Goal: Transaction & Acquisition: Book appointment/travel/reservation

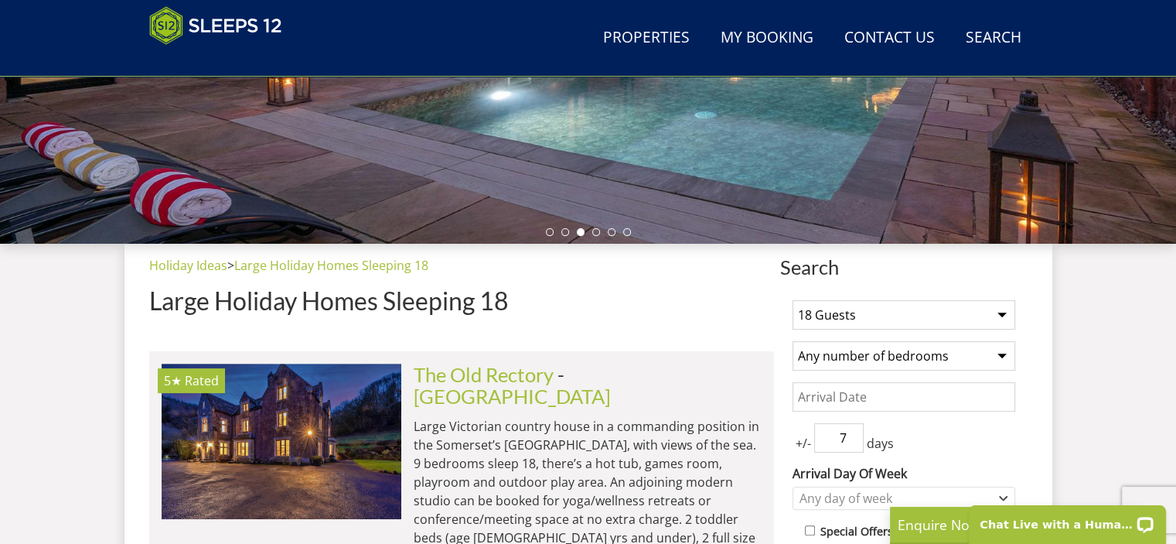
scroll to position [472, 0]
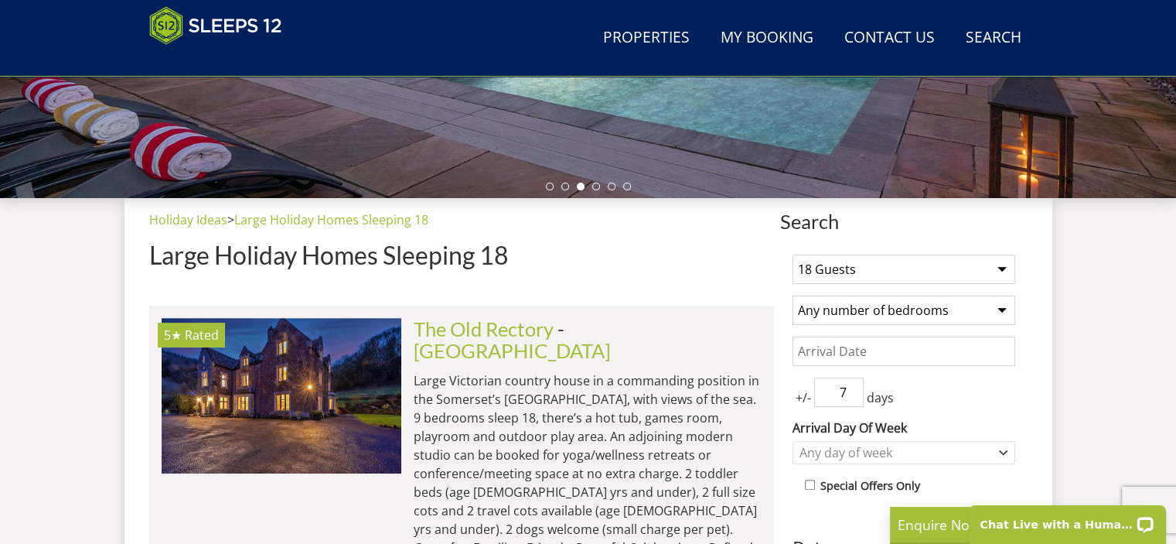
click at [1007, 310] on select "Any number of bedrooms 4 Bedrooms 5 Bedrooms 6 Bedrooms 7 Bedrooms 8 Bedrooms 9…" at bounding box center [904, 309] width 223 height 29
select select "8"
click at [793, 295] on select "Any number of bedrooms 4 Bedrooms 5 Bedrooms 6 Bedrooms 7 Bedrooms 8 Bedrooms 9…" at bounding box center [904, 309] width 223 height 29
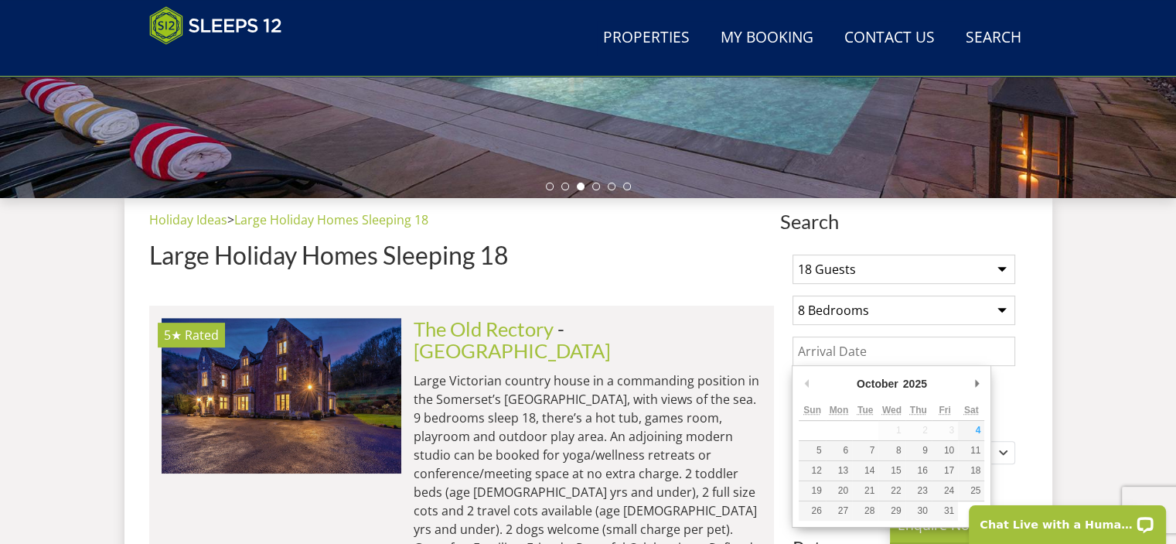
click at [984, 355] on input "Date" at bounding box center [904, 350] width 223 height 29
type input "[DATE]"
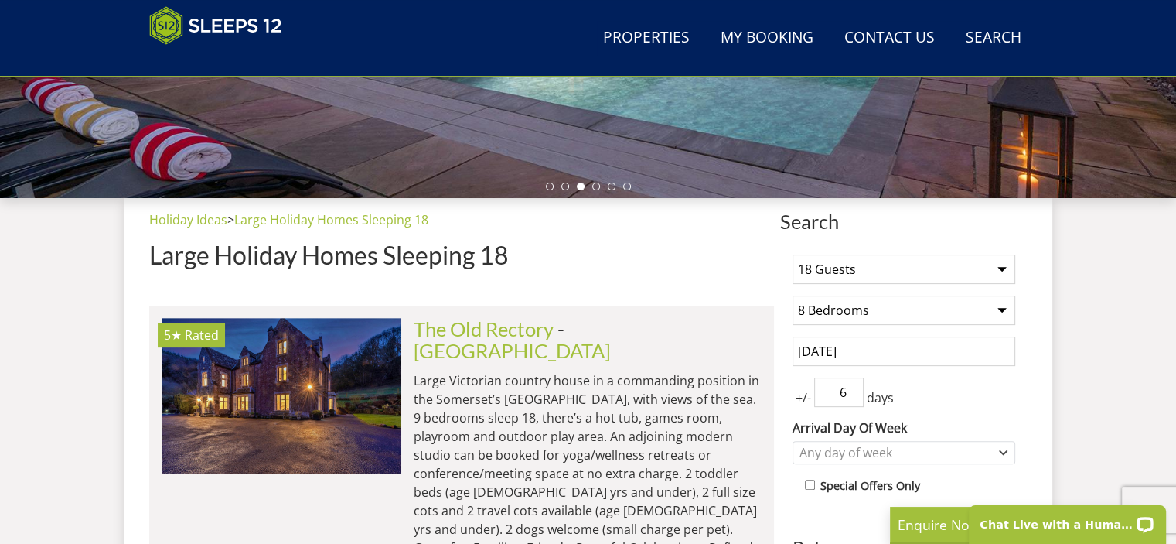
click at [851, 394] on input "6" at bounding box center [838, 391] width 49 height 29
click at [851, 394] on input "5" at bounding box center [838, 391] width 49 height 29
click at [851, 394] on input "4" at bounding box center [838, 391] width 49 height 29
click at [851, 395] on input "3" at bounding box center [838, 391] width 49 height 29
click at [851, 395] on input "2" at bounding box center [838, 391] width 49 height 29
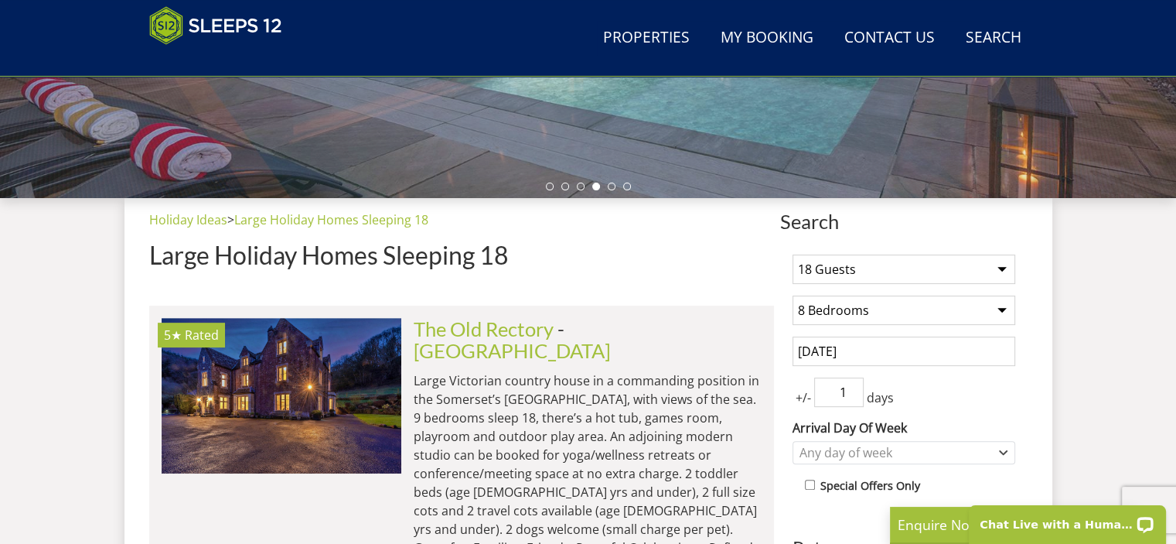
click at [851, 395] on input "1" at bounding box center [838, 391] width 49 height 29
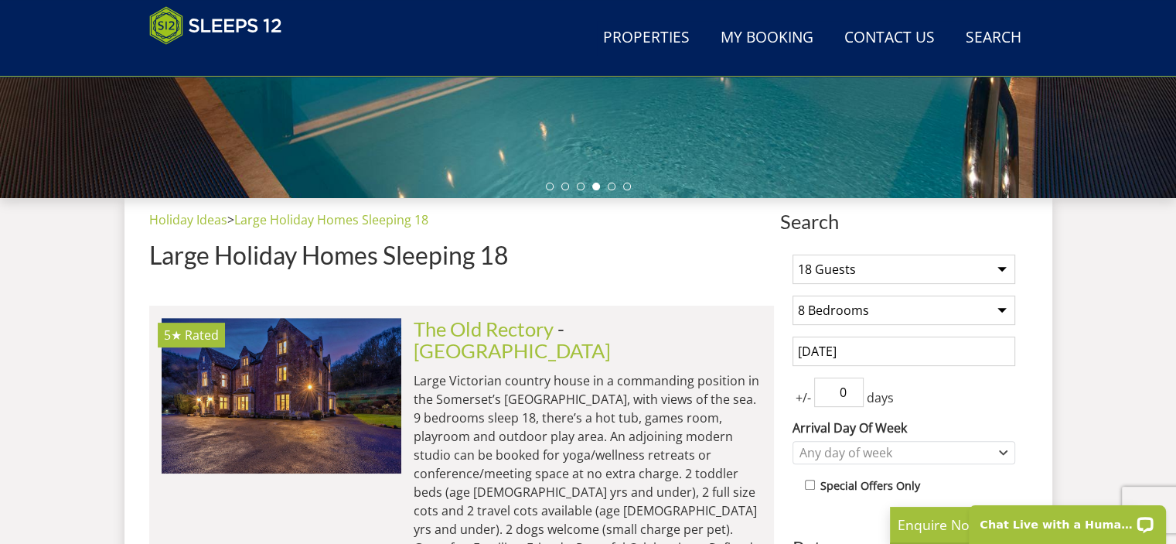
type input "0"
click at [851, 397] on input "0" at bounding box center [838, 391] width 49 height 29
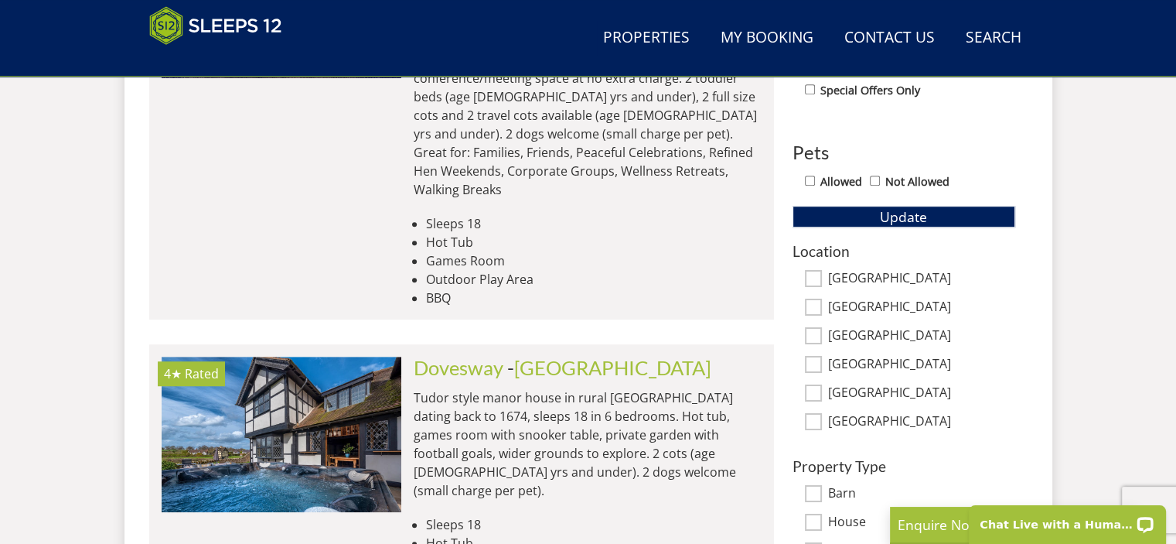
scroll to position [712, 0]
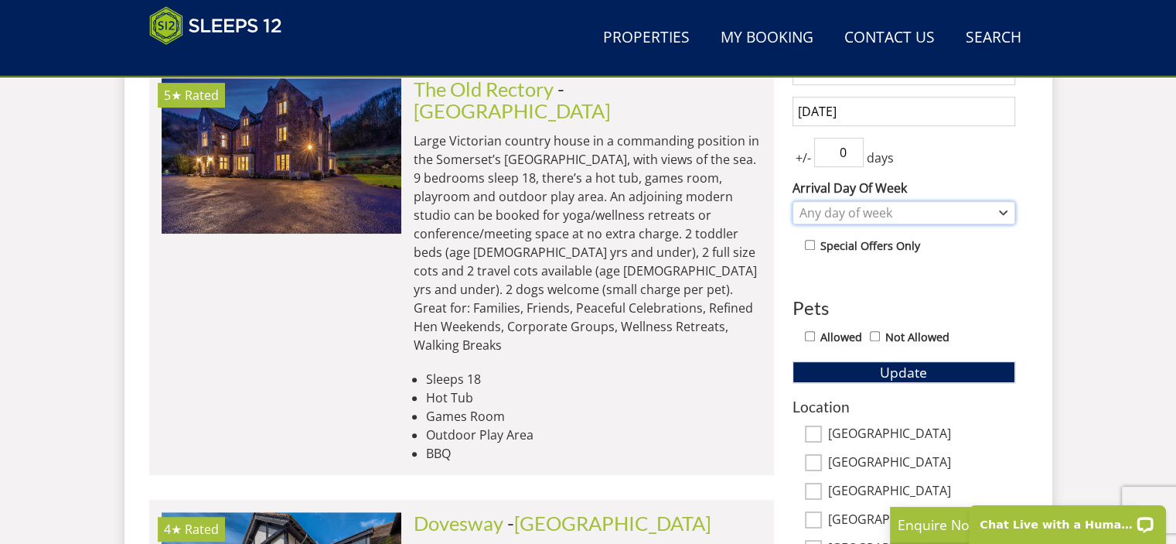
click at [1002, 208] on icon "Combobox" at bounding box center [1003, 212] width 9 height 9
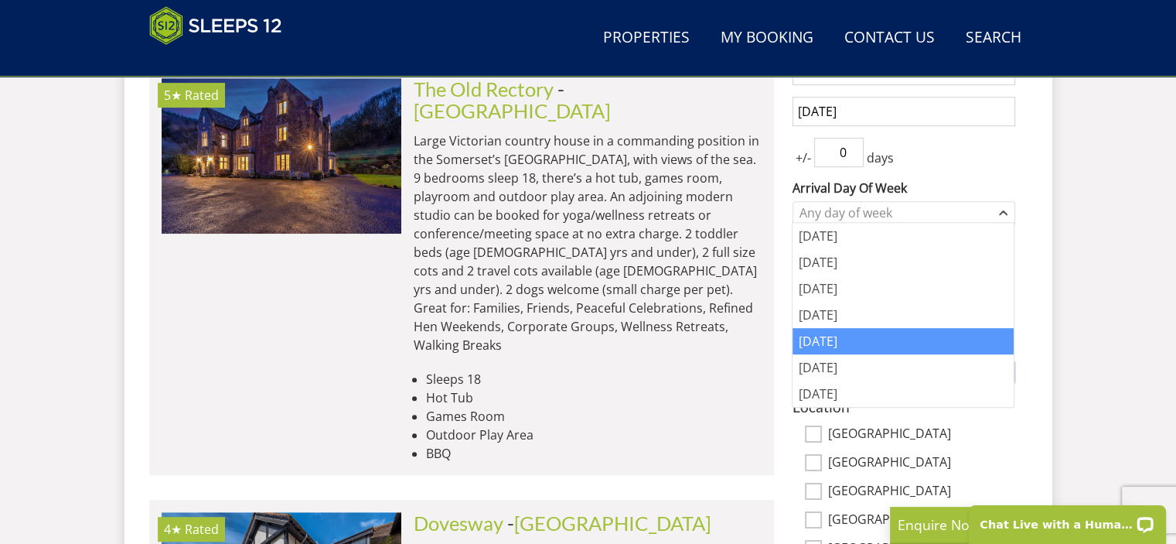
click at [822, 336] on div "[DATE]" at bounding box center [903, 341] width 221 height 26
click at [880, 339] on div "[DATE]" at bounding box center [903, 341] width 221 height 26
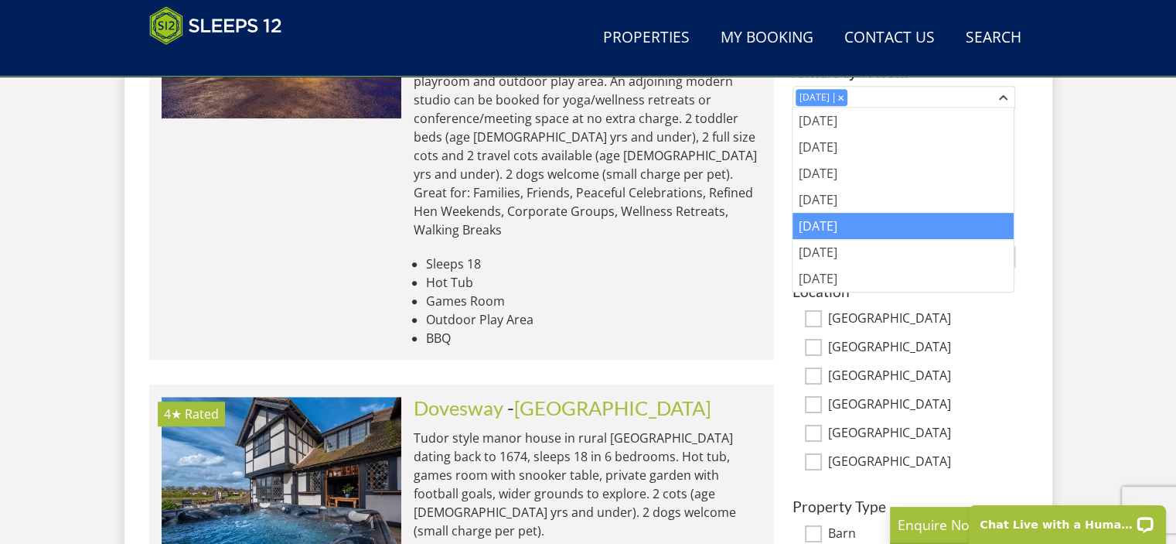
scroll to position [617, 0]
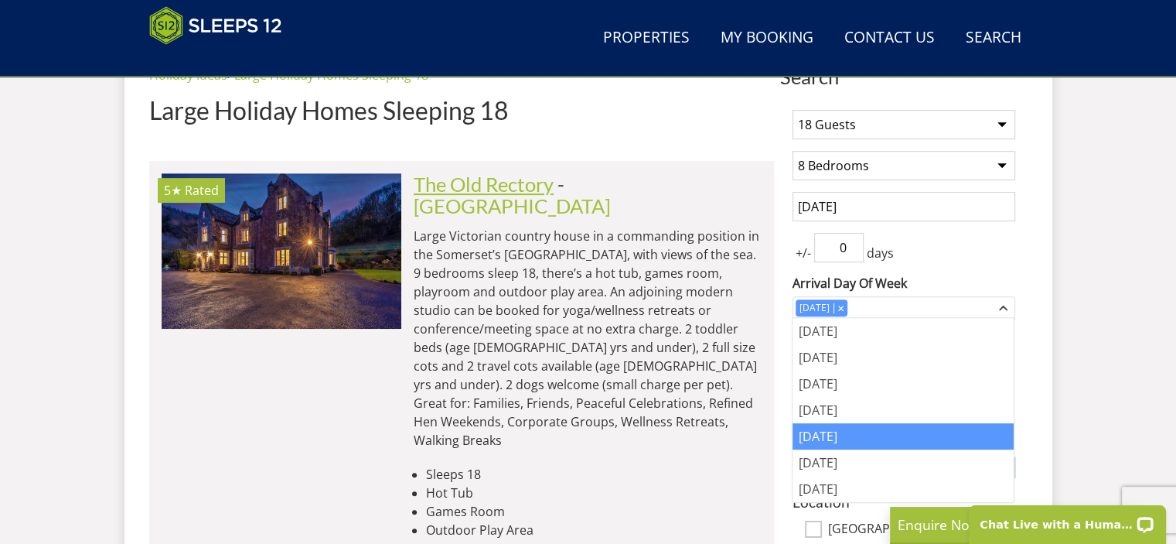
click at [541, 185] on link "The Old Rectory" at bounding box center [484, 183] width 140 height 23
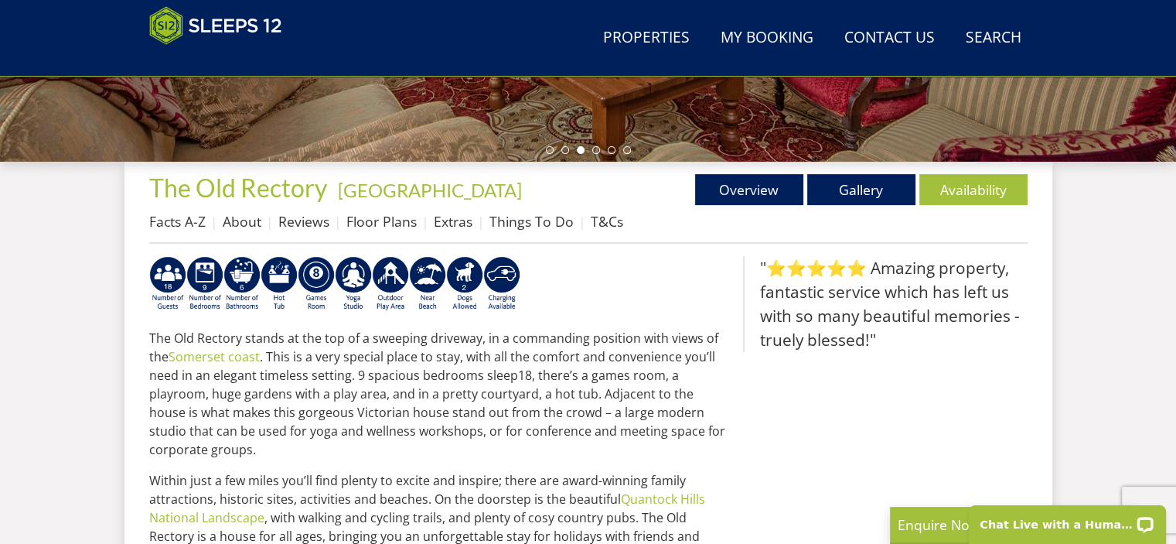
scroll to position [424, 0]
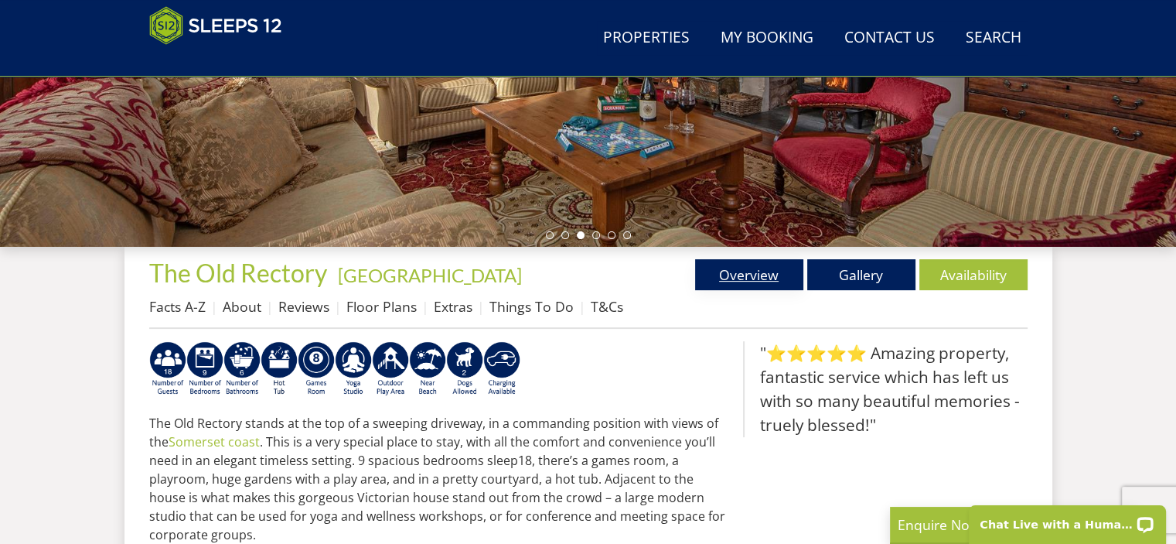
click at [758, 271] on link "Overview" at bounding box center [749, 274] width 108 height 31
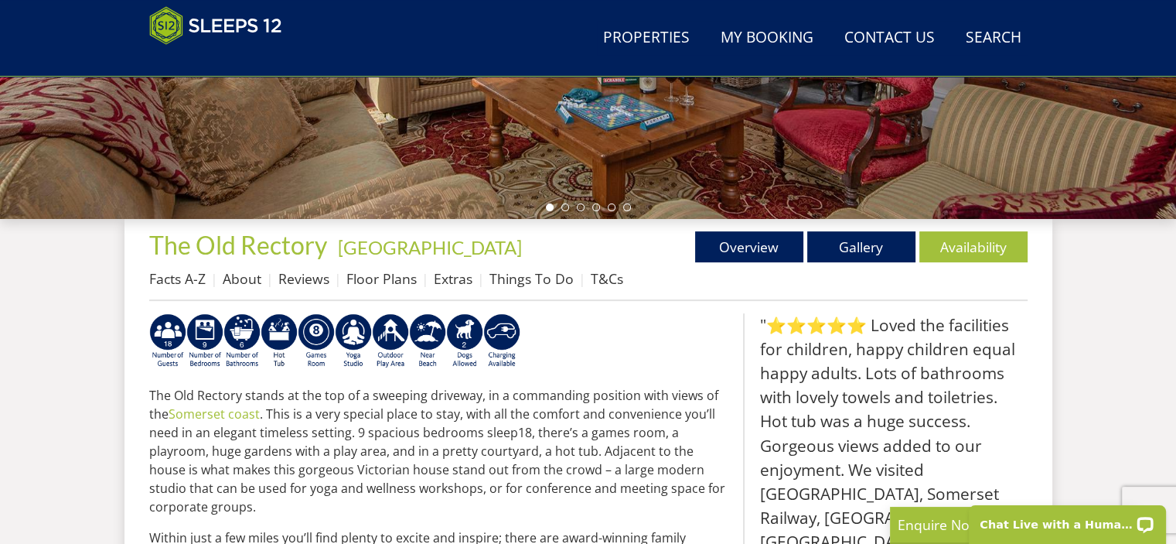
scroll to position [447, 0]
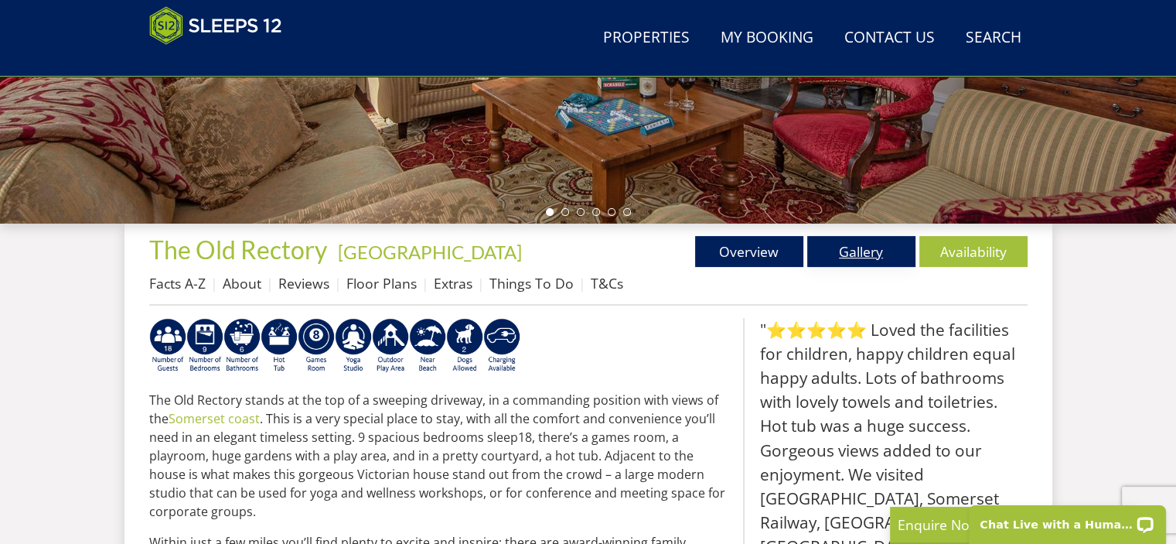
click at [873, 253] on link "Gallery" at bounding box center [861, 251] width 108 height 31
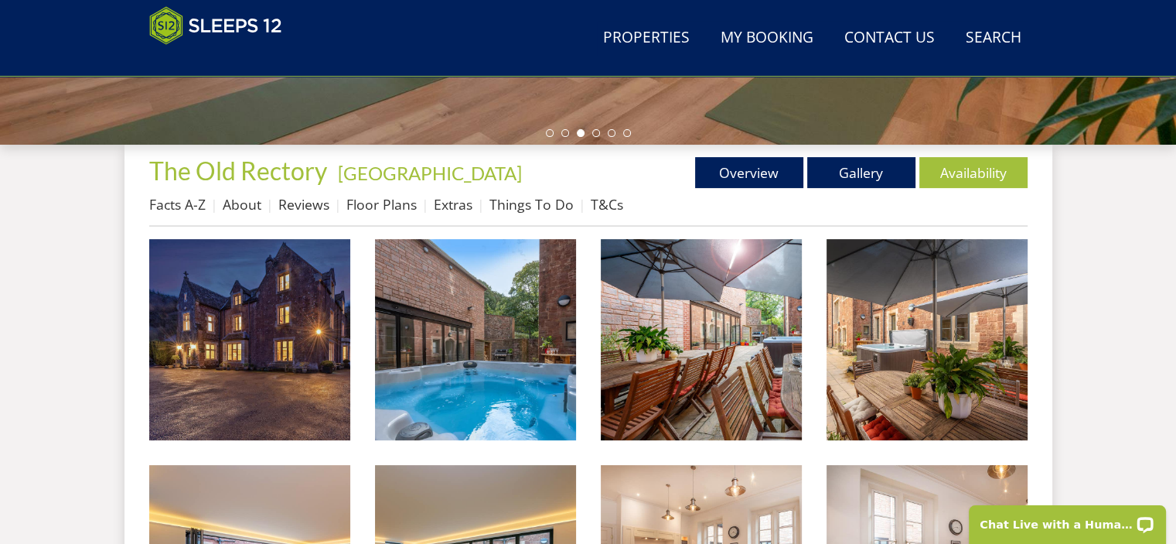
scroll to position [530, 0]
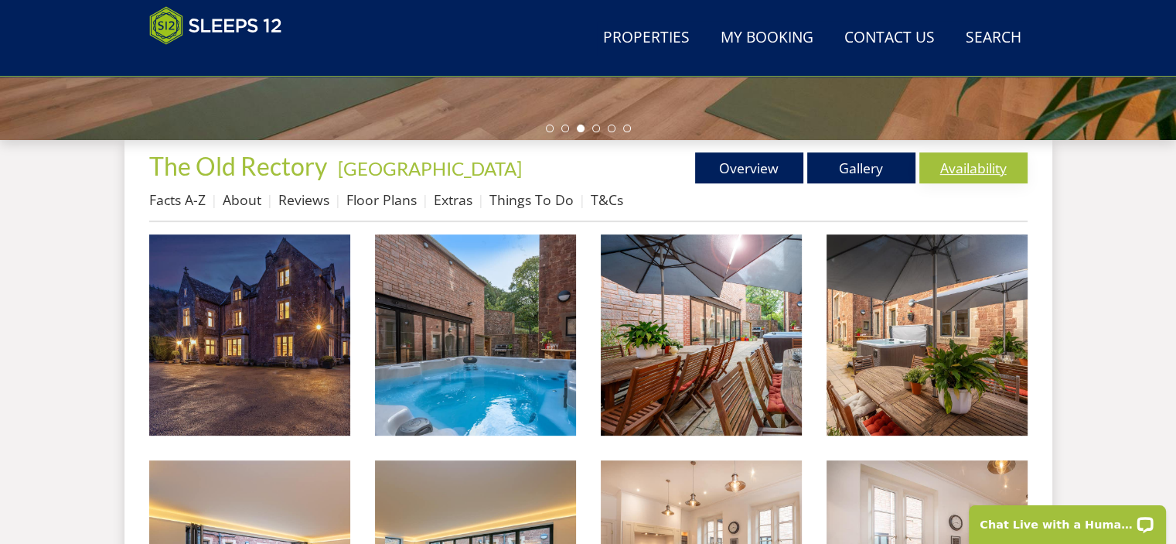
click at [962, 167] on link "Availability" at bounding box center [973, 167] width 108 height 31
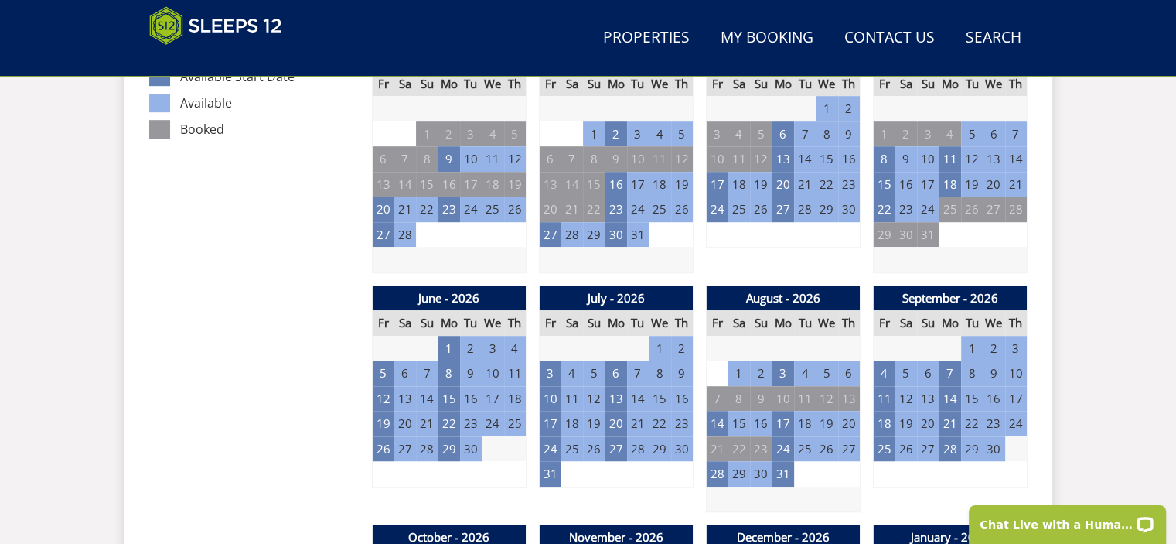
scroll to position [916, 0]
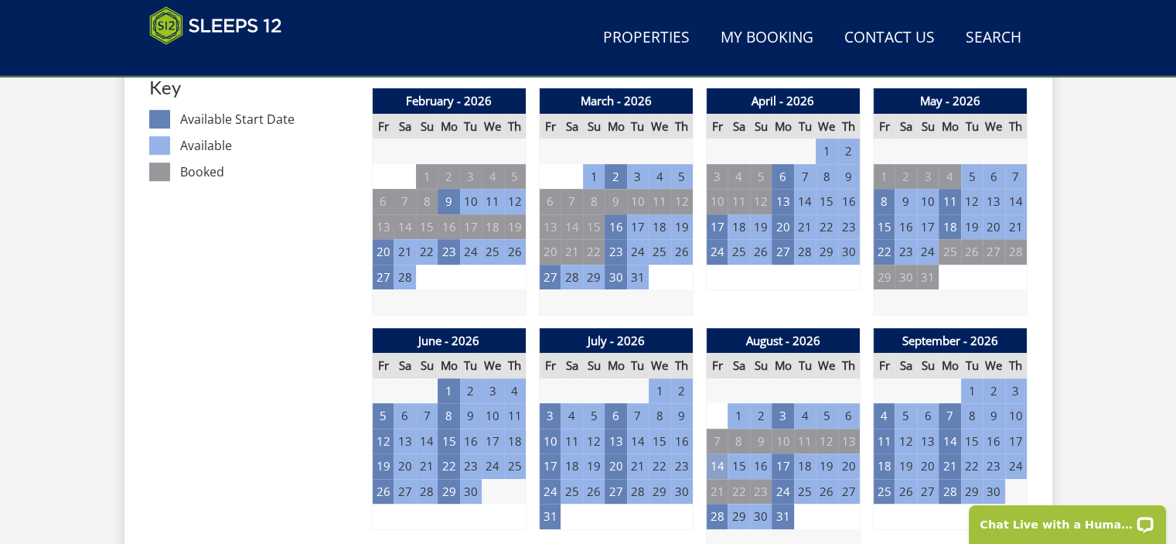
click at [720, 463] on td "14" at bounding box center [717, 466] width 22 height 26
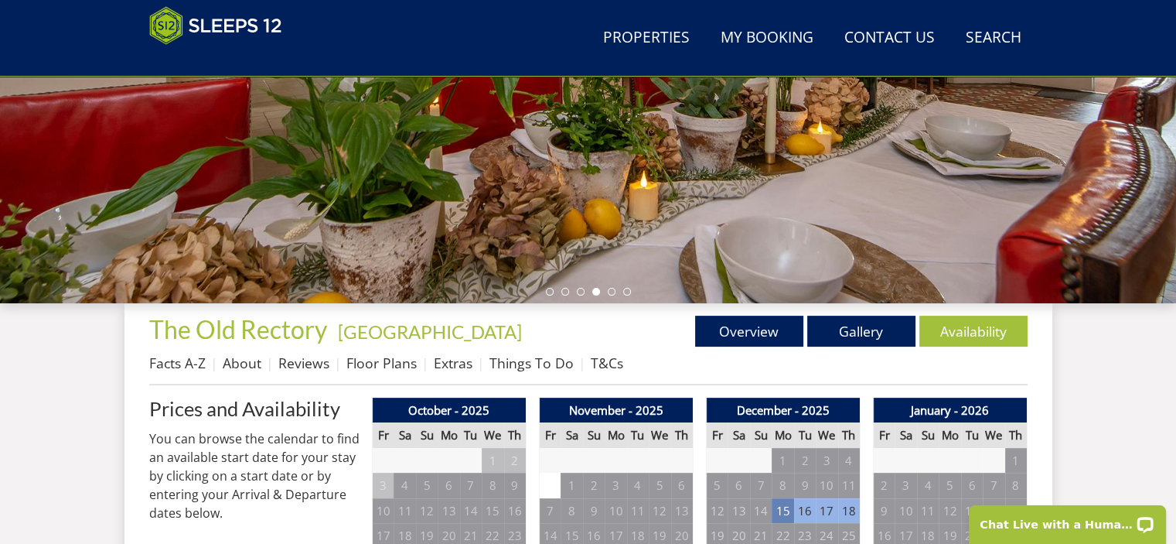
scroll to position [431, 0]
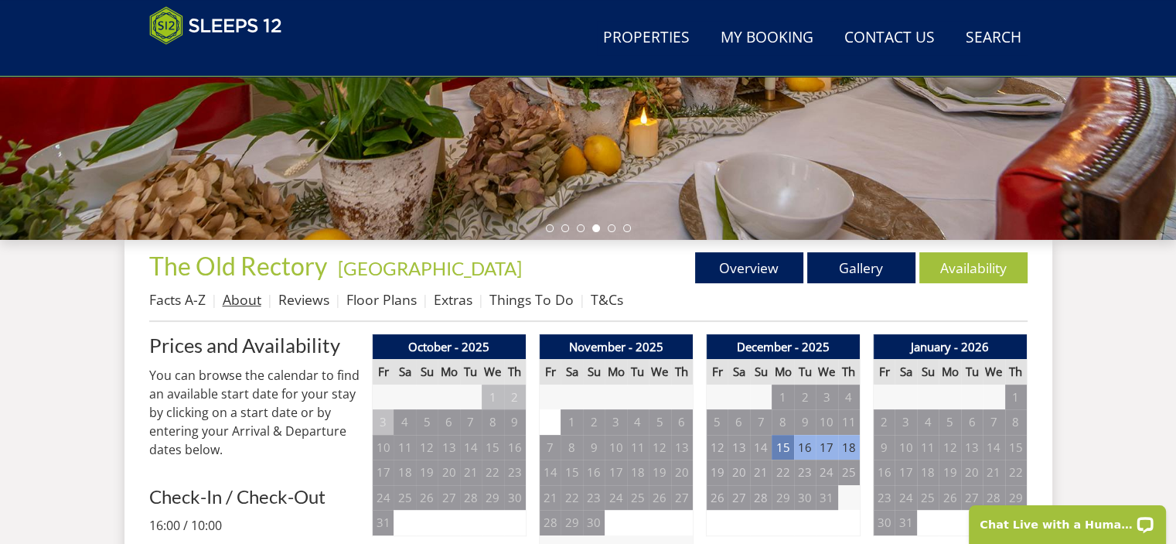
click at [249, 304] on link "About" at bounding box center [242, 299] width 39 height 19
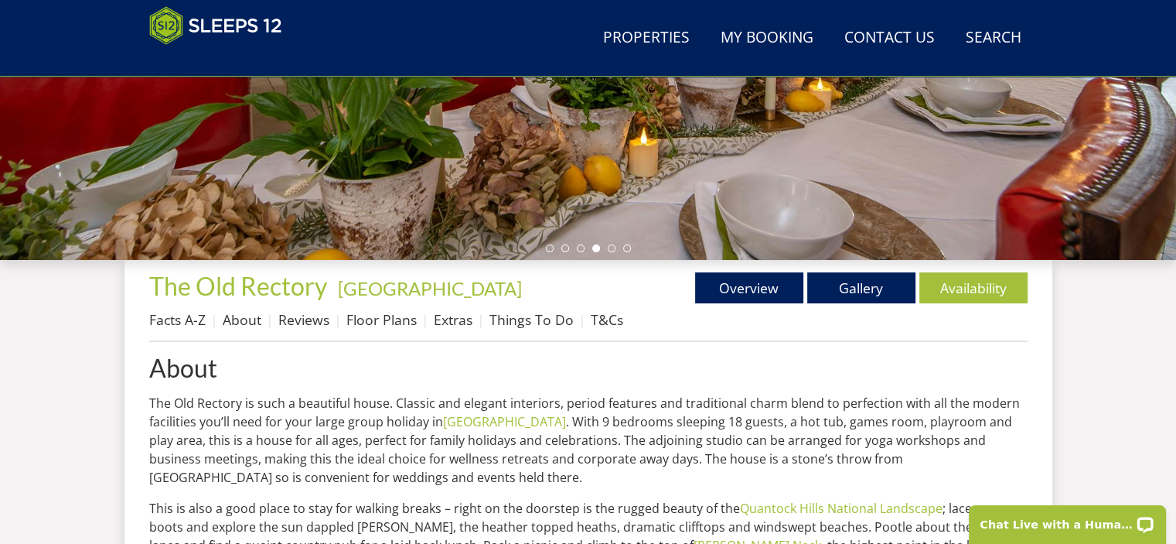
scroll to position [359, 0]
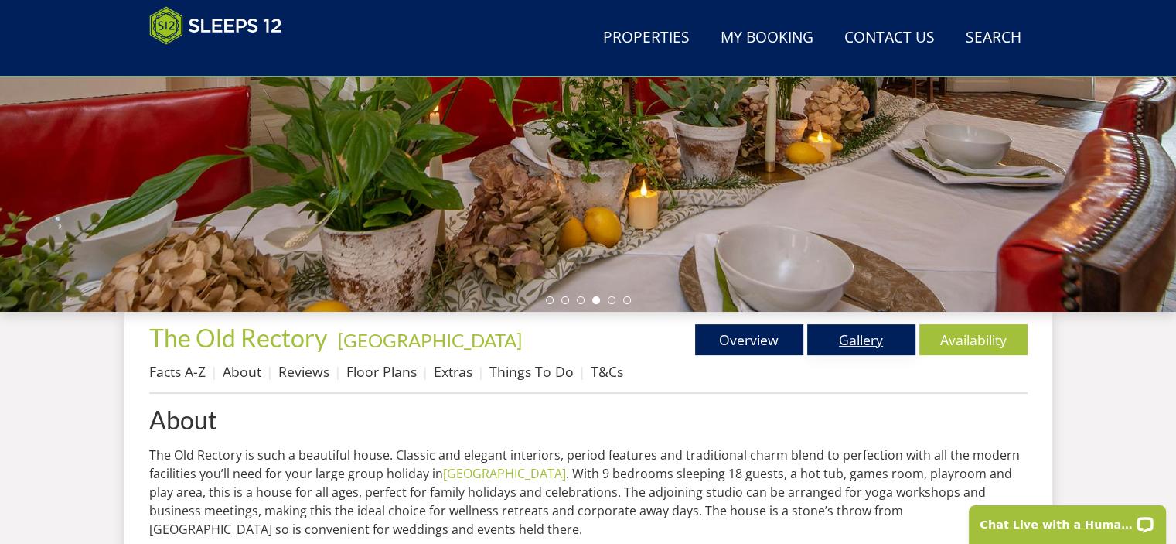
click at [868, 342] on link "Gallery" at bounding box center [861, 339] width 108 height 31
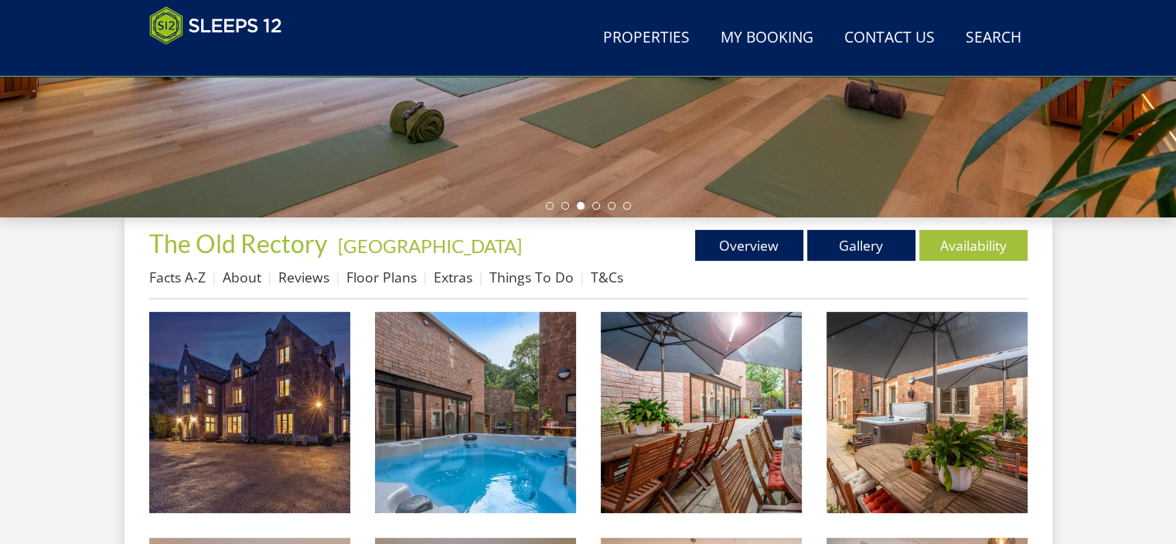
scroll to position [520, 0]
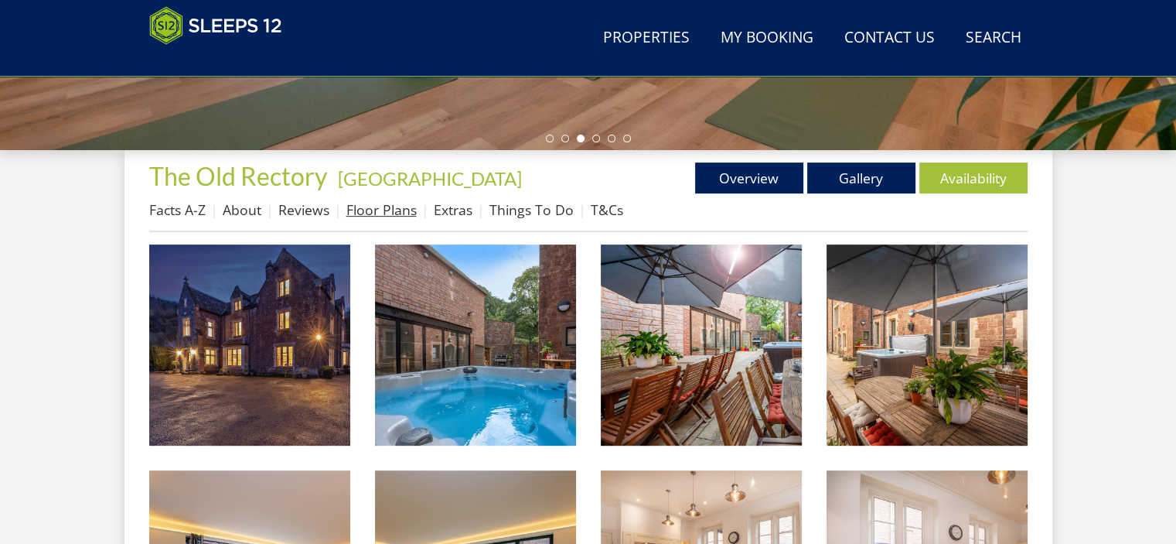
click at [377, 207] on link "Floor Plans" at bounding box center [381, 209] width 70 height 19
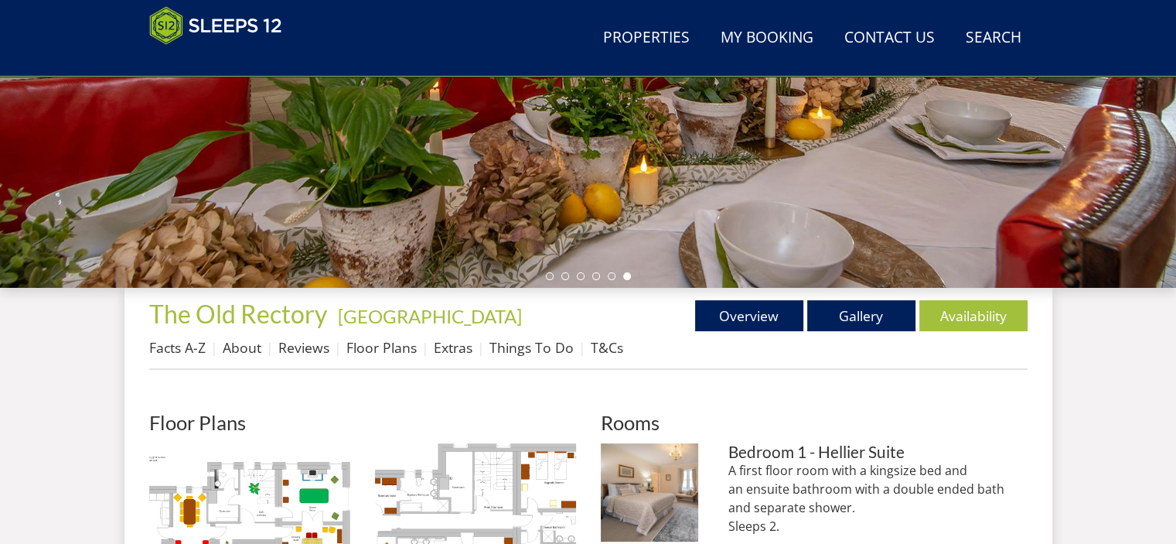
scroll to position [475, 0]
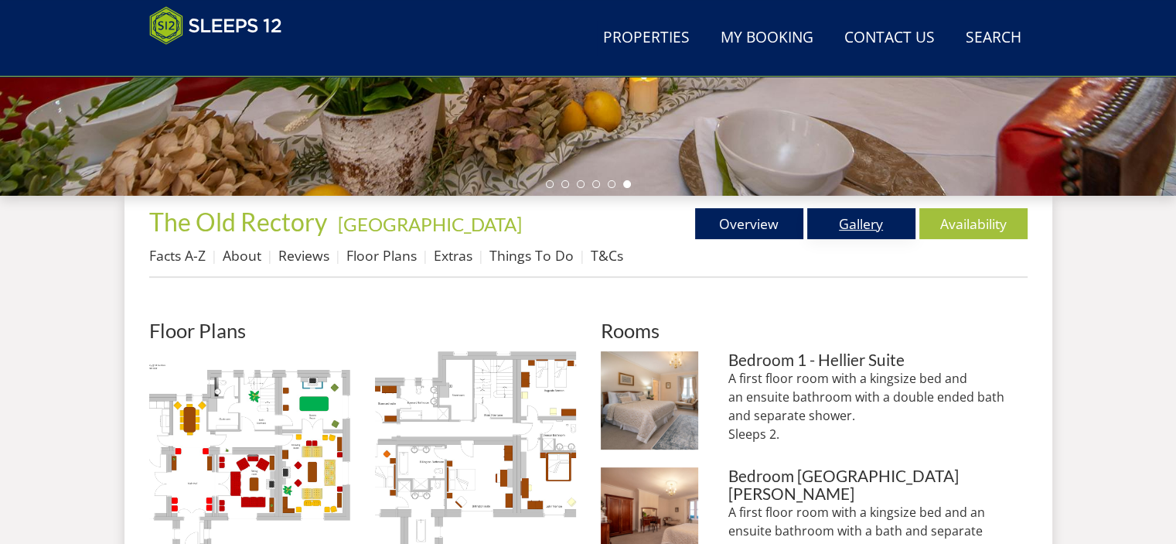
click at [862, 222] on link "Gallery" at bounding box center [861, 223] width 108 height 31
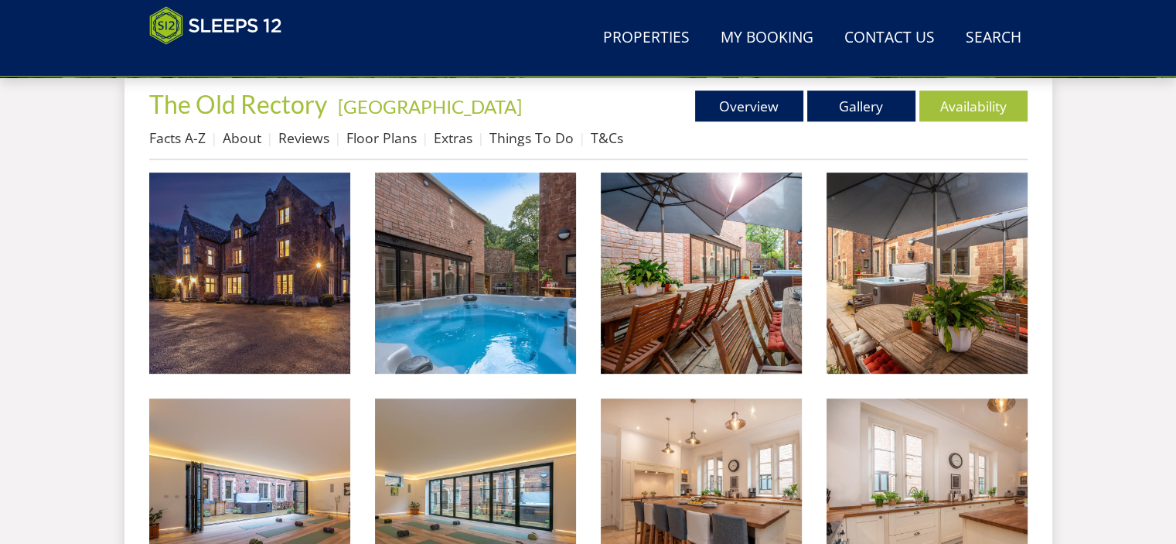
scroll to position [578, 0]
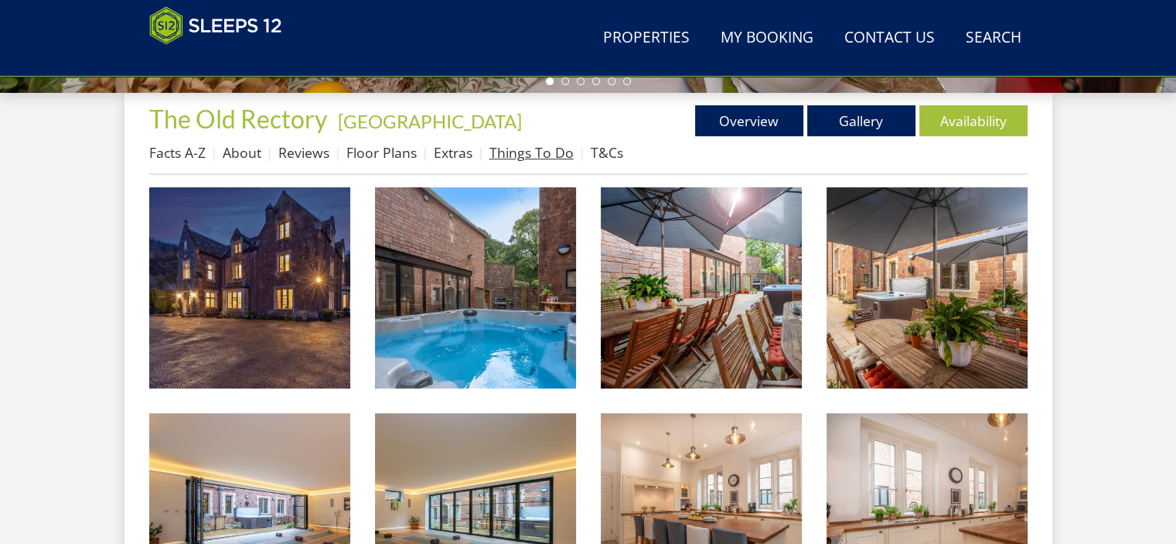
click at [541, 154] on link "Things To Do" at bounding box center [531, 152] width 84 height 19
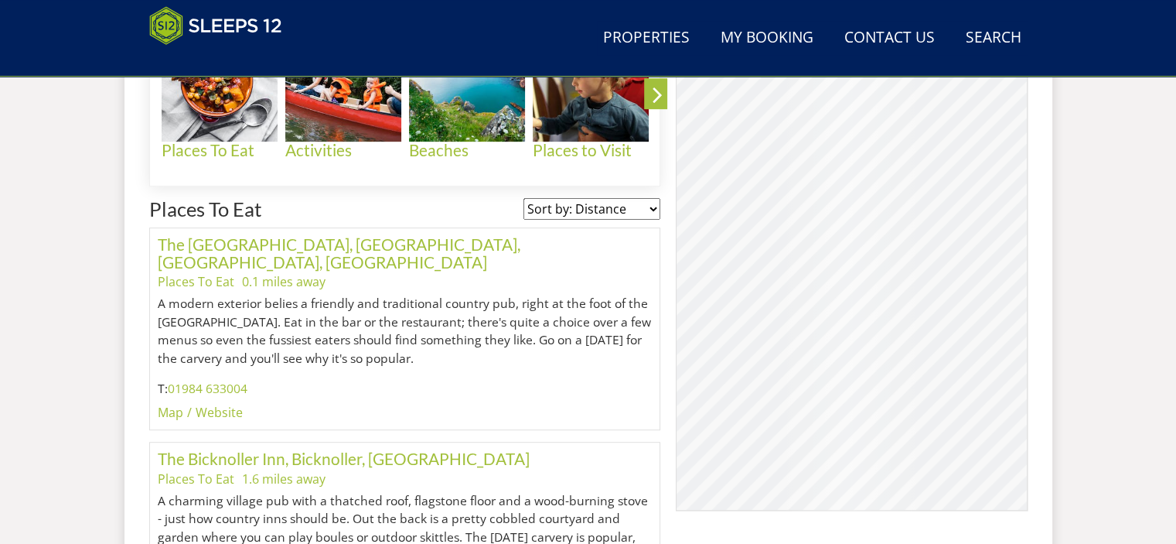
scroll to position [526, 0]
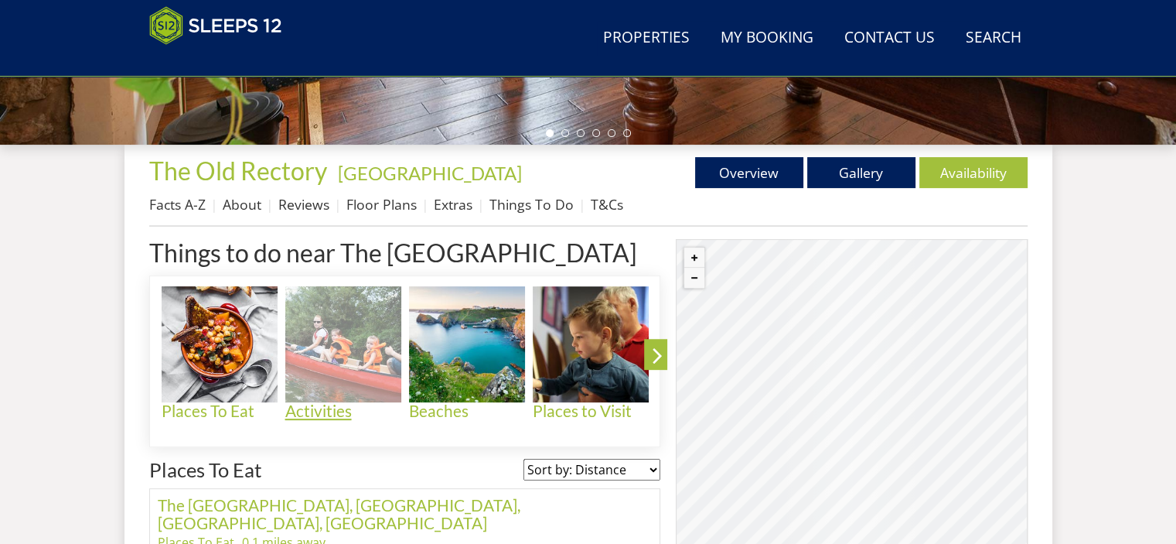
click at [333, 361] on img at bounding box center [343, 344] width 116 height 116
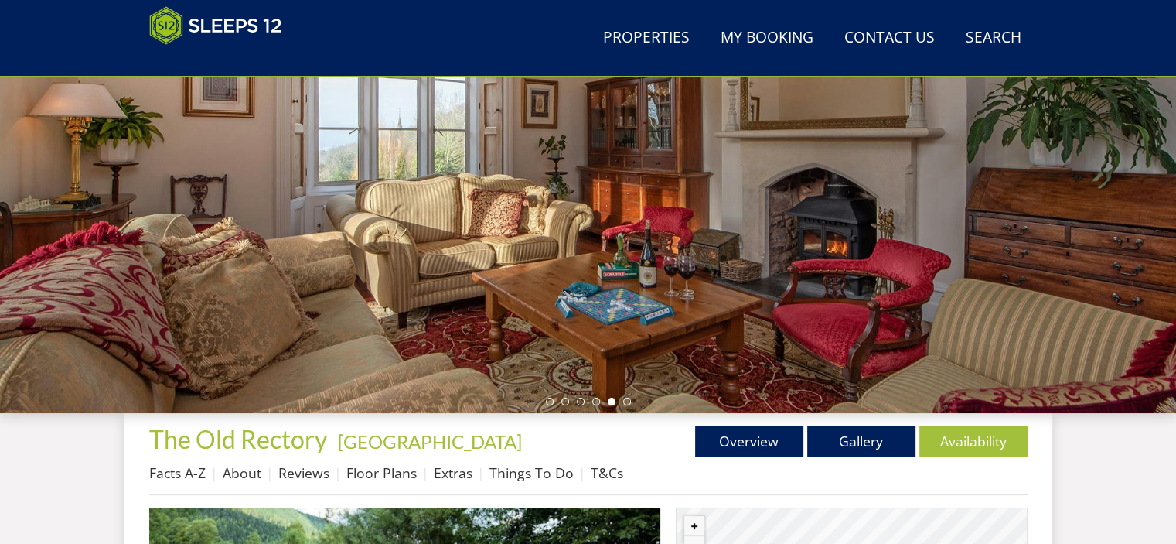
scroll to position [253, 0]
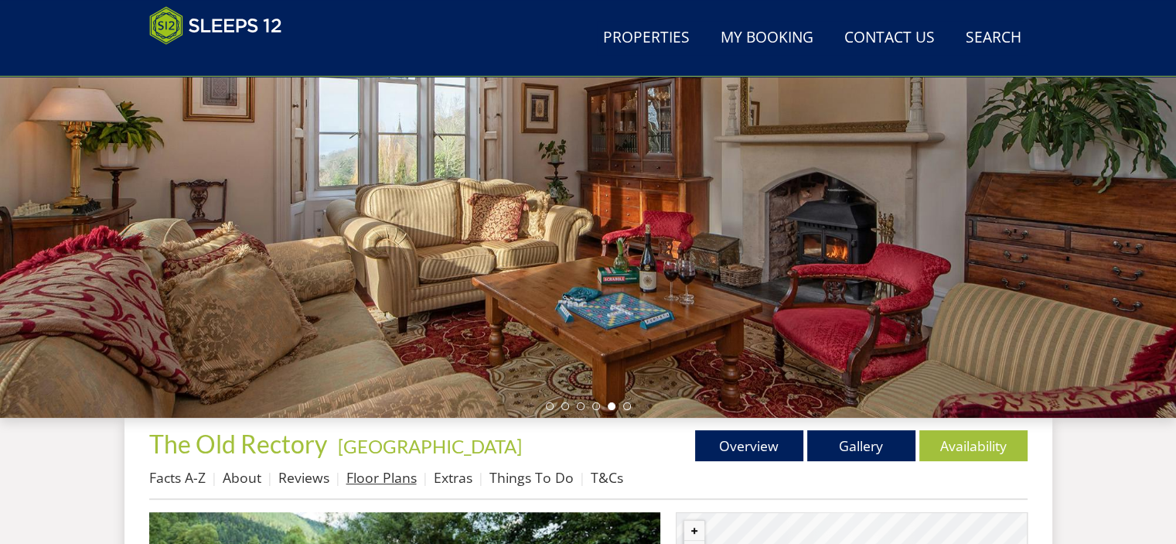
click at [367, 476] on link "Floor Plans" at bounding box center [381, 477] width 70 height 19
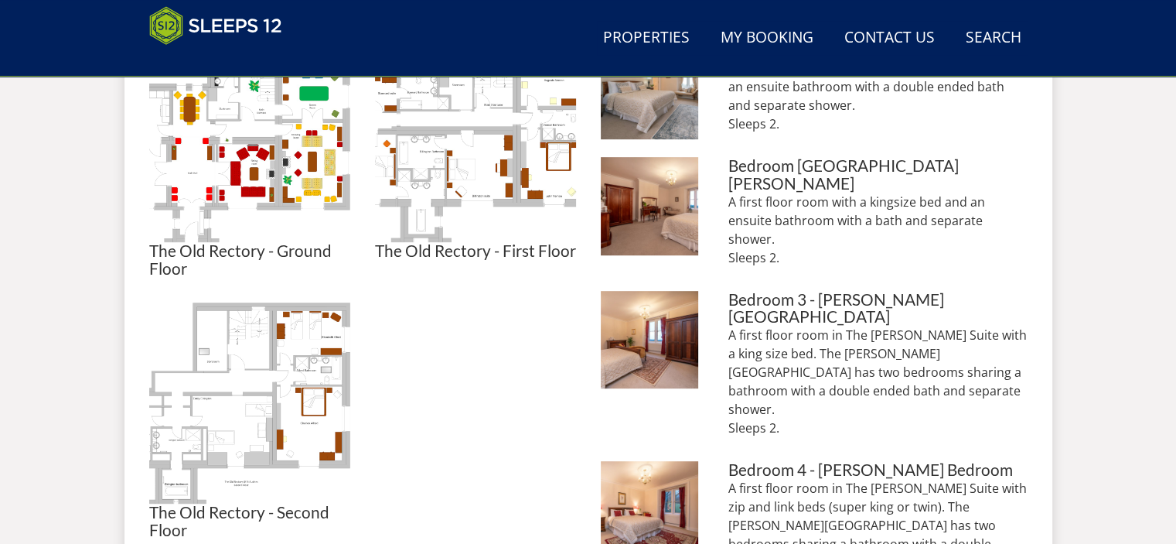
scroll to position [810, 0]
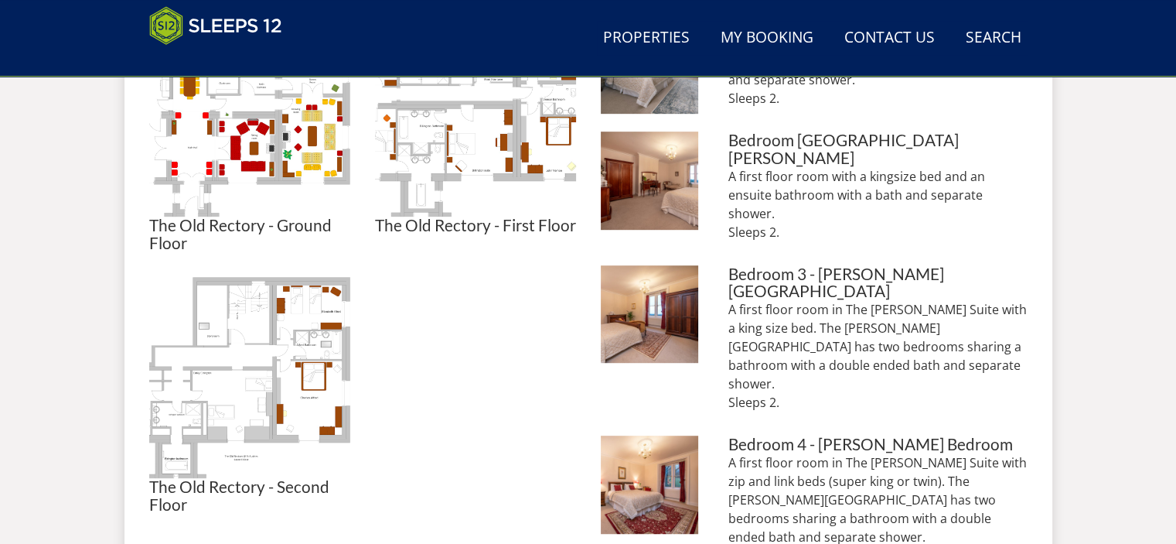
drag, startPoint x: 408, startPoint y: 349, endPoint x: 424, endPoint y: 355, distance: 17.4
click at [409, 395] on ul "The Old Rectory - Ground Floor The Old Rectory - Ground Floor The Old Rectory -…" at bounding box center [362, 264] width 427 height 498
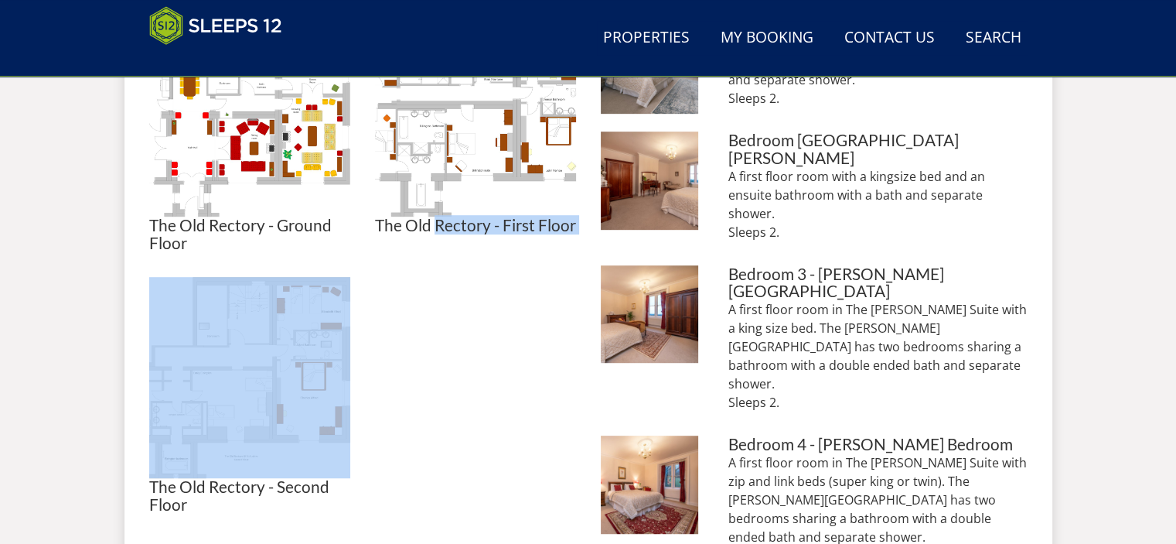
drag, startPoint x: 425, startPoint y: 336, endPoint x: 424, endPoint y: 352, distance: 15.5
click at [403, 398] on ul "The Old Rectory - Ground Floor The Old Rectory - Ground Floor The Old Rectory -…" at bounding box center [362, 264] width 427 height 498
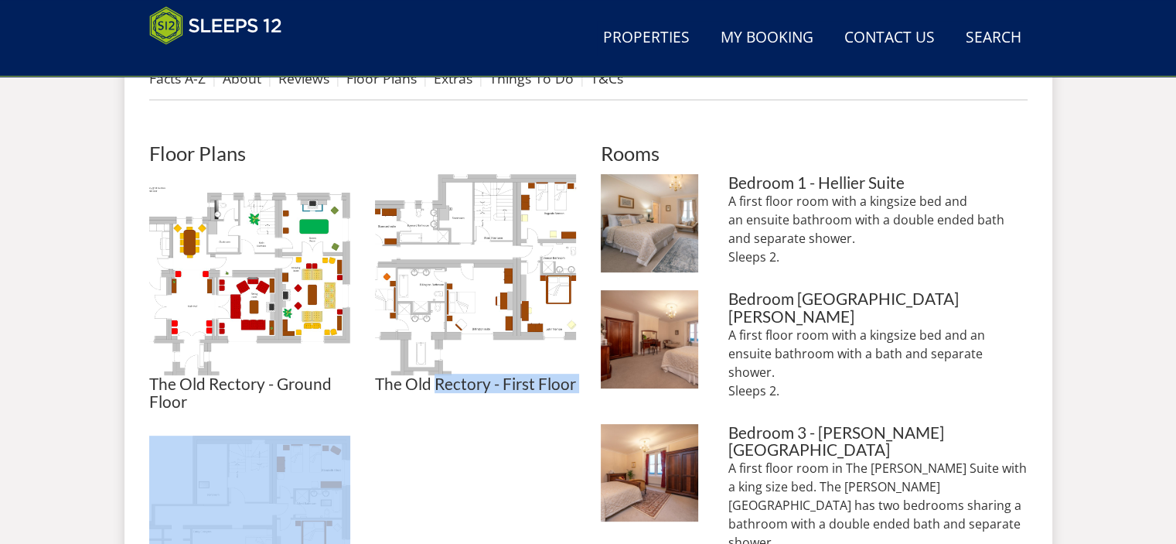
scroll to position [655, 0]
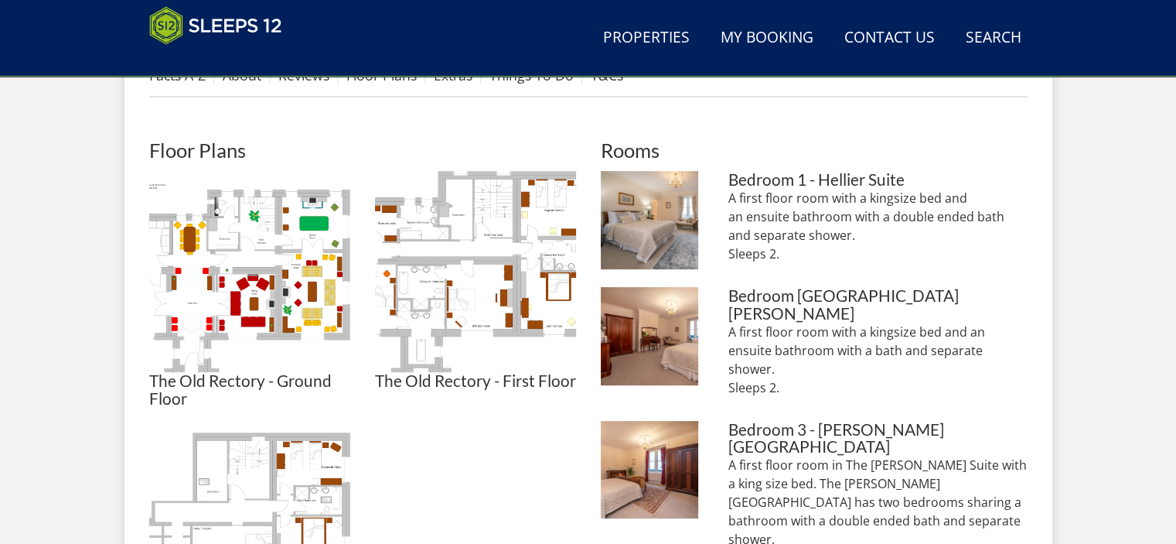
drag, startPoint x: 391, startPoint y: 407, endPoint x: 384, endPoint y: 402, distance: 8.4
click at [390, 407] on ul "The Old Rectory - Ground Floor The Old Rectory - Ground Floor The Old Rectory -…" at bounding box center [362, 420] width 427 height 498
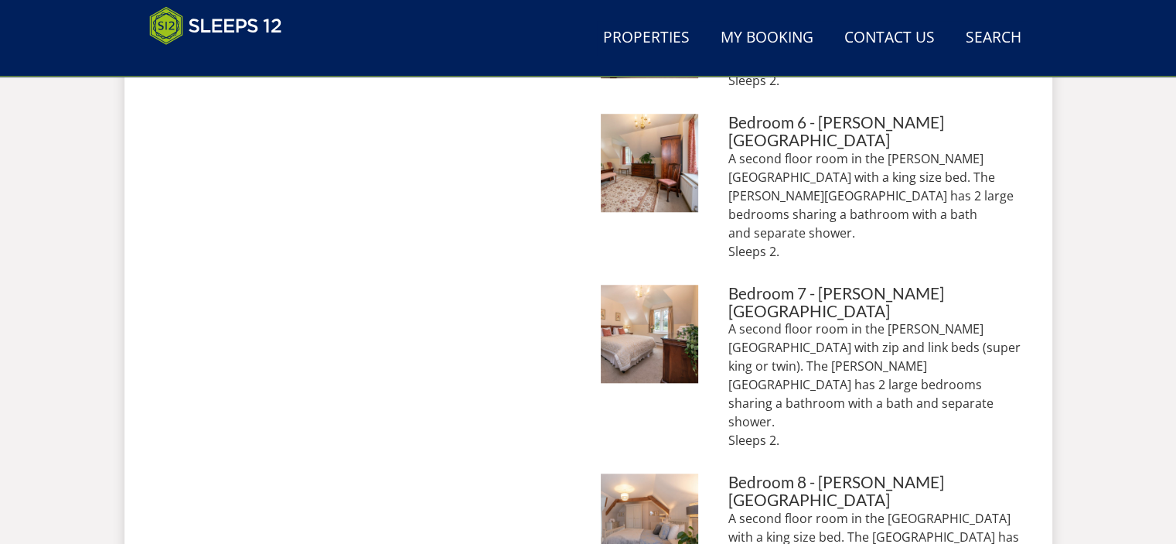
scroll to position [1463, 0]
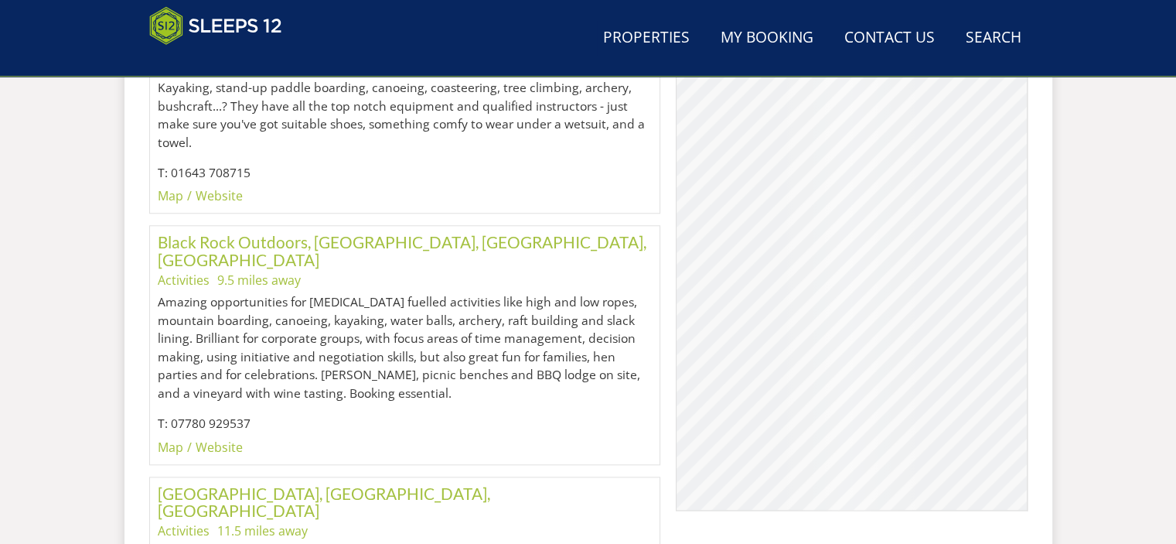
scroll to position [253, 0]
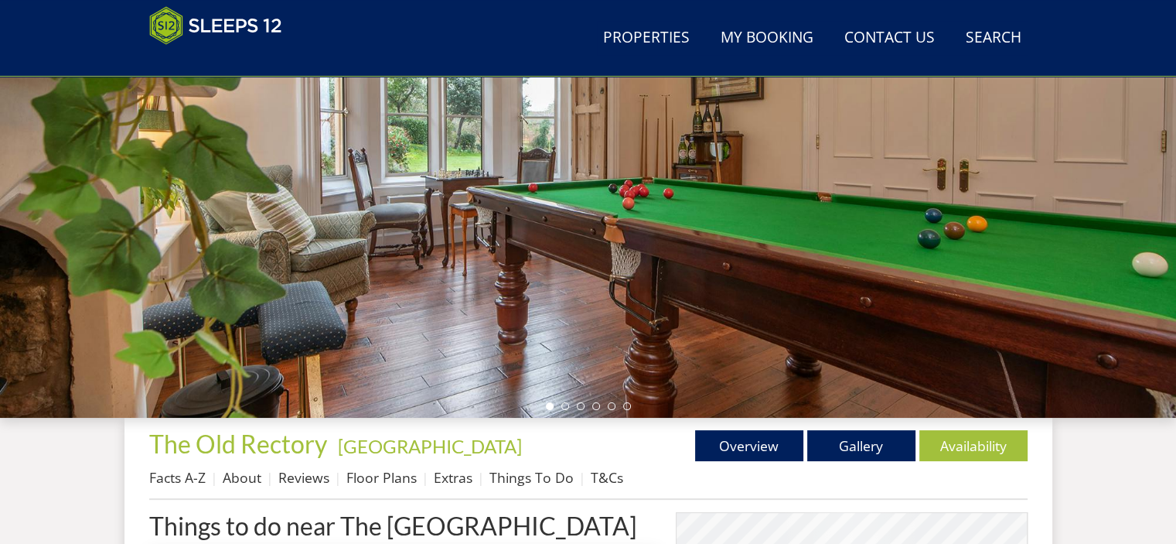
scroll to position [526, 0]
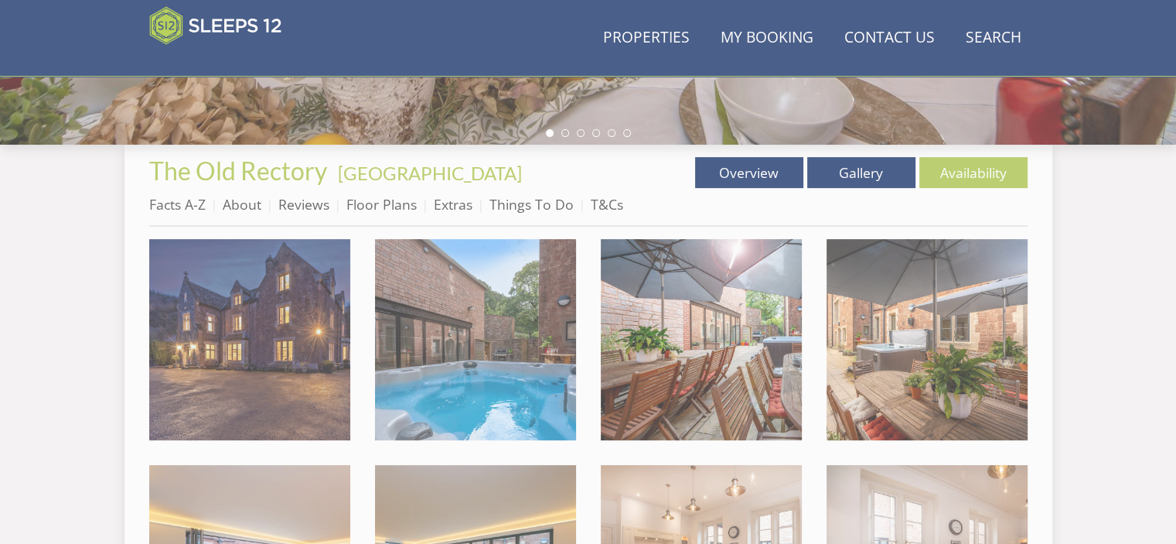
scroll to position [578, 0]
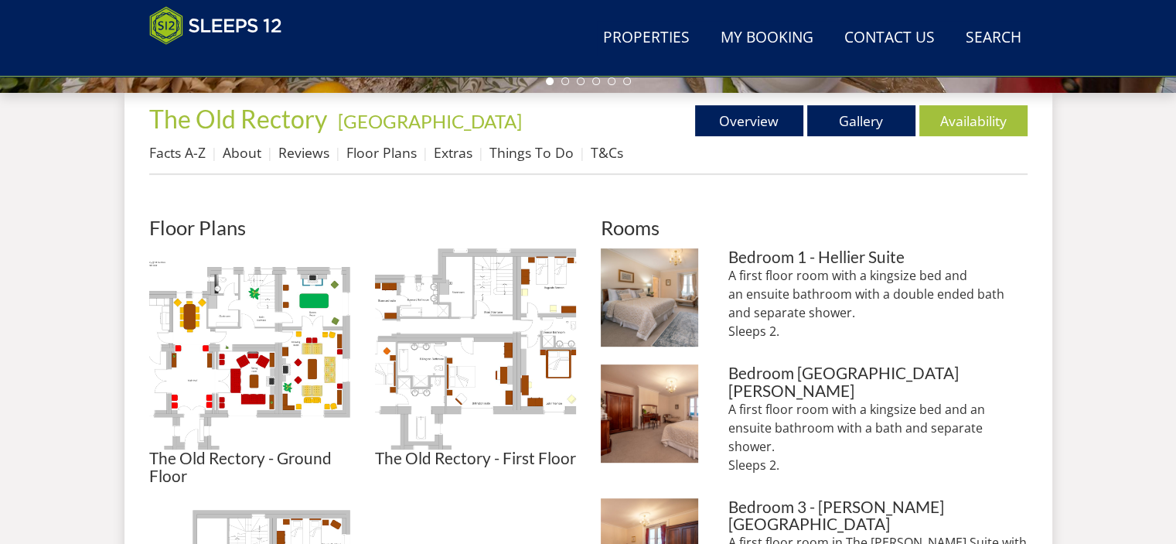
scroll to position [475, 0]
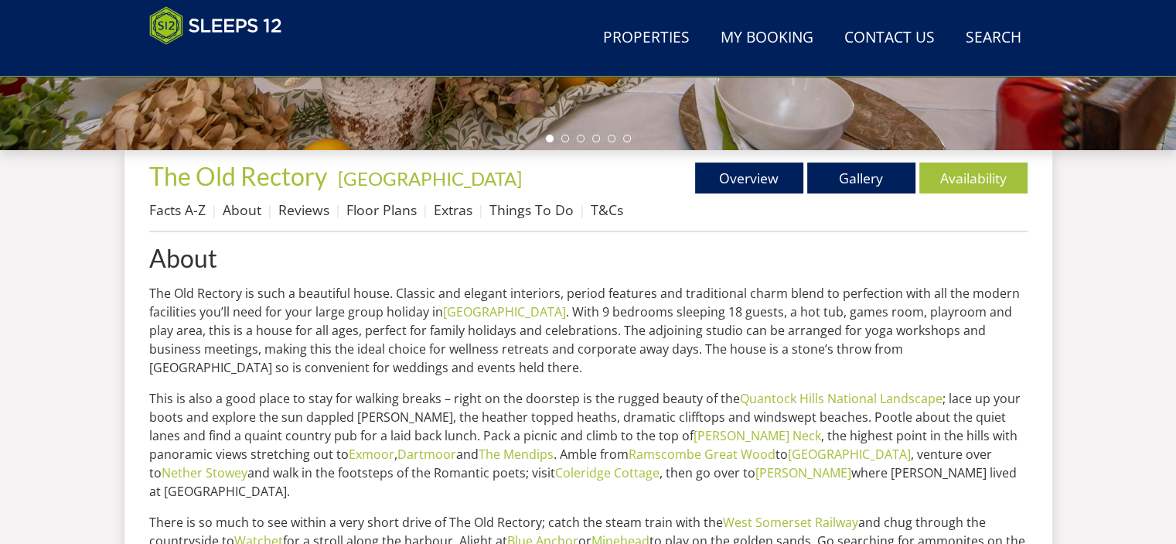
scroll to position [359, 0]
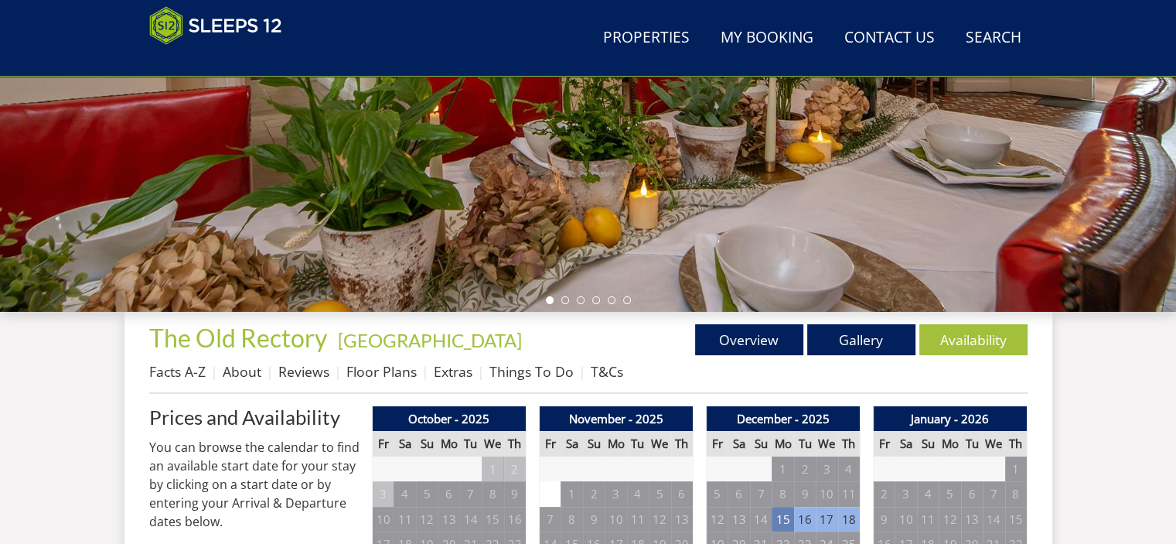
scroll to position [431, 0]
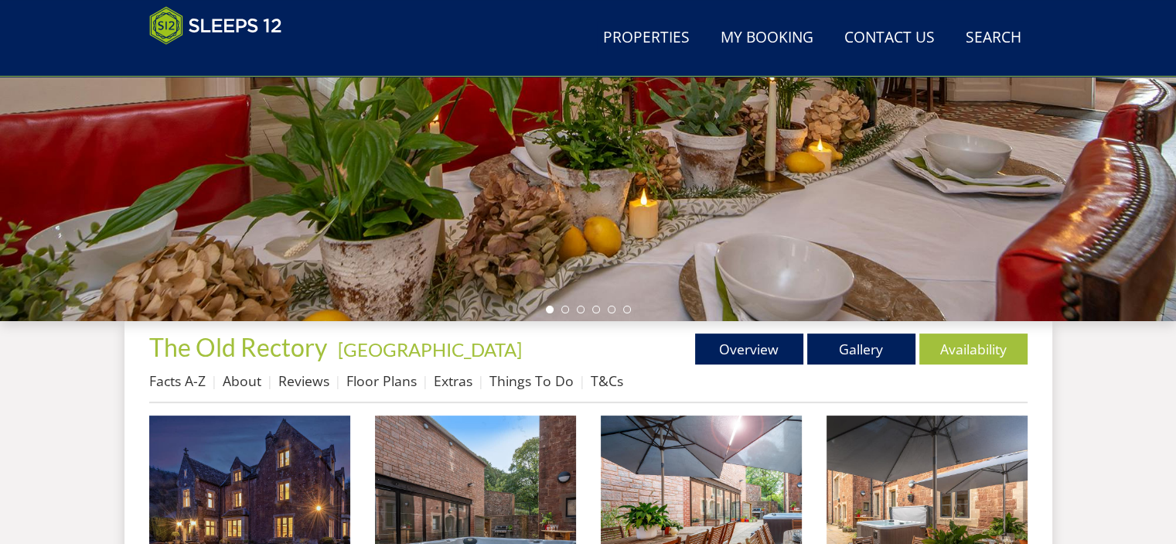
scroll to position [287, 0]
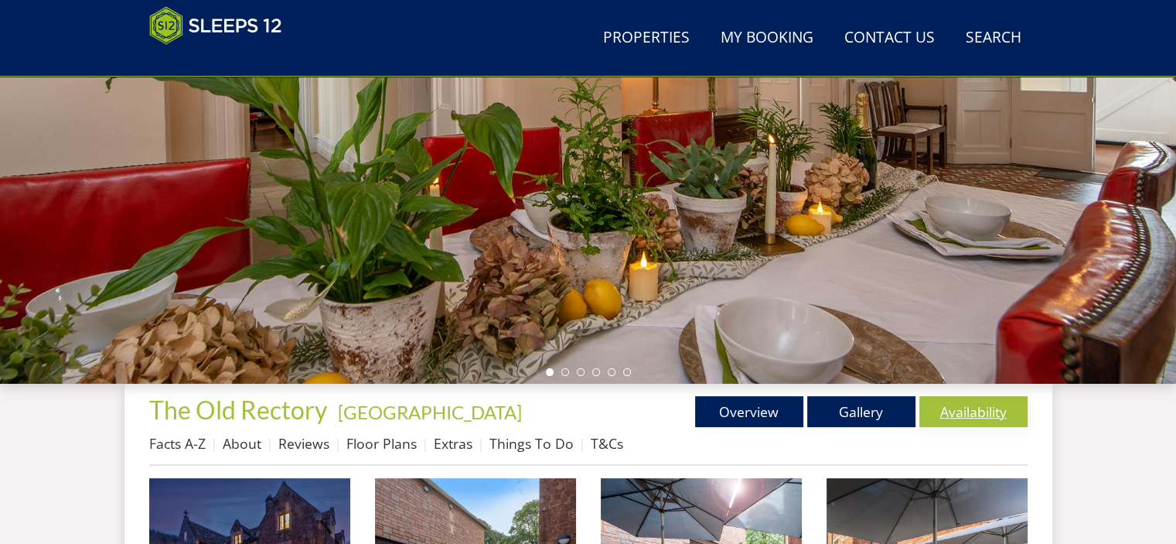
click at [970, 414] on link "Availability" at bounding box center [973, 411] width 108 height 31
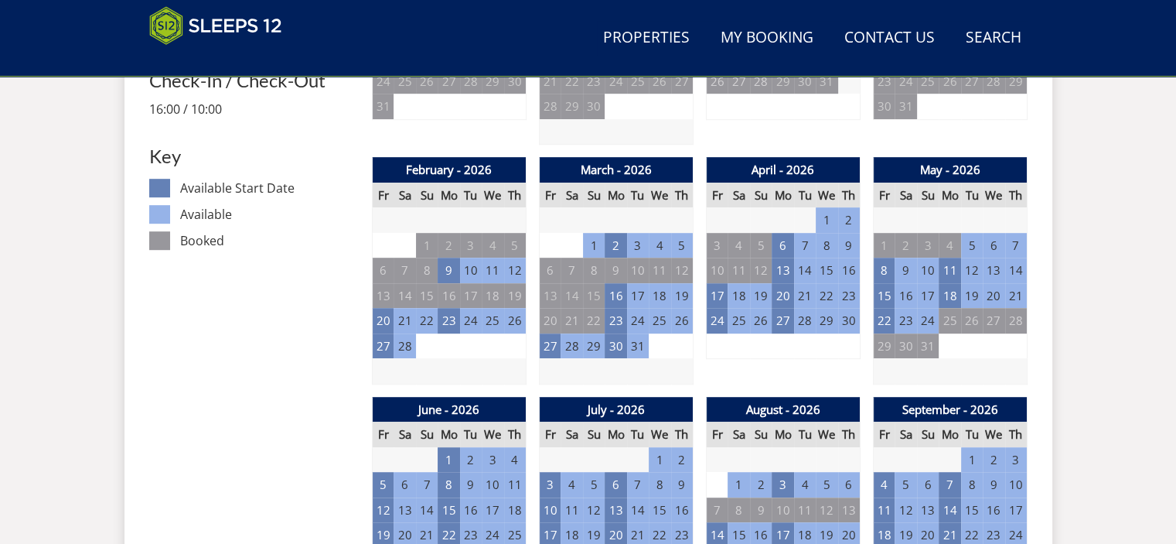
scroll to position [977, 0]
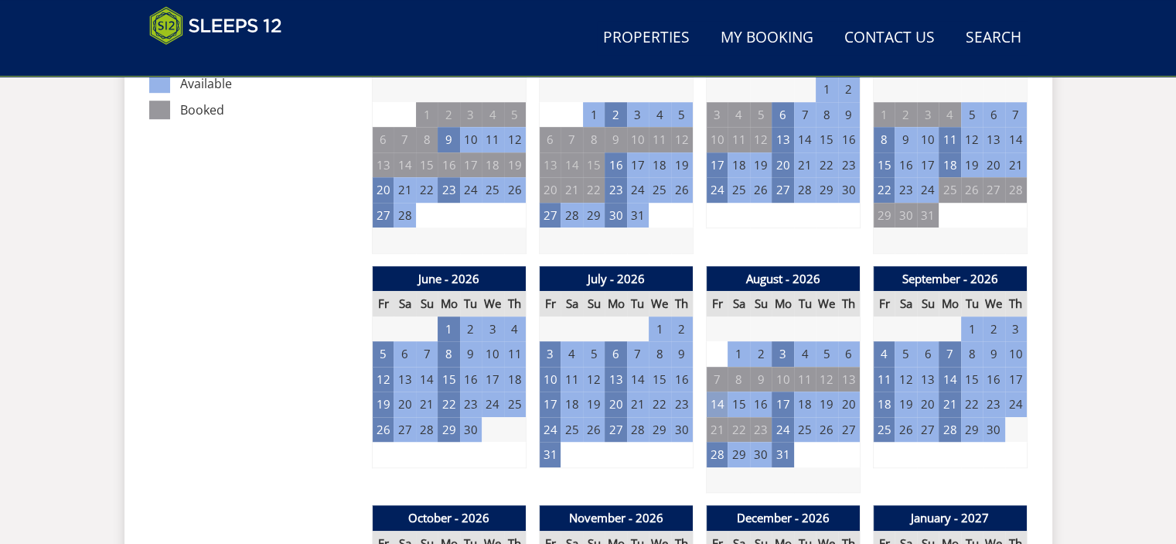
click at [718, 400] on td "14" at bounding box center [717, 404] width 22 height 26
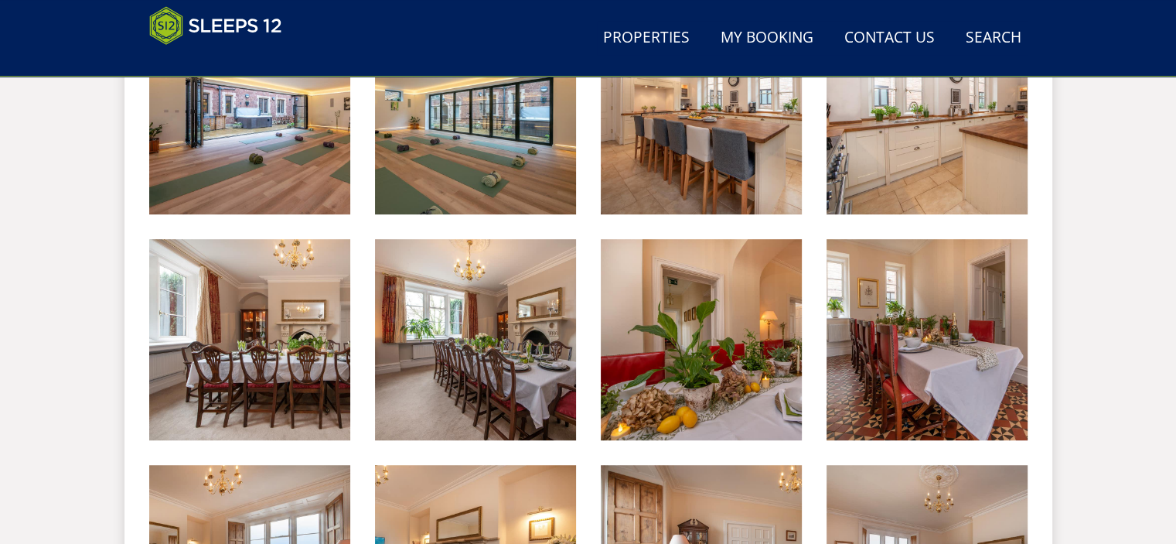
scroll to position [287, 0]
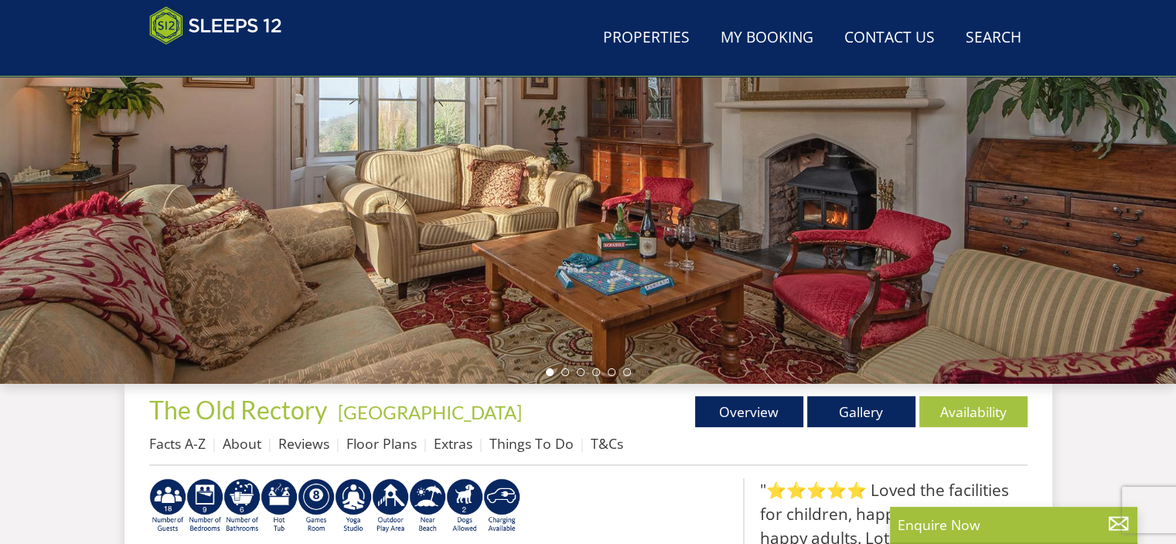
scroll to position [447, 0]
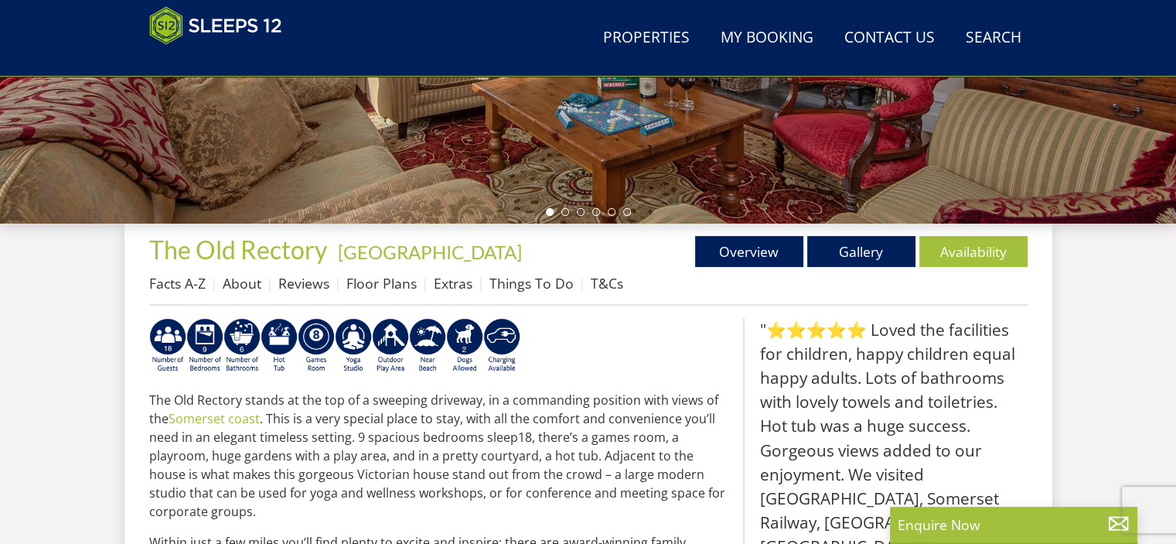
select select "8"
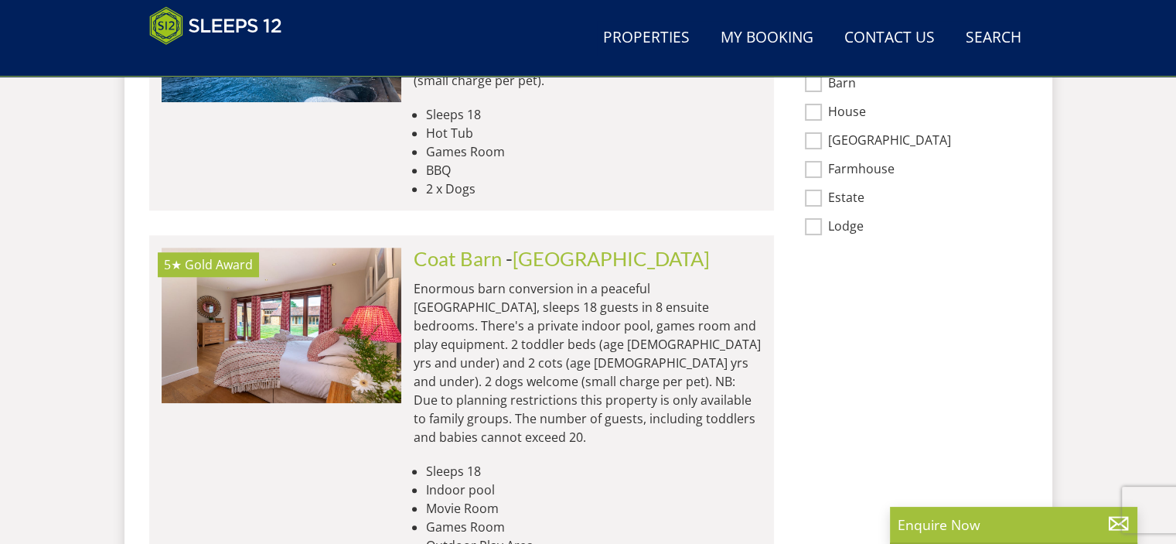
scroll to position [1259, 0]
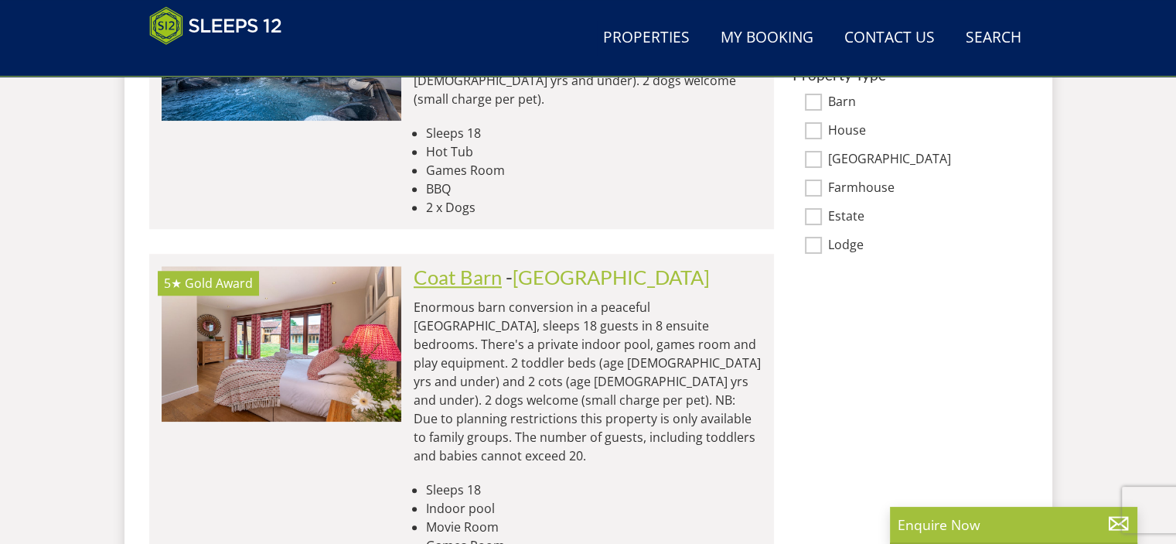
click at [489, 265] on link "Coat Barn" at bounding box center [458, 276] width 88 height 23
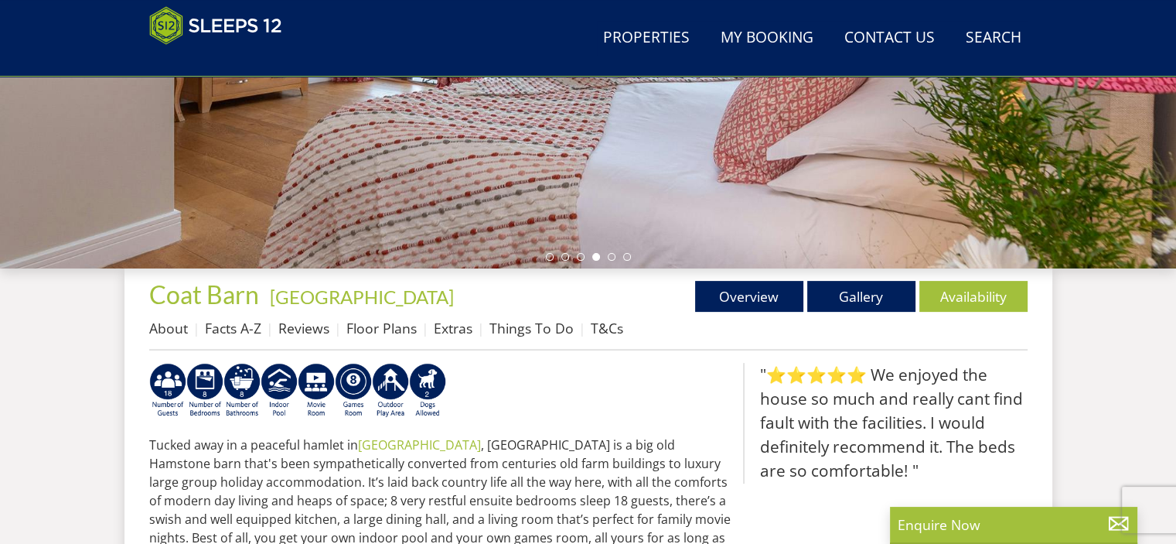
scroll to position [367, 0]
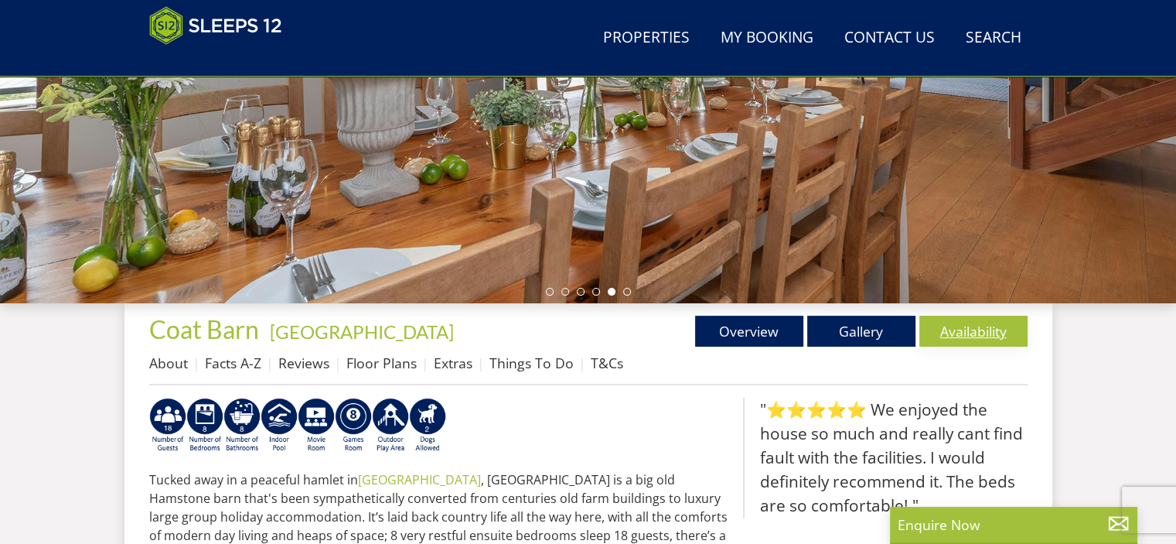
click at [976, 327] on link "Availability" at bounding box center [973, 331] width 108 height 31
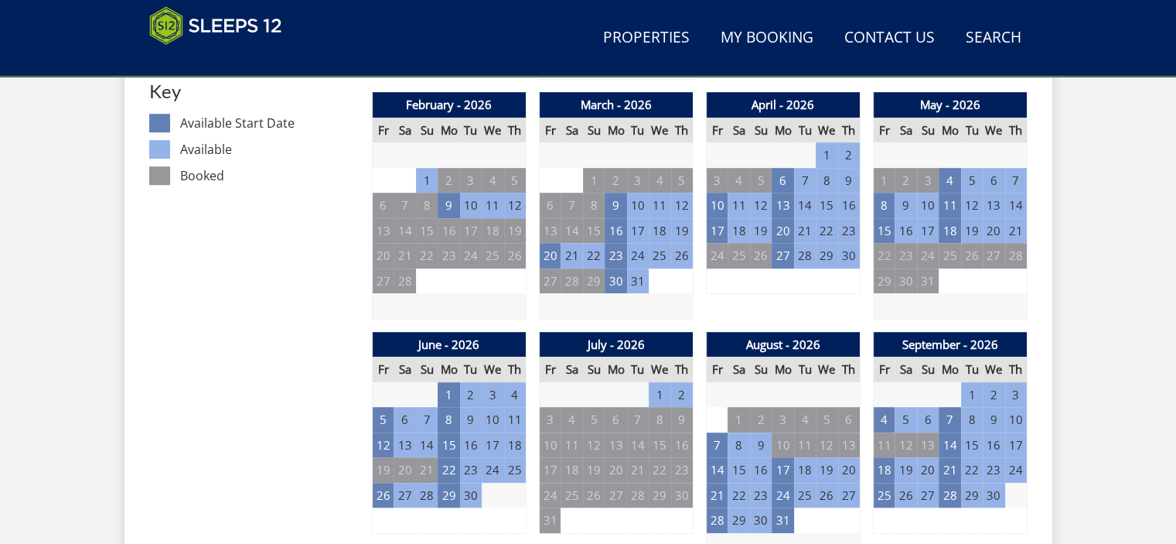
scroll to position [924, 0]
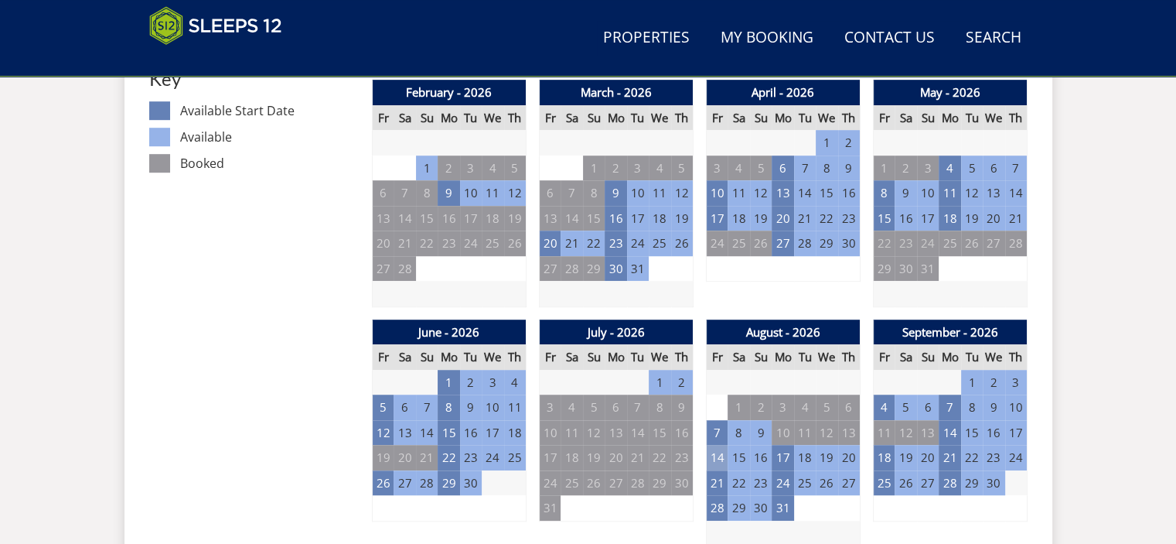
click at [714, 460] on td "14" at bounding box center [717, 458] width 22 height 26
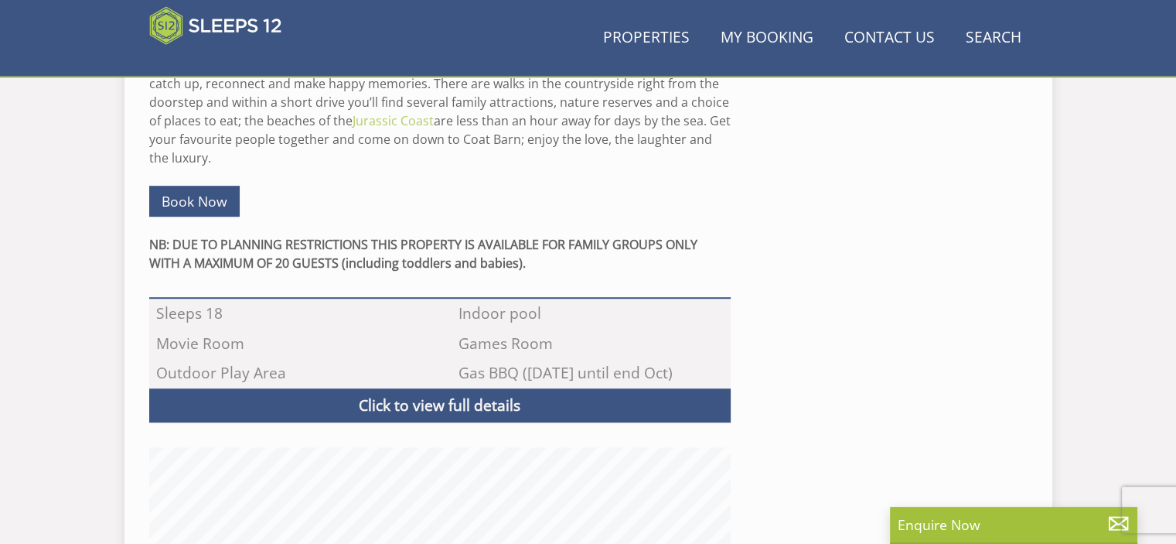
scroll to position [367, 0]
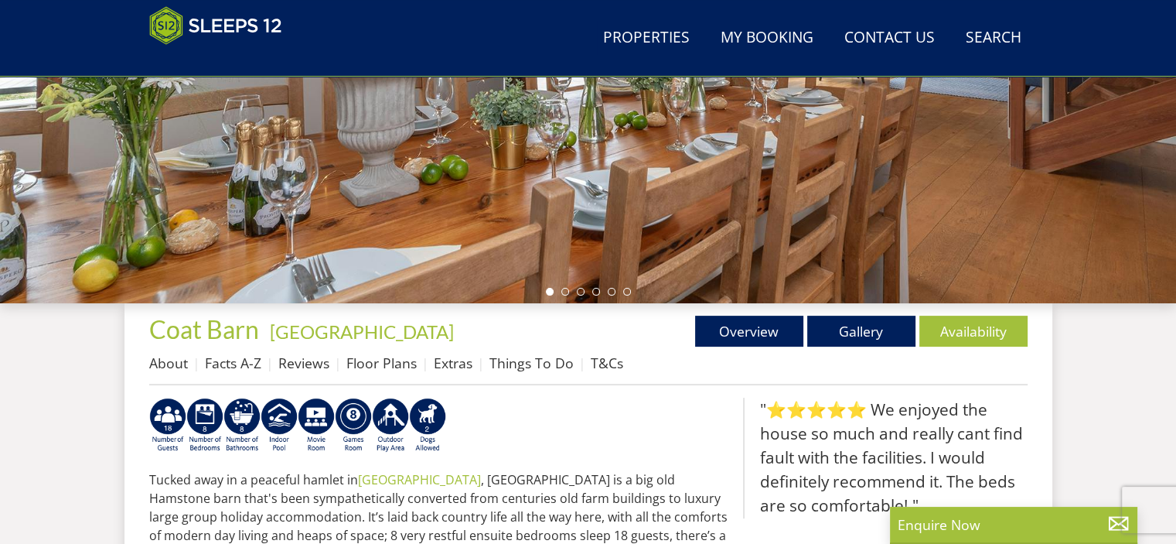
select select "8"
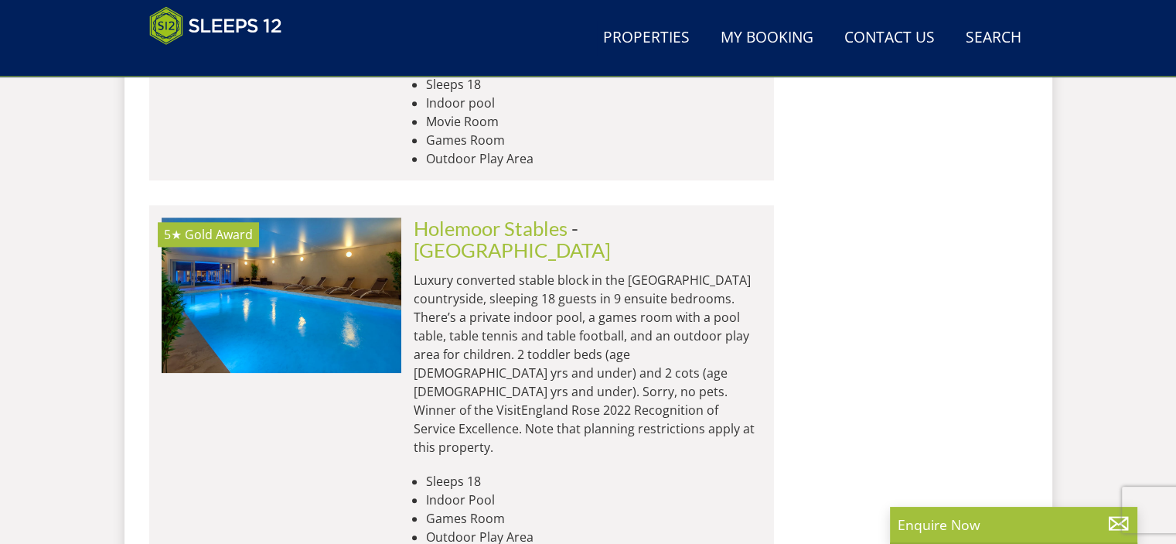
scroll to position [1655, 0]
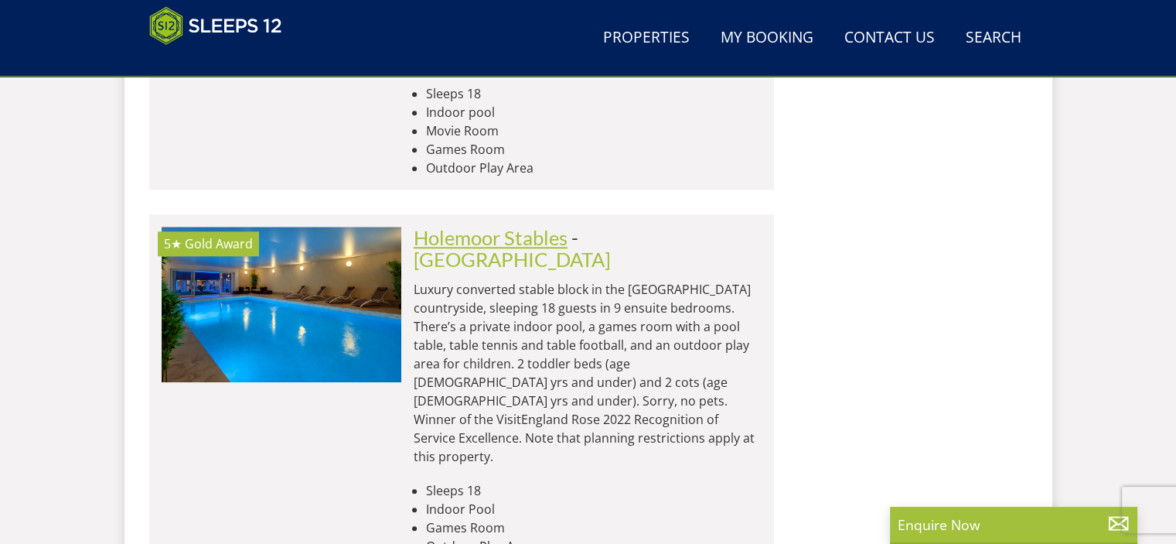
click at [557, 226] on link "Holemoor Stables" at bounding box center [491, 237] width 154 height 23
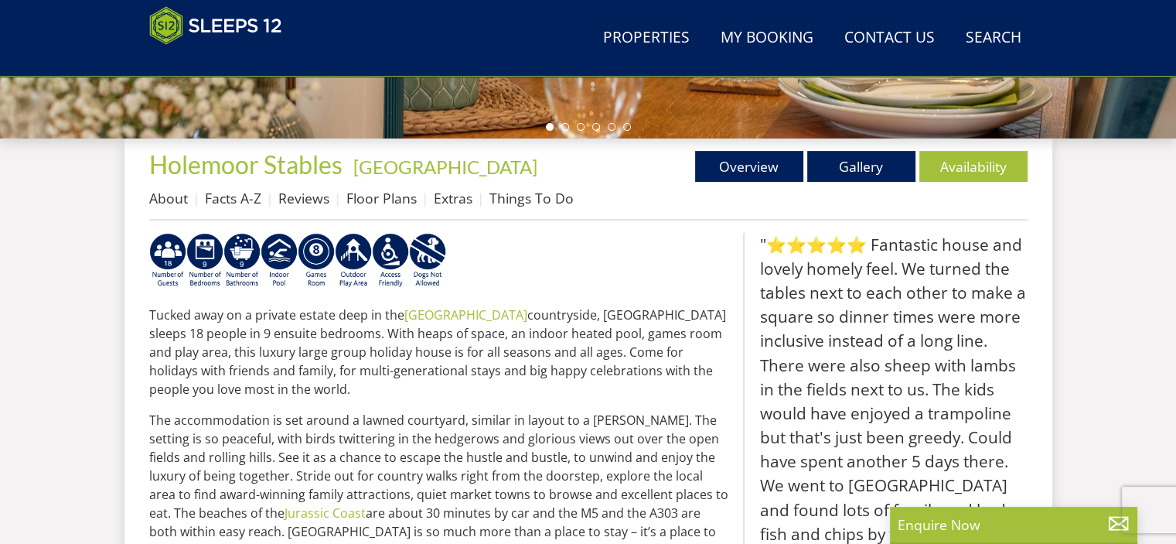
scroll to position [585, 0]
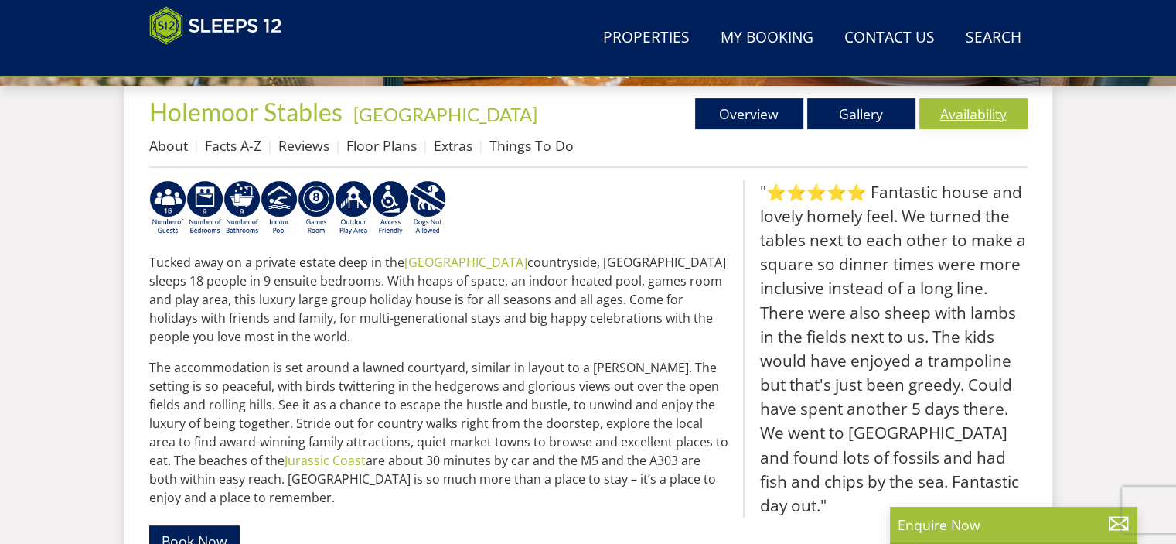
click at [965, 112] on link "Availability" at bounding box center [973, 113] width 108 height 31
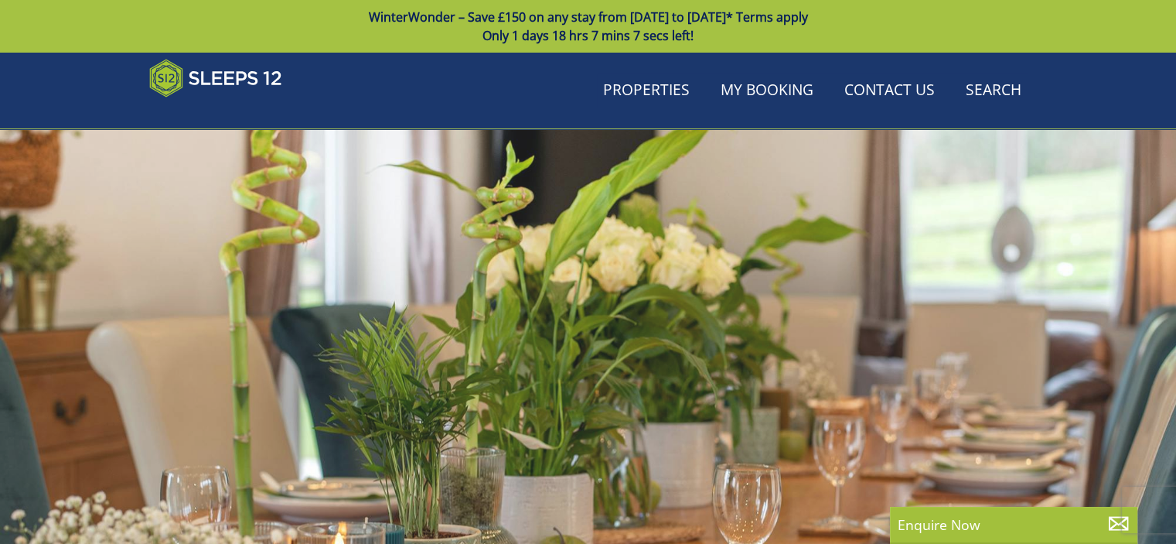
scroll to position [585, 0]
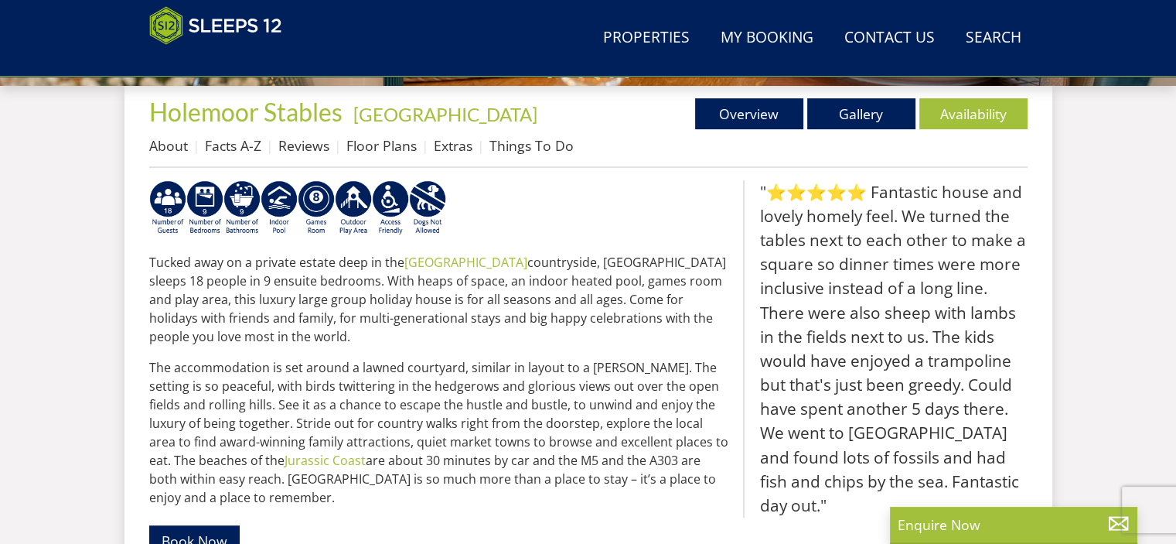
select select "8"
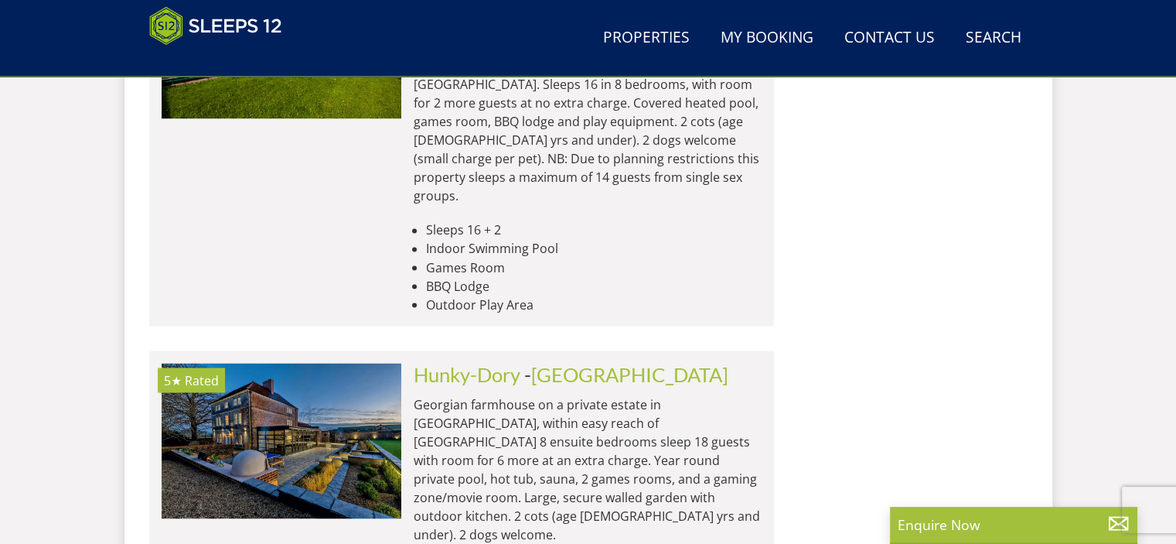
scroll to position [2662, 0]
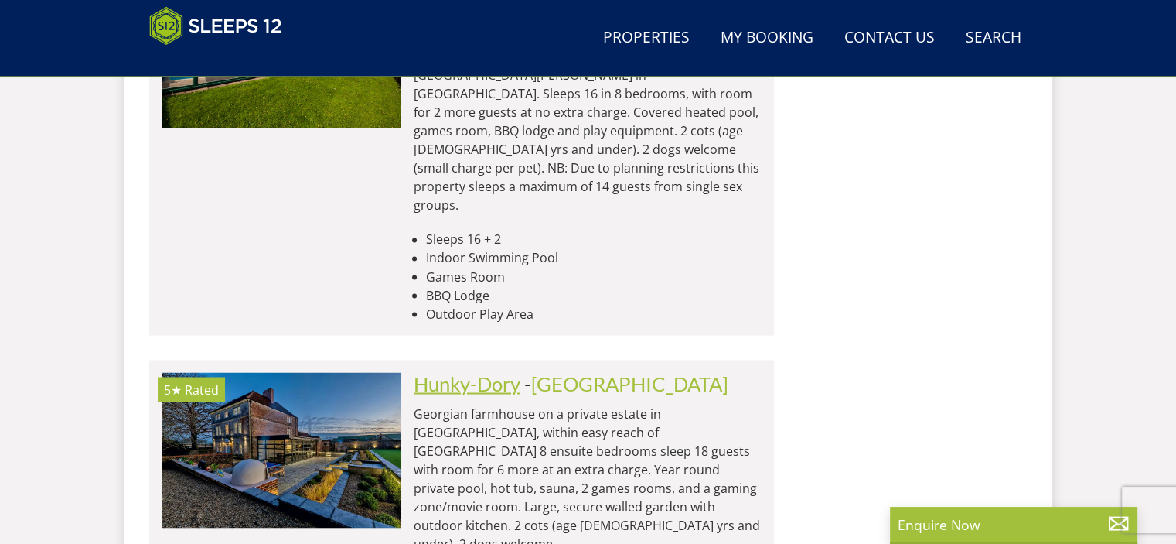
click at [486, 371] on link "Hunky-Dory" at bounding box center [467, 382] width 107 height 23
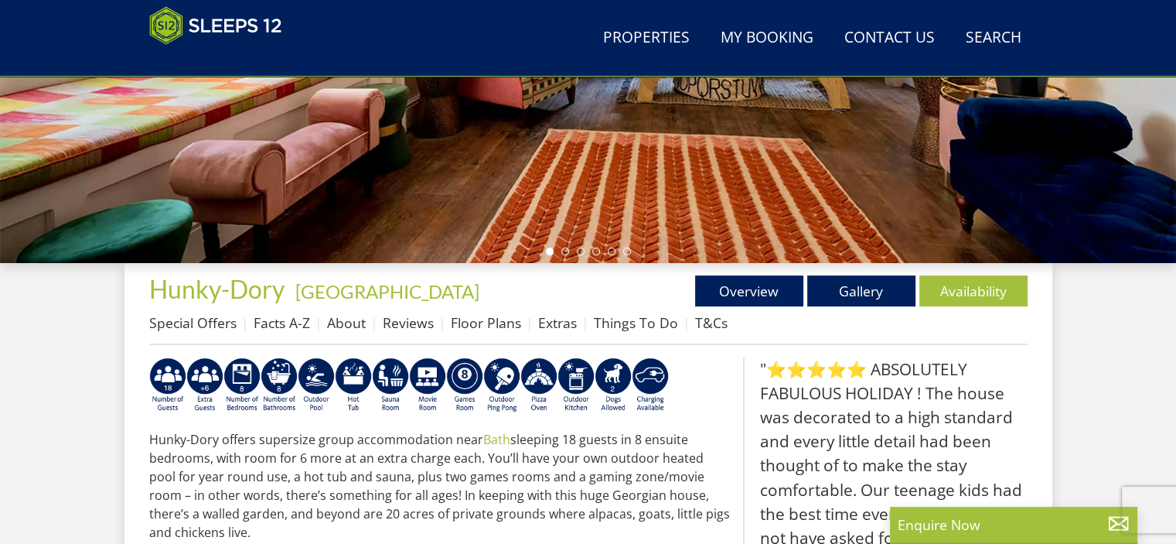
scroll to position [462, 0]
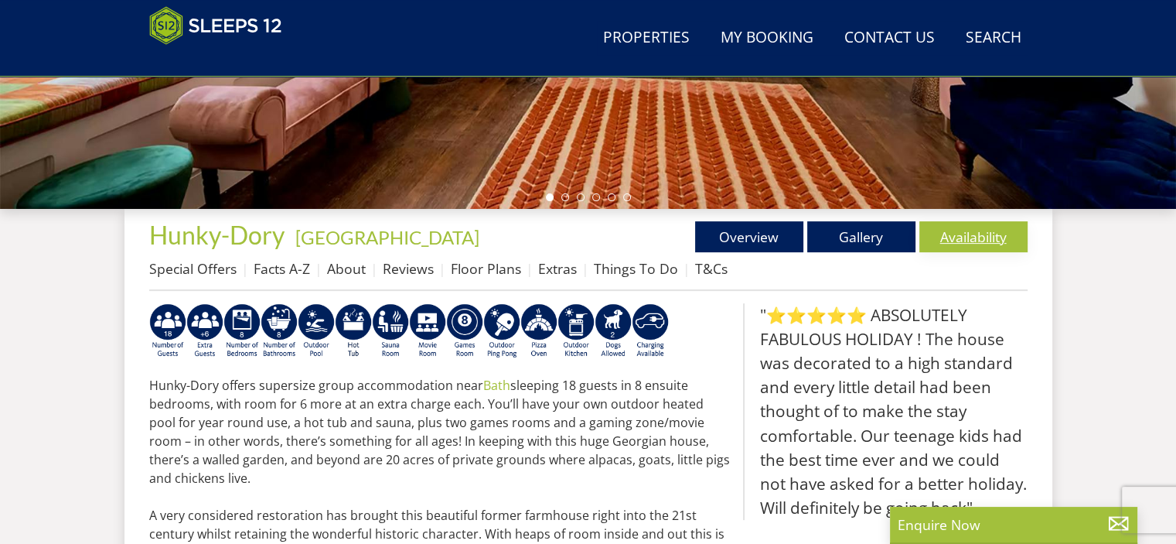
click at [974, 241] on link "Availability" at bounding box center [973, 236] width 108 height 31
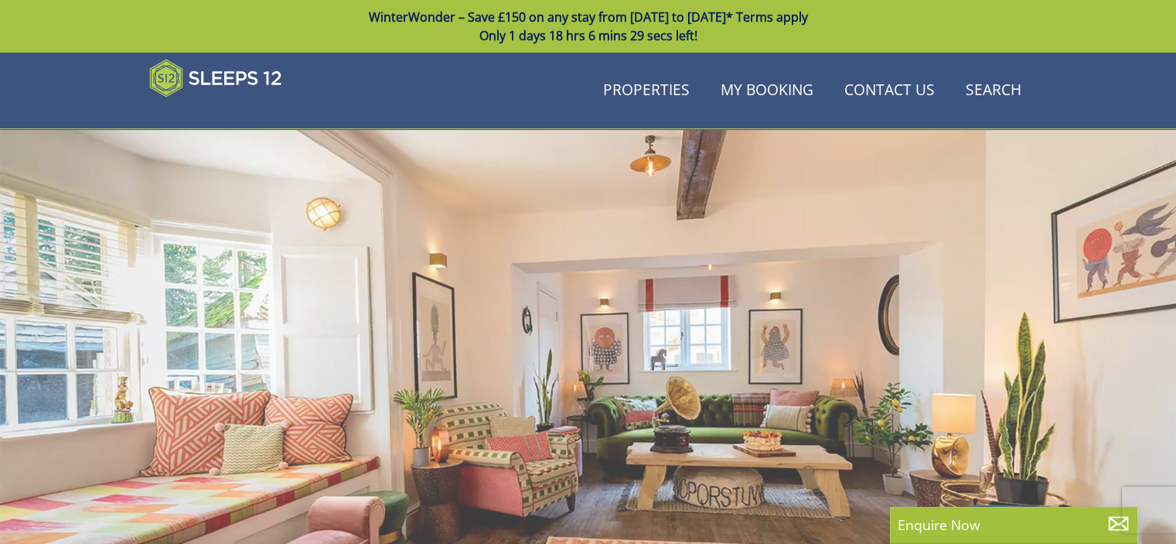
scroll to position [462, 0]
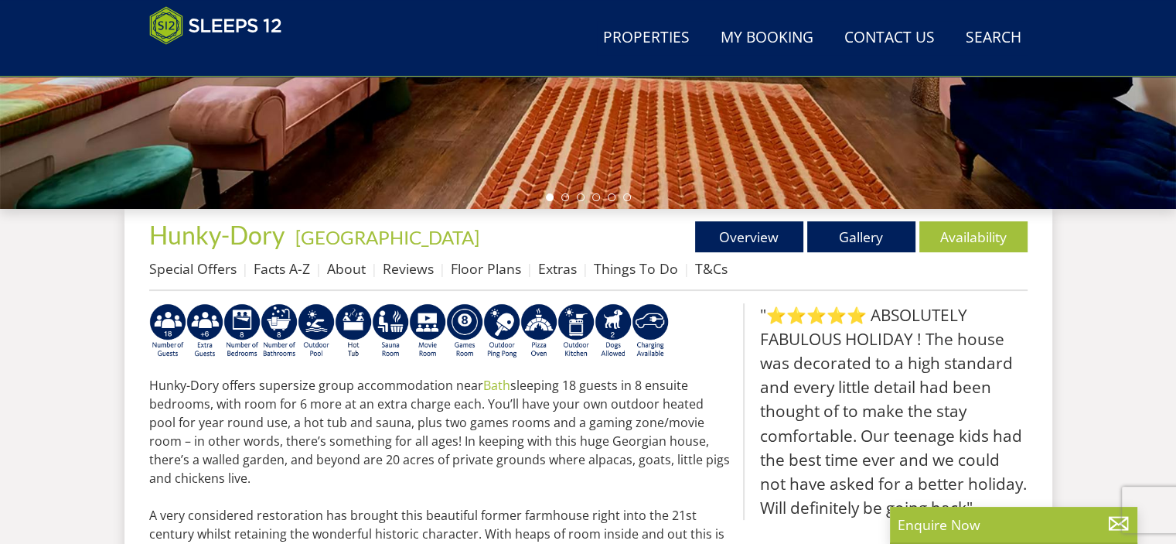
select select "8"
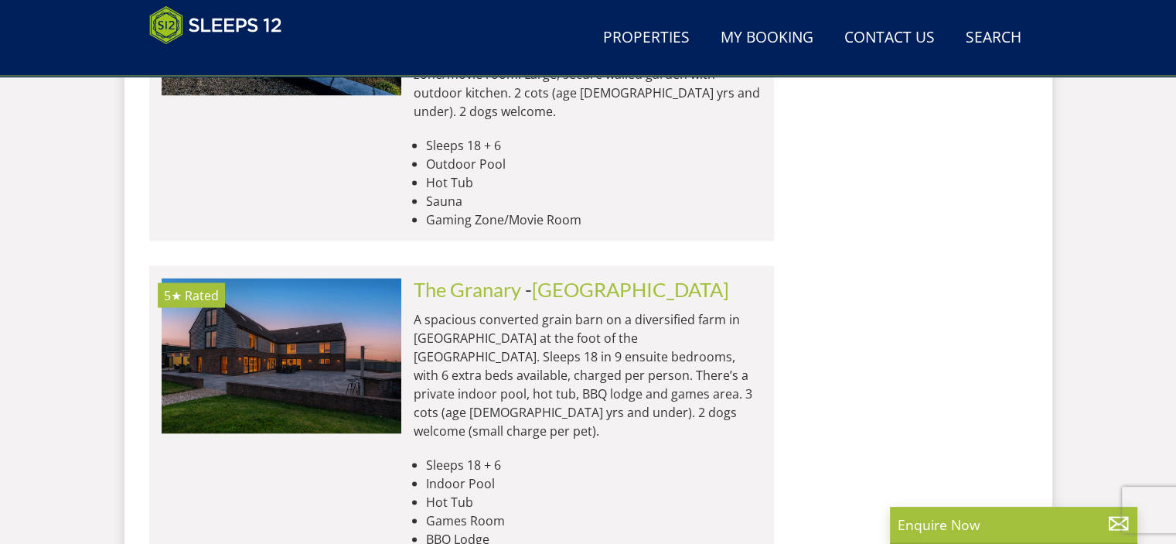
scroll to position [2911, 0]
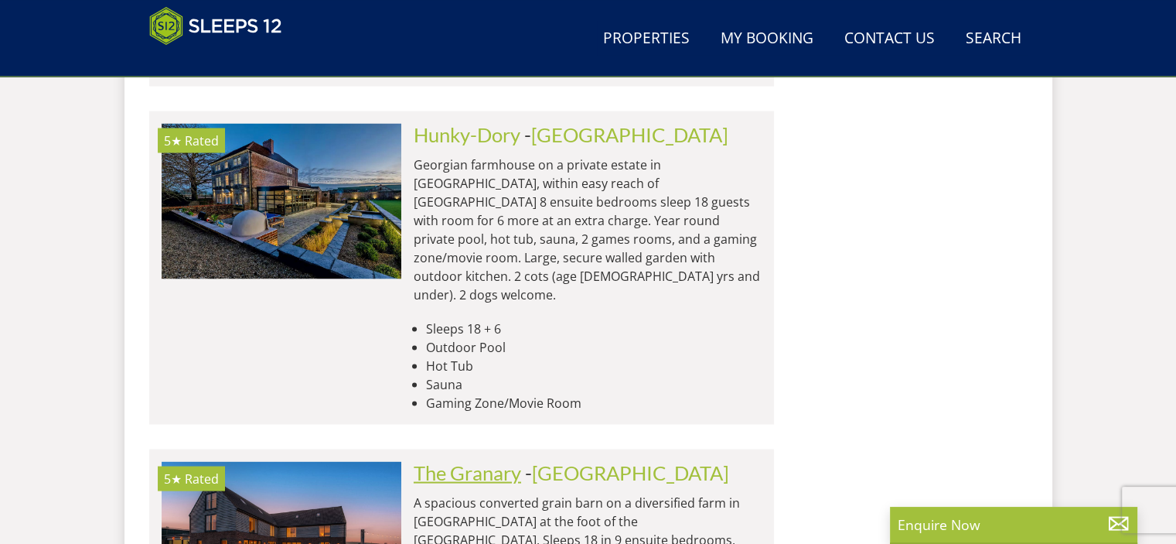
click at [497, 460] on link "The Granary" at bounding box center [467, 471] width 107 height 23
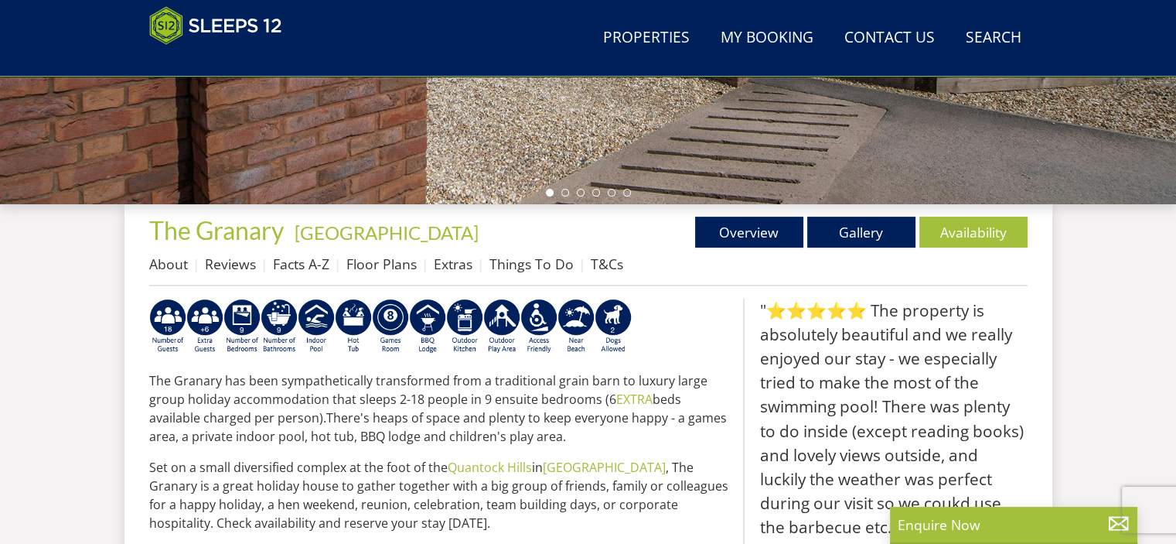
scroll to position [469, 0]
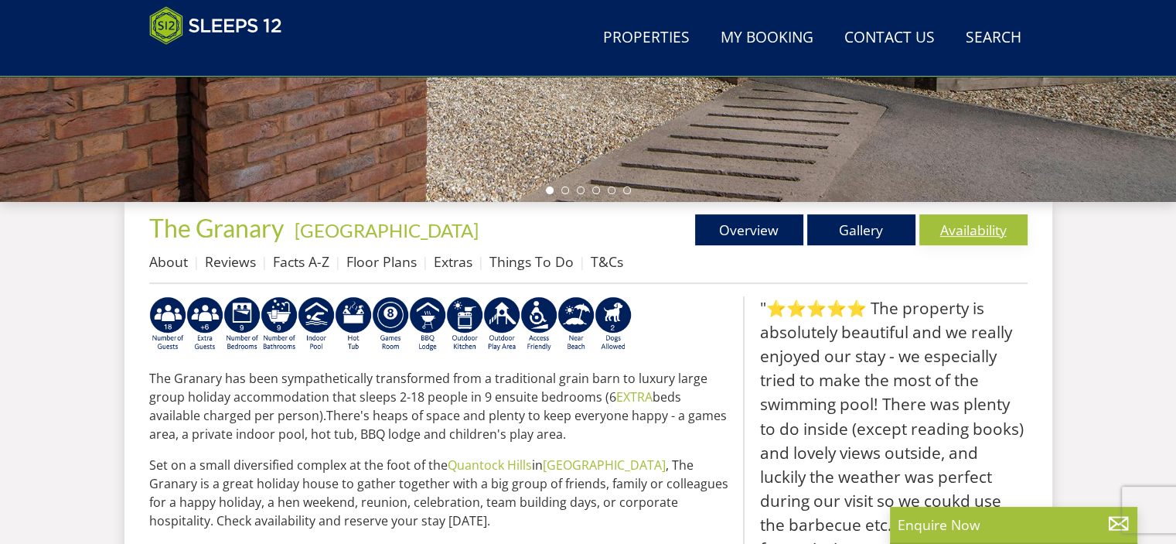
click at [963, 236] on link "Availability" at bounding box center [973, 229] width 108 height 31
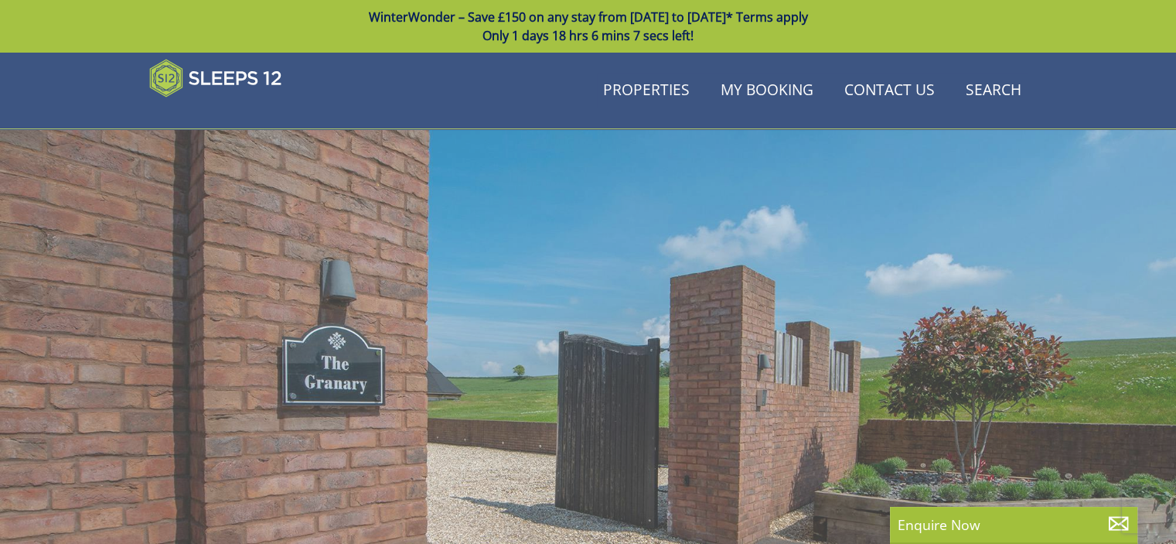
scroll to position [469, 0]
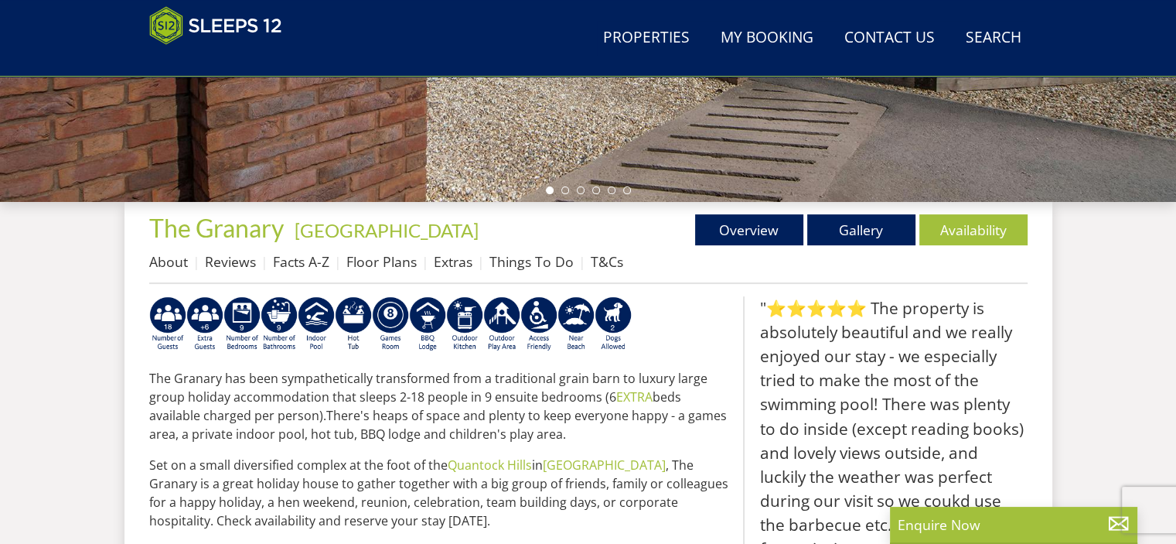
select select "8"
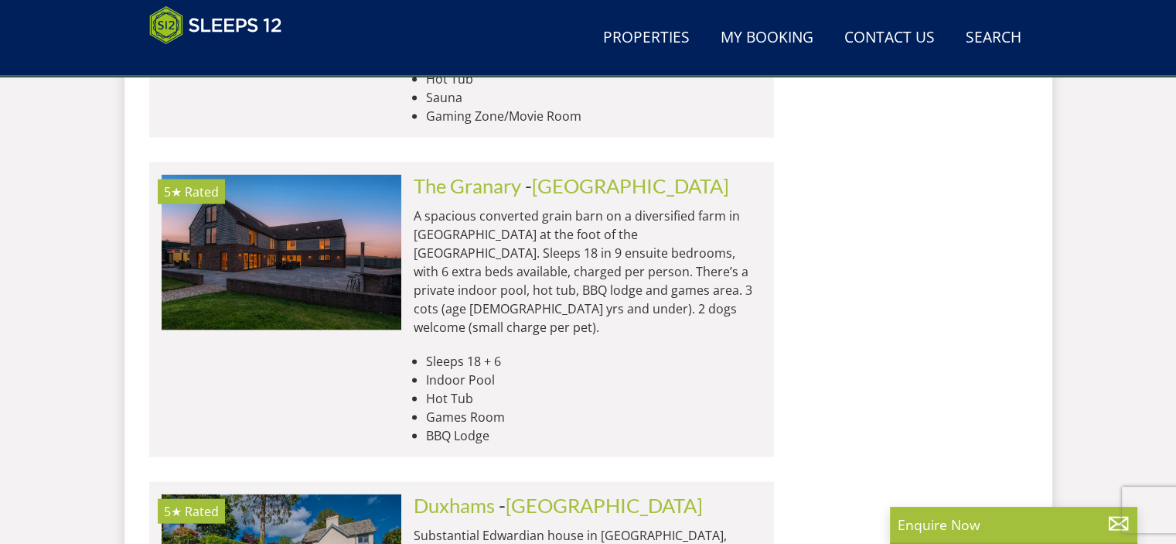
scroll to position [3307, 0]
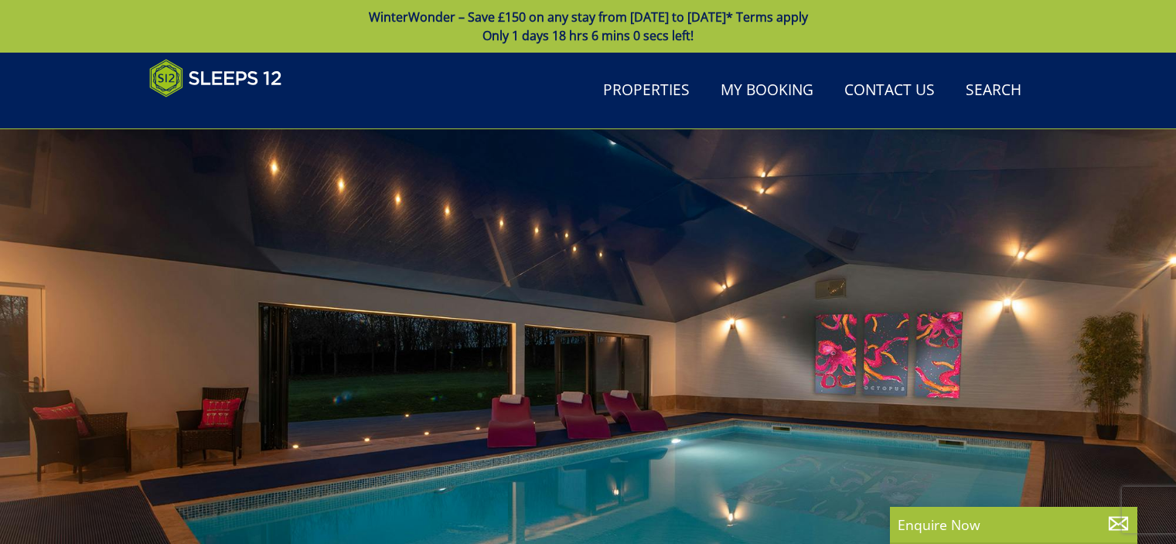
select select "8"
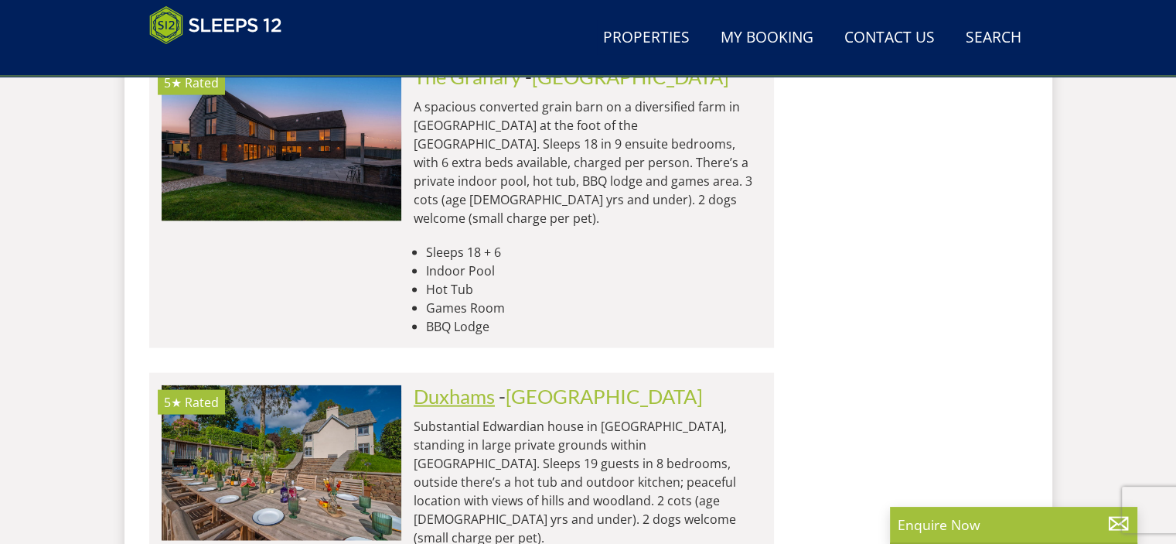
click at [470, 384] on link "Duxhams" at bounding box center [454, 395] width 81 height 23
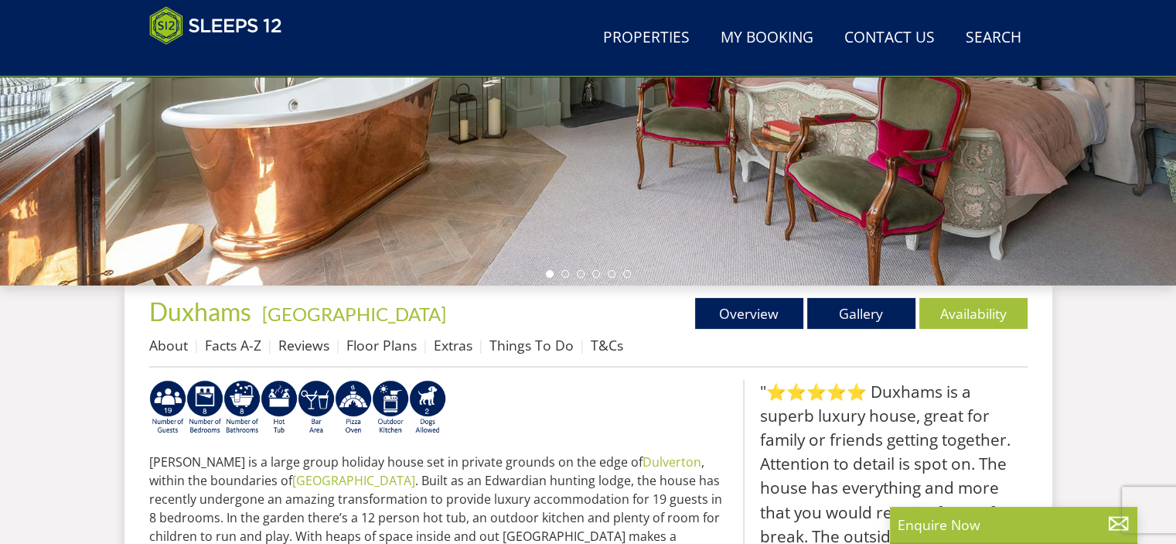
scroll to position [393, 0]
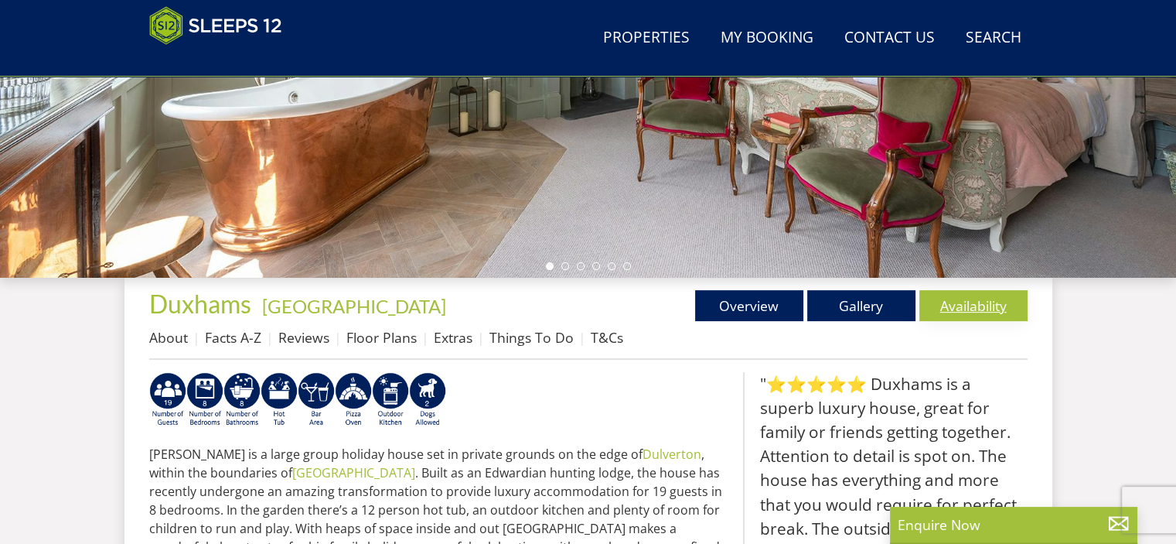
click at [950, 305] on link "Availability" at bounding box center [973, 305] width 108 height 31
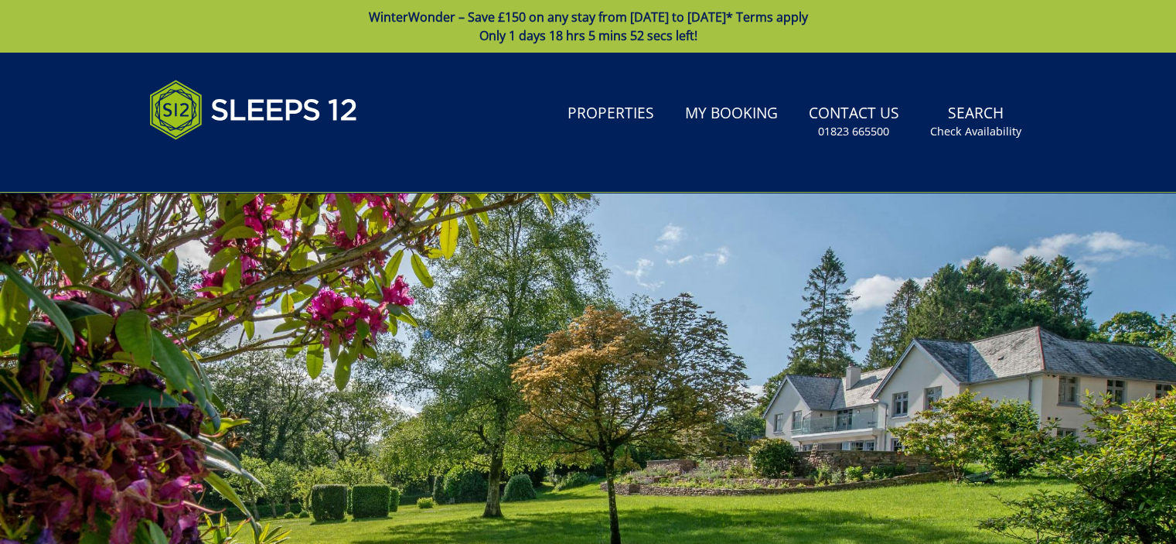
drag, startPoint x: 1172, startPoint y: 62, endPoint x: 1147, endPoint y: 149, distance: 90.8
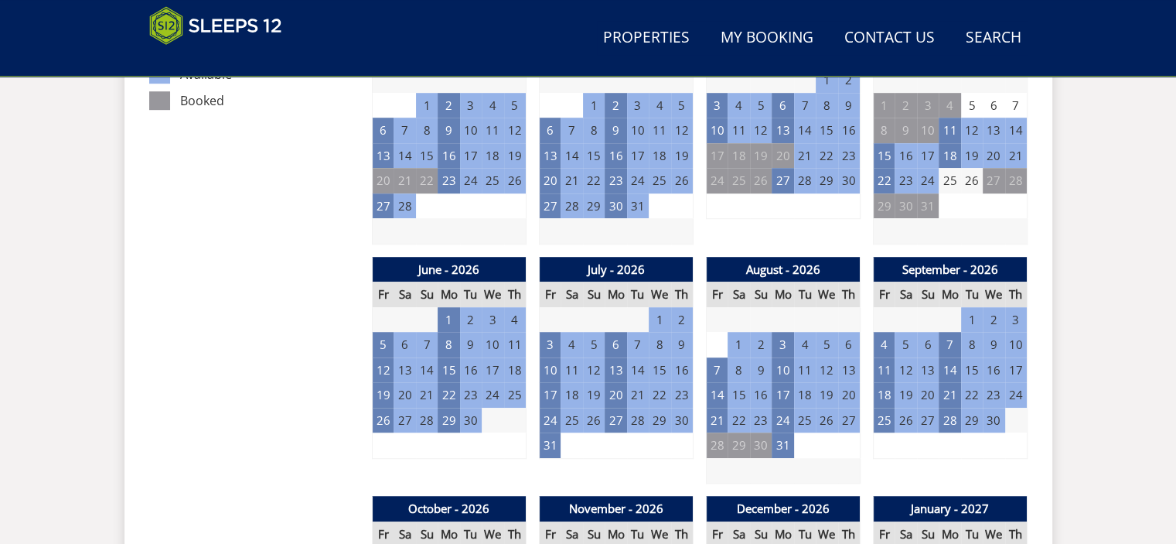
scroll to position [1037, 0]
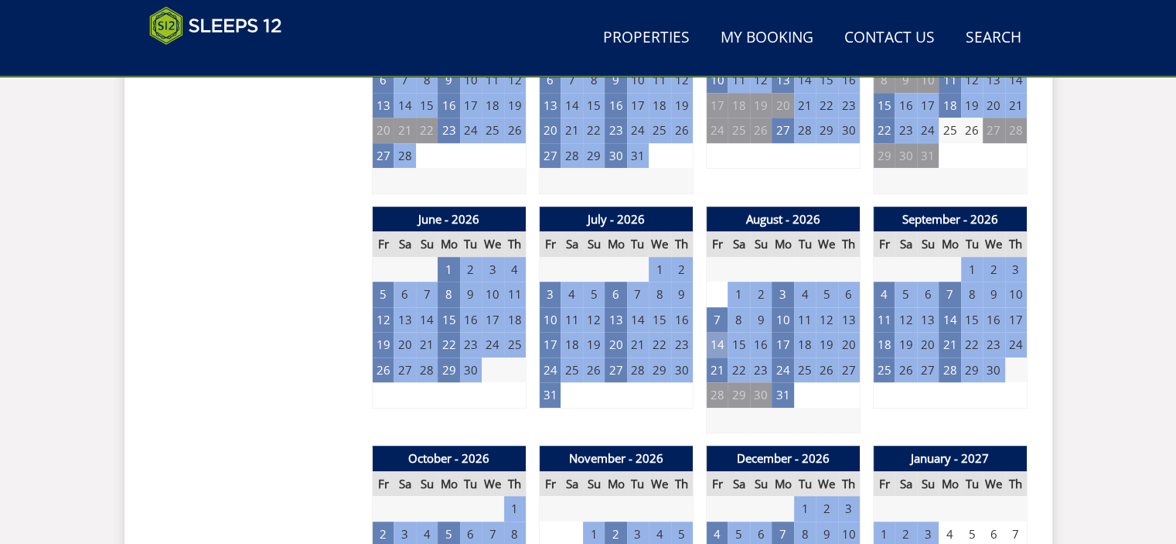
click at [716, 339] on td "14" at bounding box center [717, 345] width 22 height 26
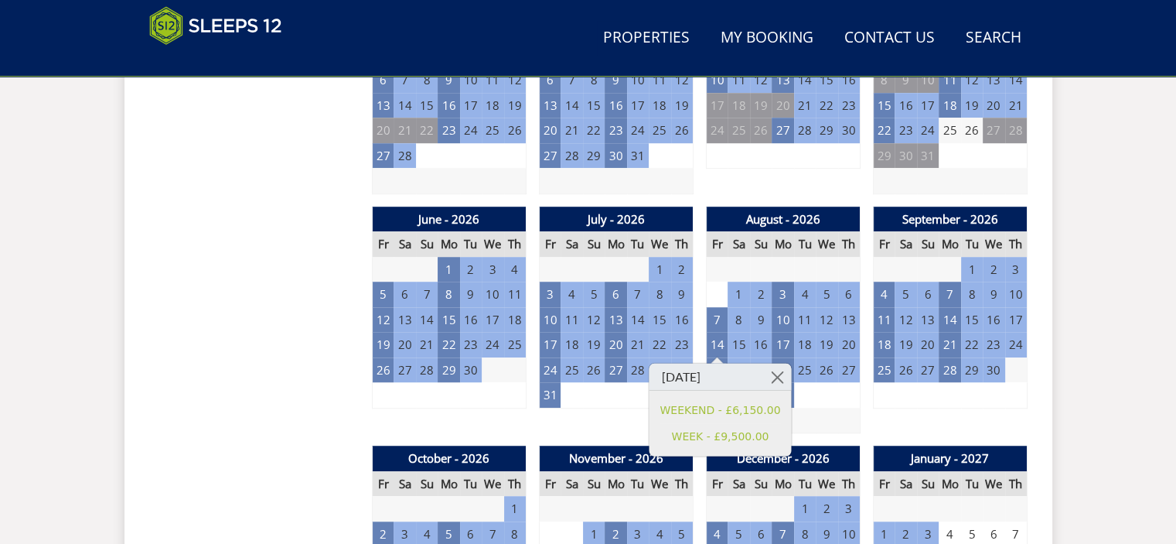
drag, startPoint x: 1175, startPoint y: 179, endPoint x: 1185, endPoint y: 118, distance: 62.7
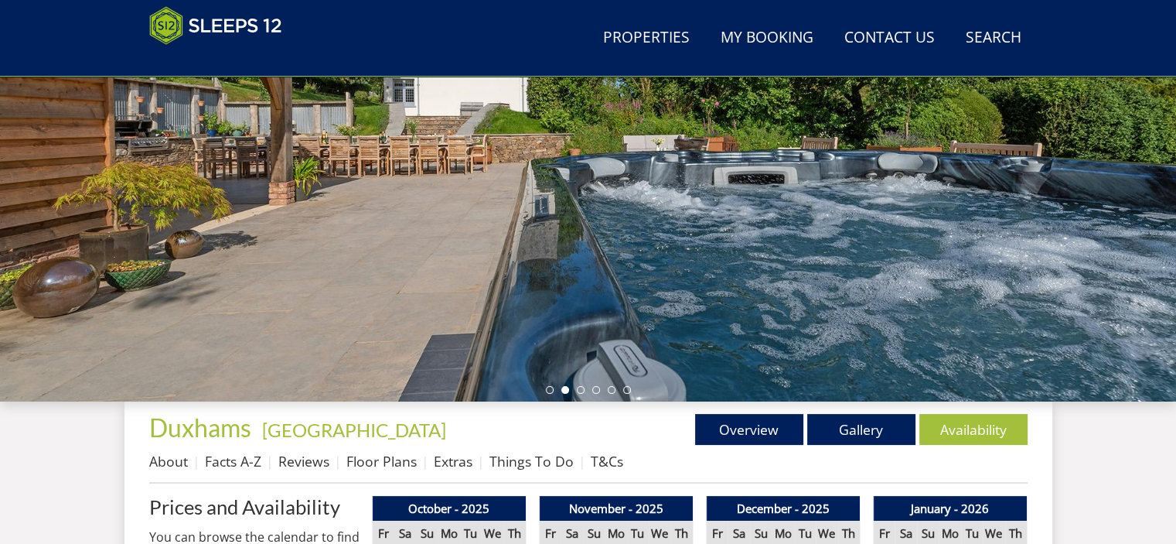
scroll to position [198, 0]
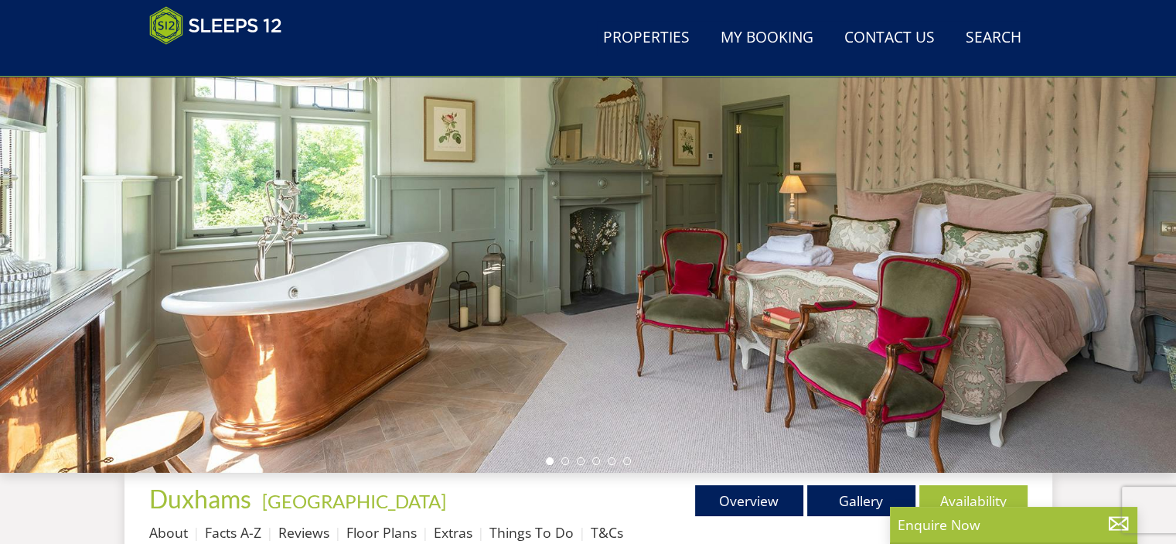
scroll to position [393, 0]
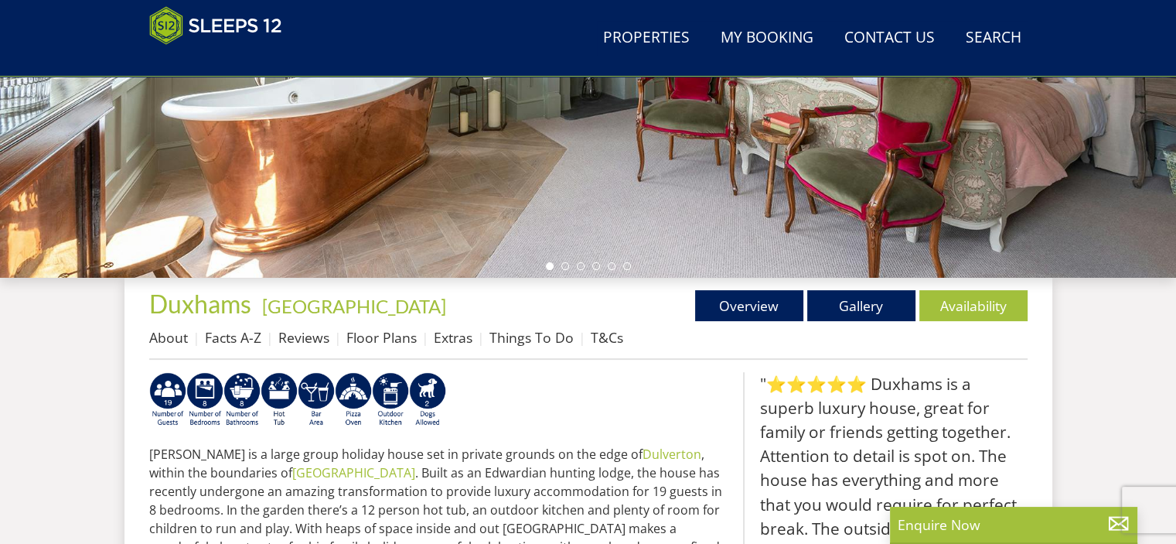
select select "8"
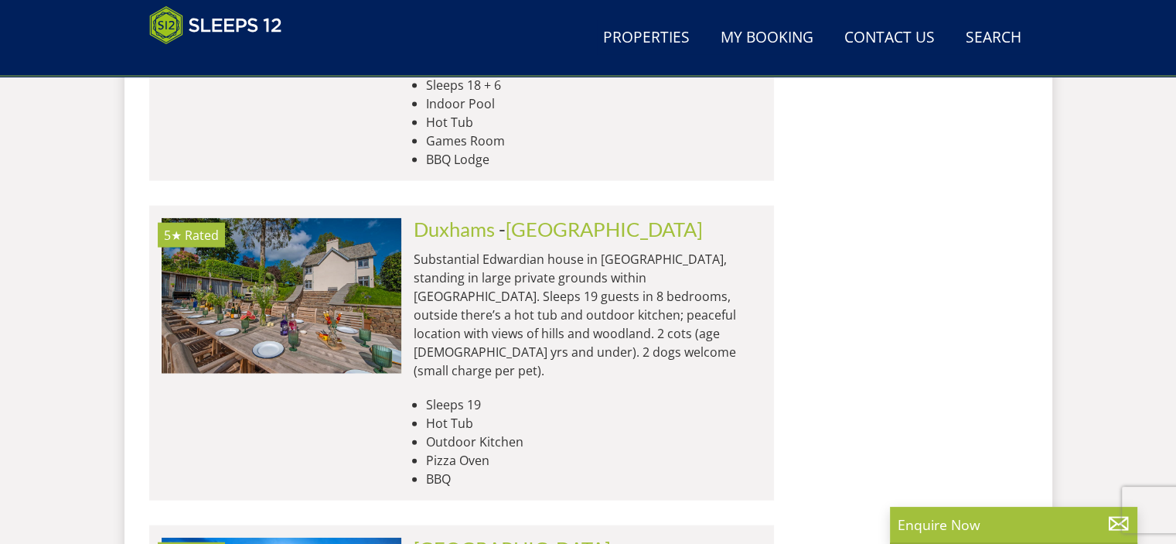
scroll to position [3547, 0]
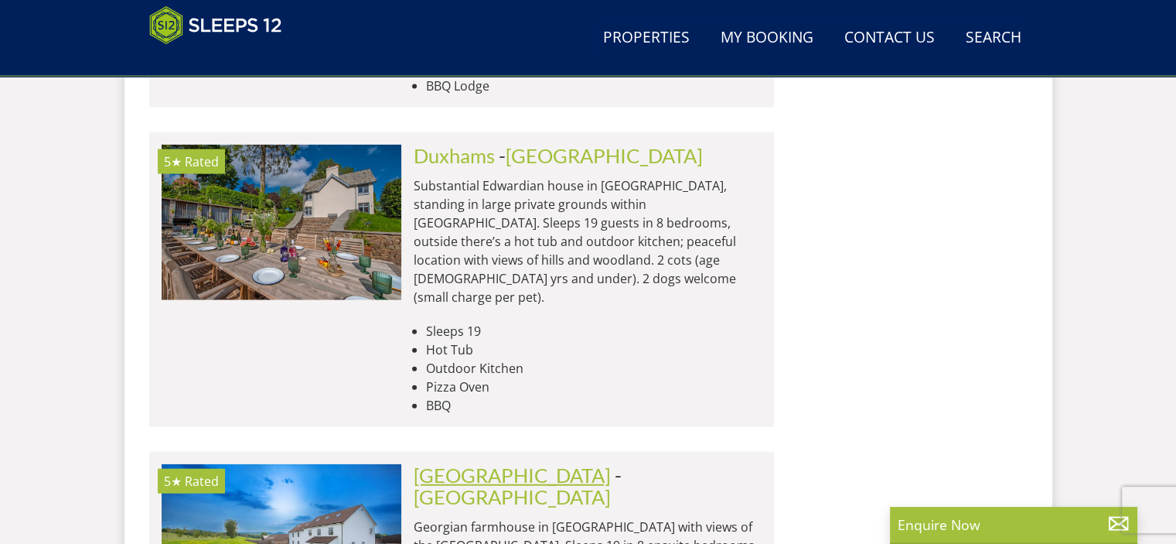
click at [538, 463] on link "[GEOGRAPHIC_DATA]" at bounding box center [512, 474] width 197 height 23
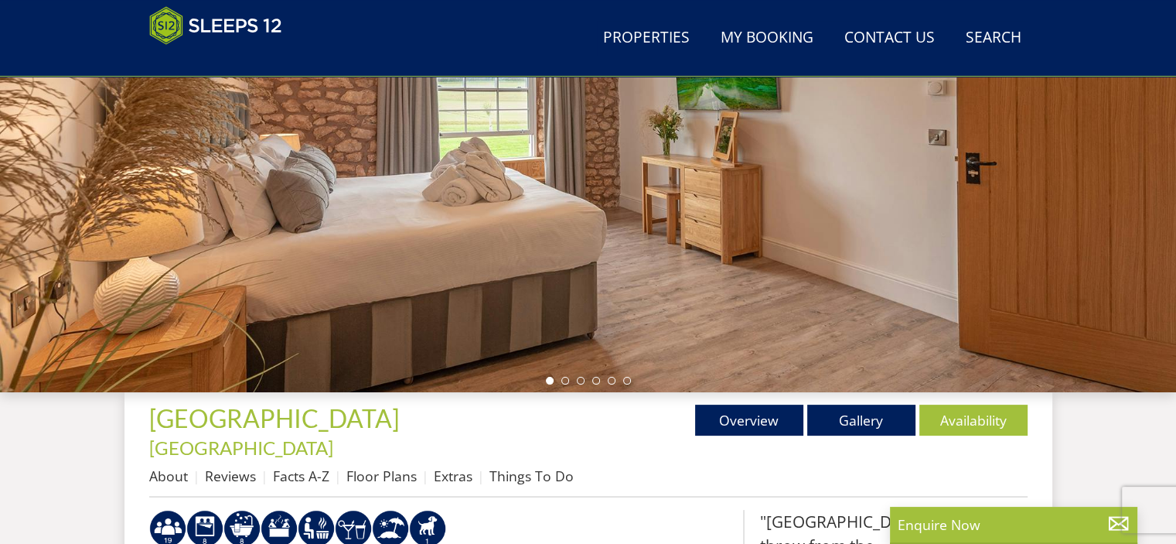
scroll to position [422, 0]
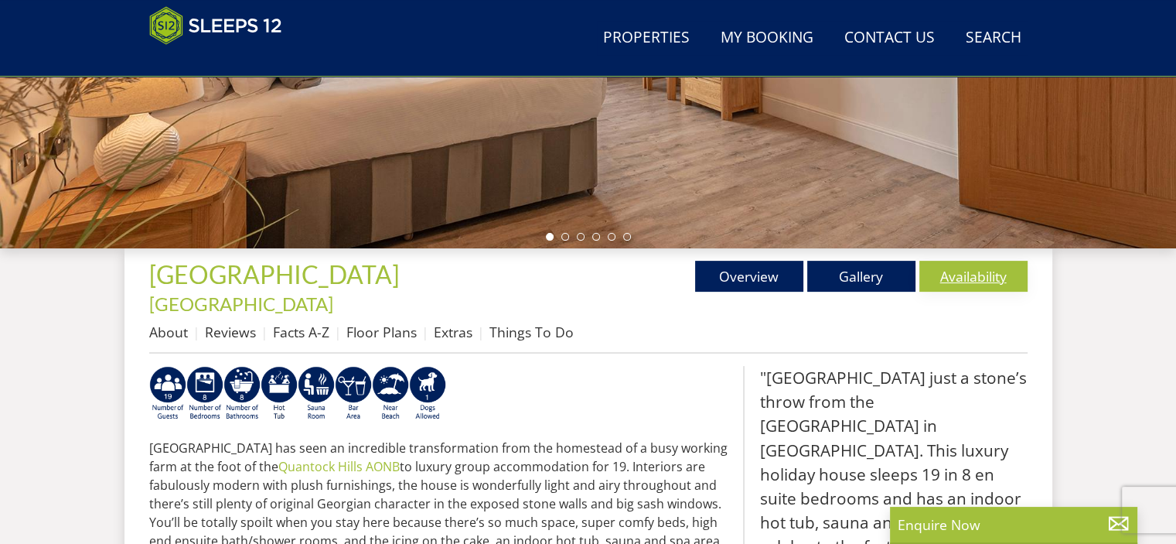
click at [975, 278] on link "Availability" at bounding box center [973, 276] width 108 height 31
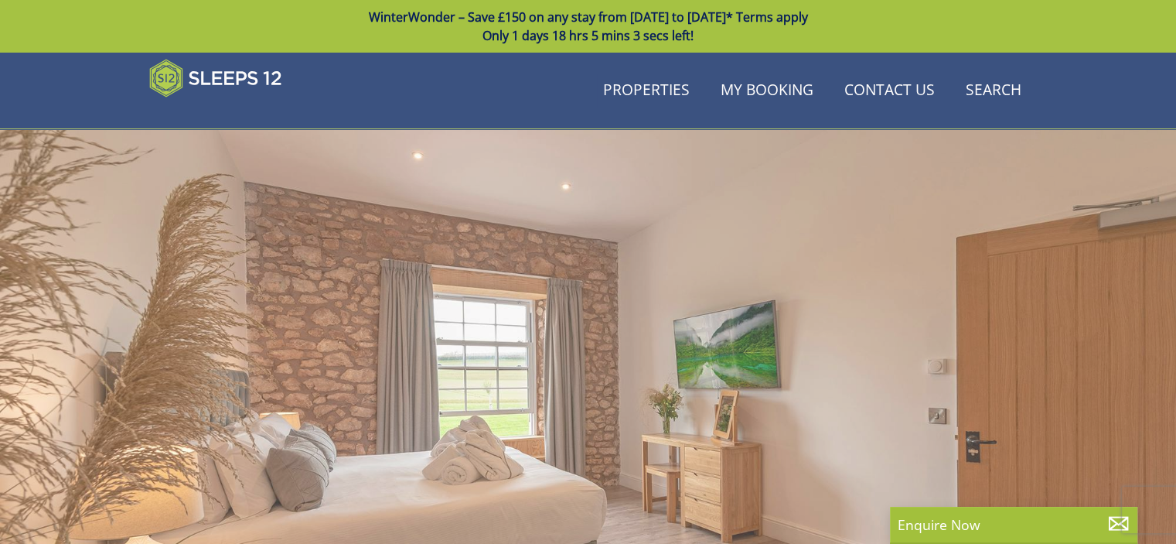
scroll to position [422, 0]
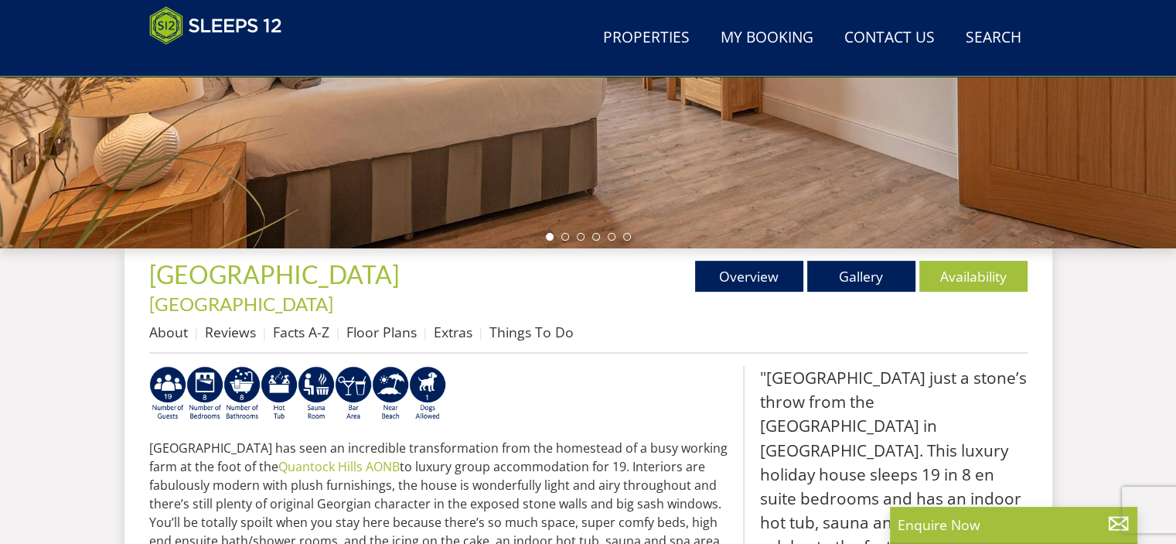
select select "8"
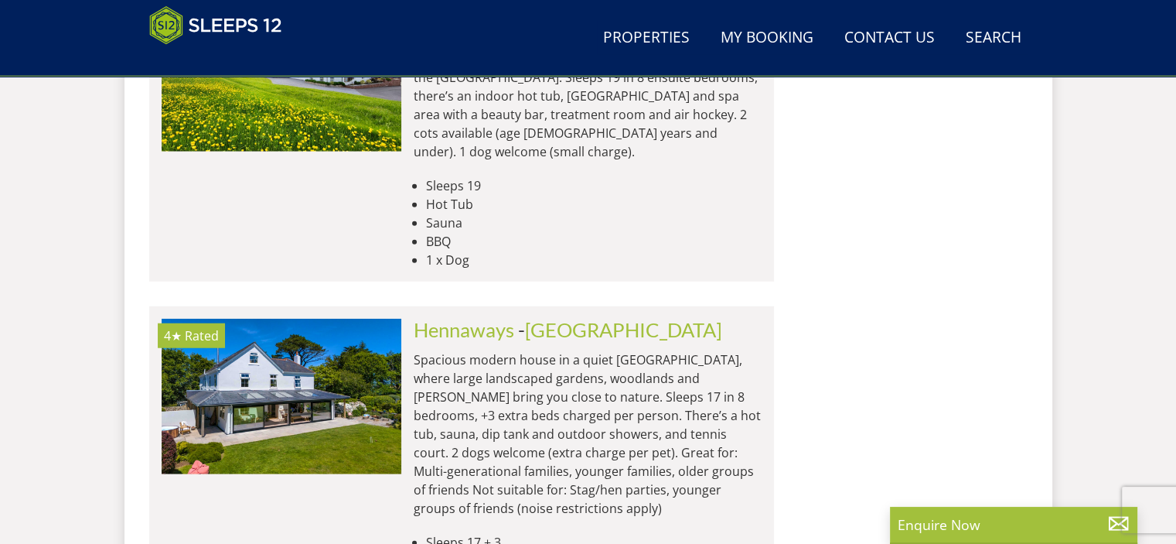
scroll to position [3924, 0]
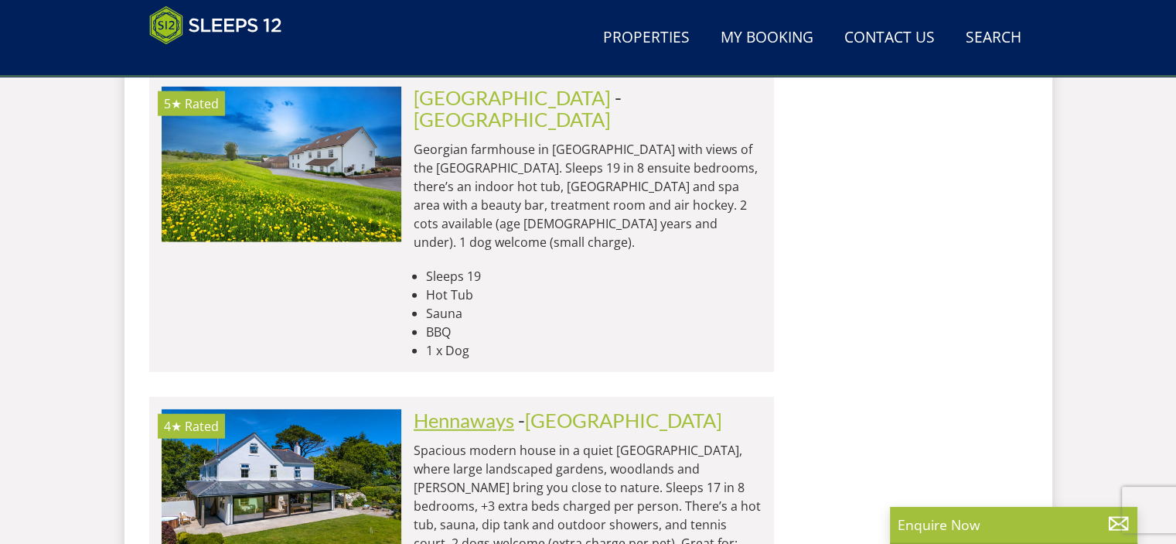
click at [471, 408] on link "Hennaways" at bounding box center [464, 419] width 101 height 23
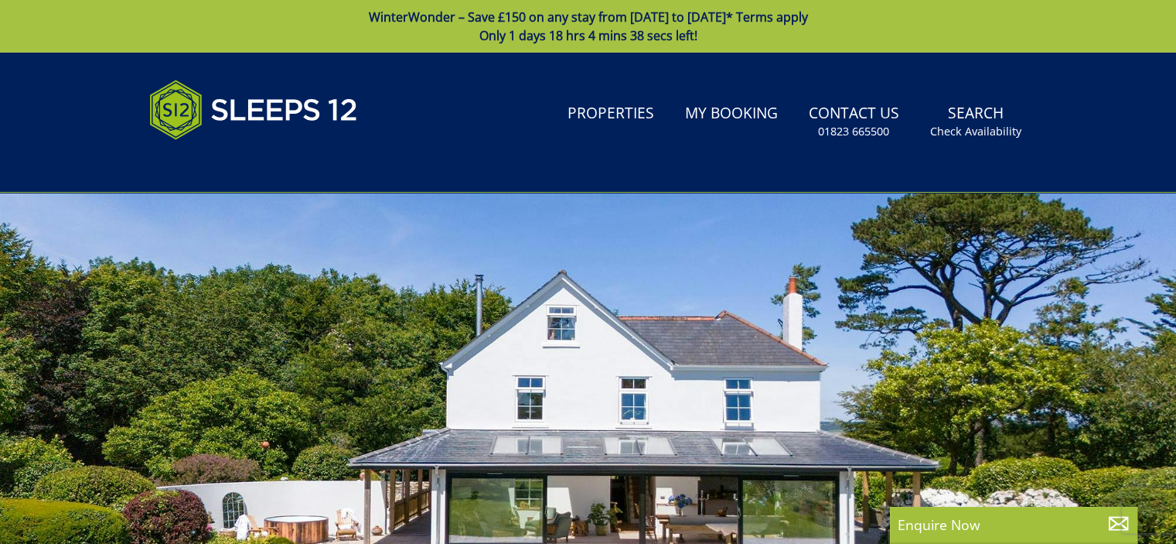
select select "8"
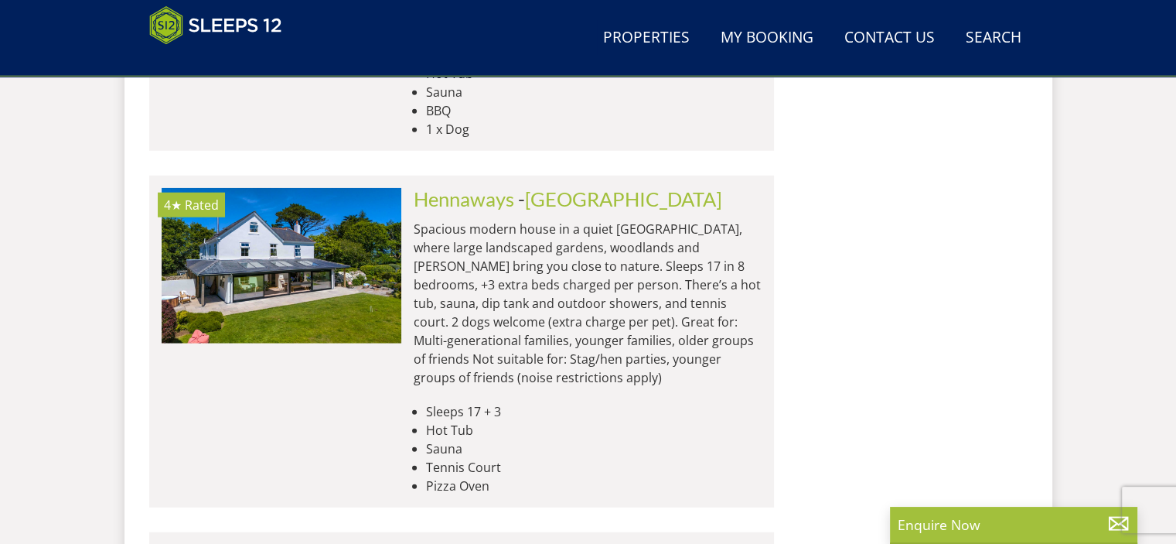
scroll to position [4164, 0]
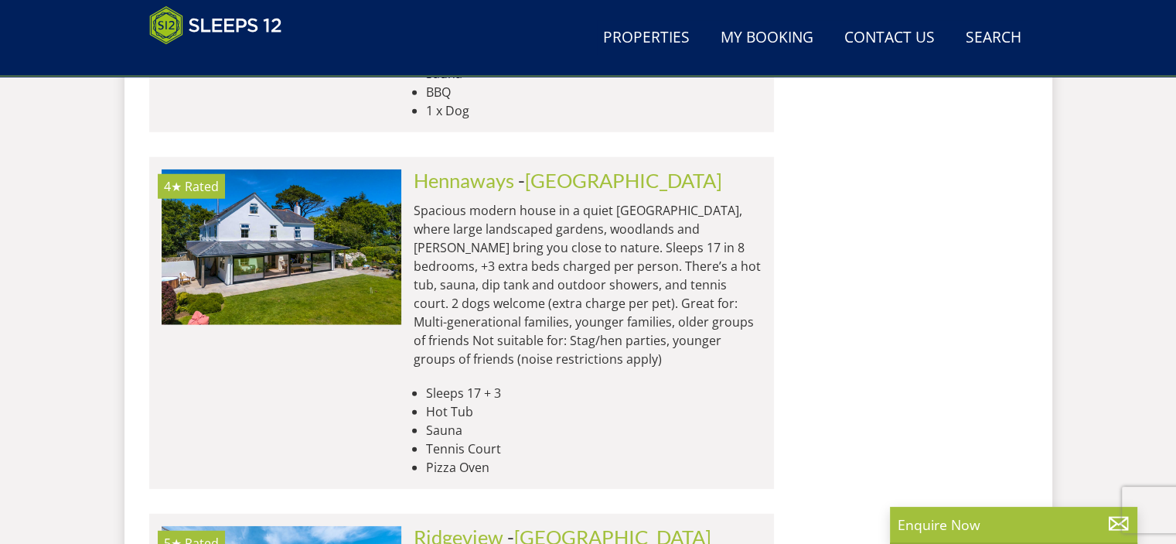
click at [473, 525] on link "Ridgeview" at bounding box center [459, 536] width 90 height 23
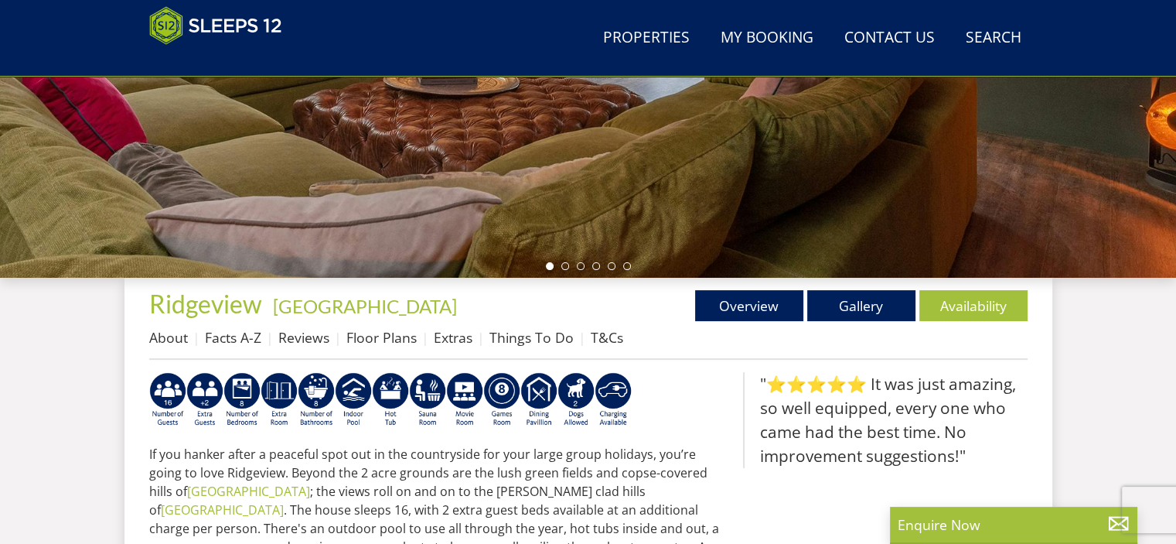
scroll to position [402, 0]
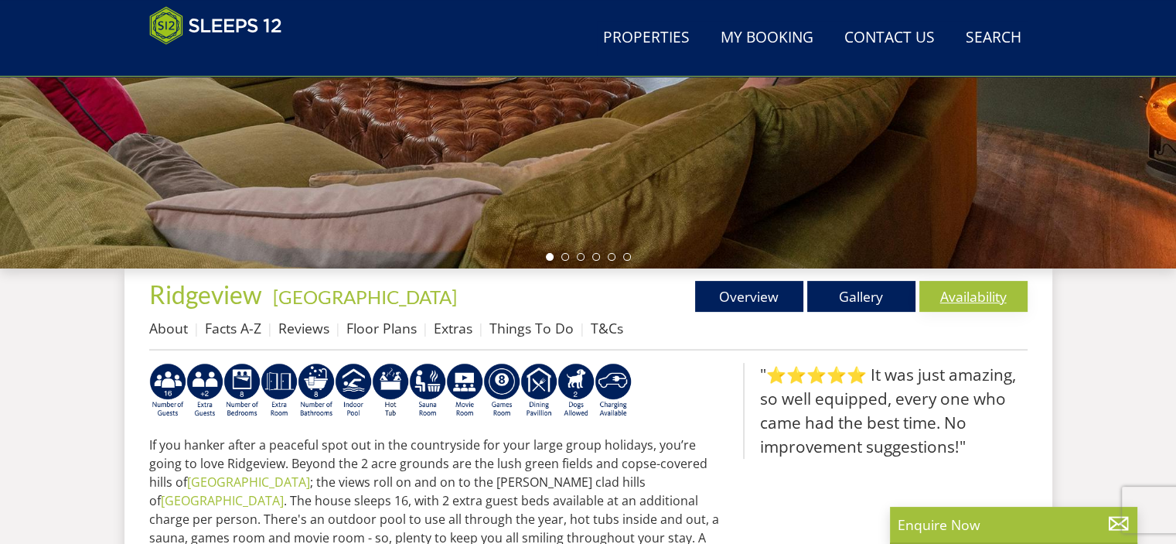
click at [976, 288] on link "Availability" at bounding box center [973, 296] width 108 height 31
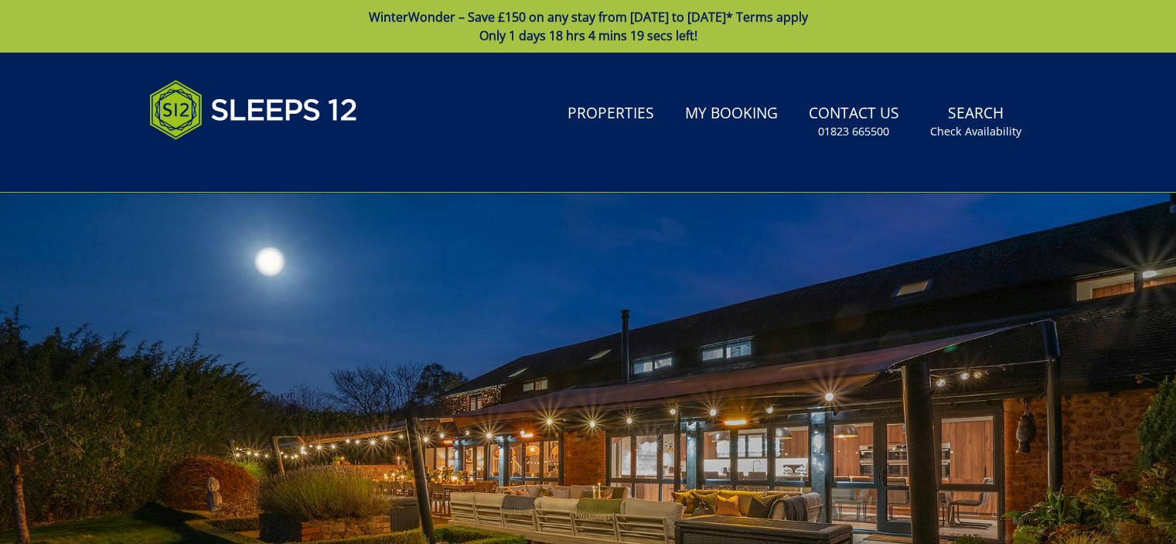
scroll to position [22, 0]
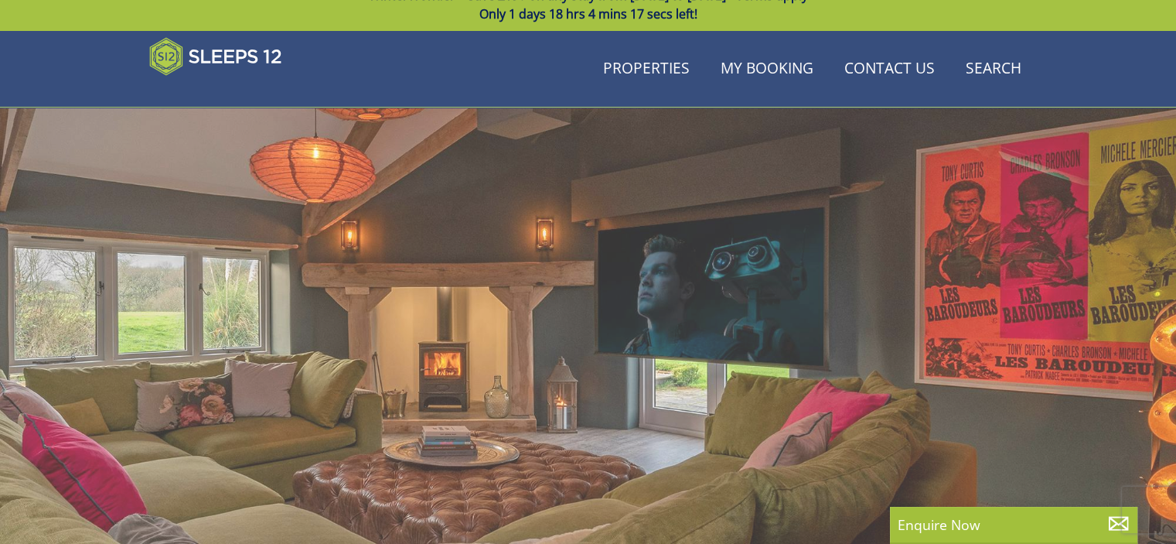
scroll to position [402, 0]
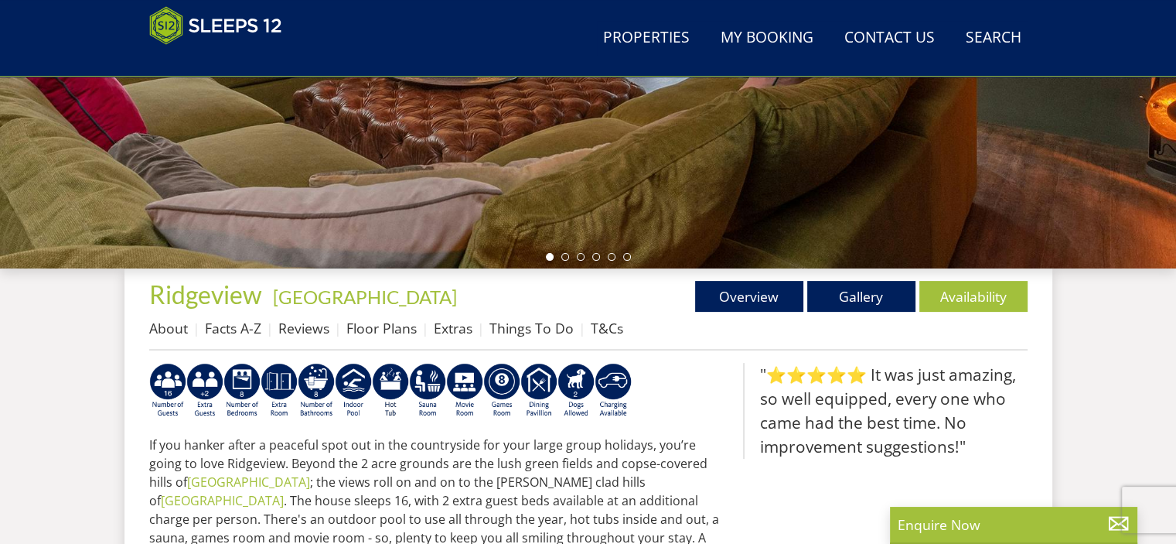
select select "8"
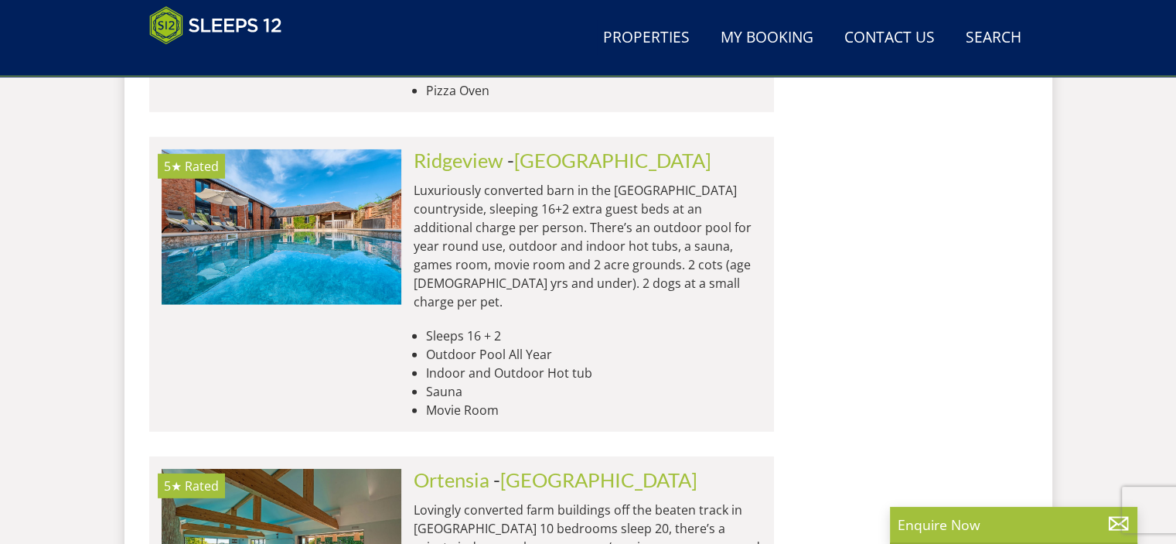
scroll to position [4550, 0]
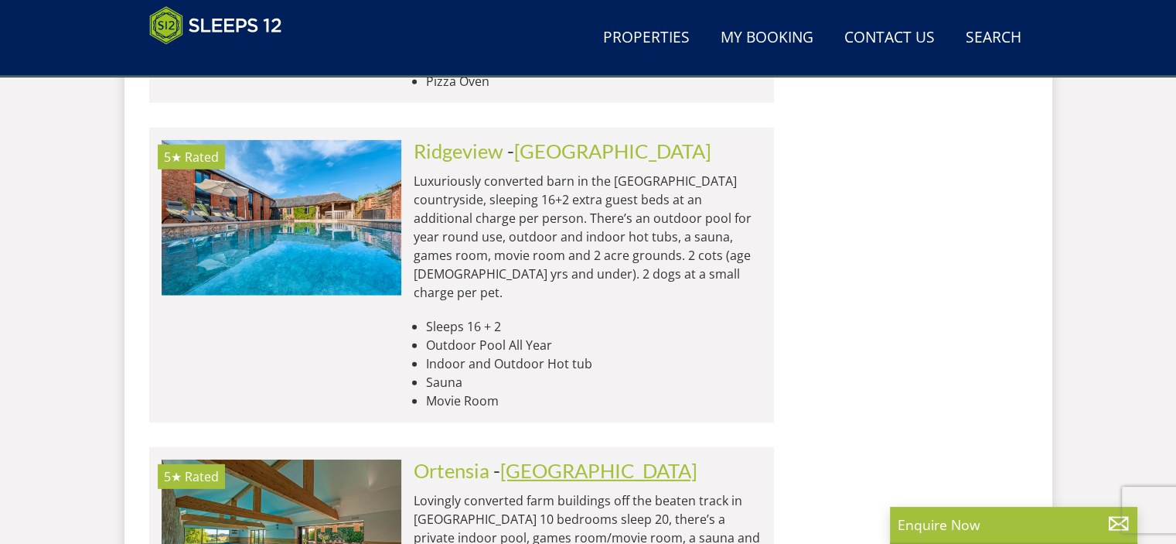
click at [510, 459] on link "[GEOGRAPHIC_DATA]" at bounding box center [598, 470] width 197 height 23
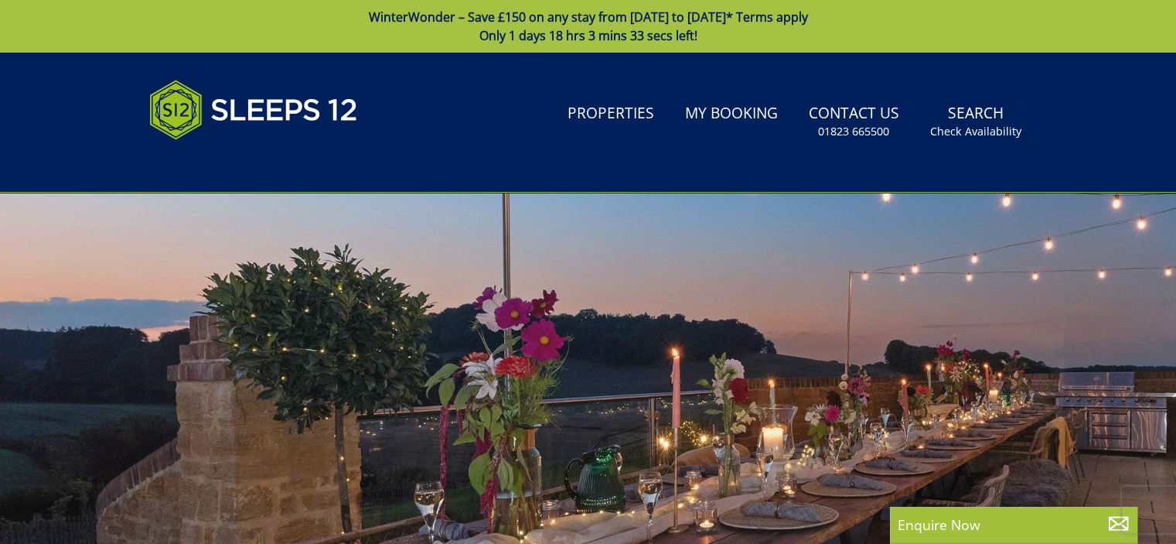
select select "8"
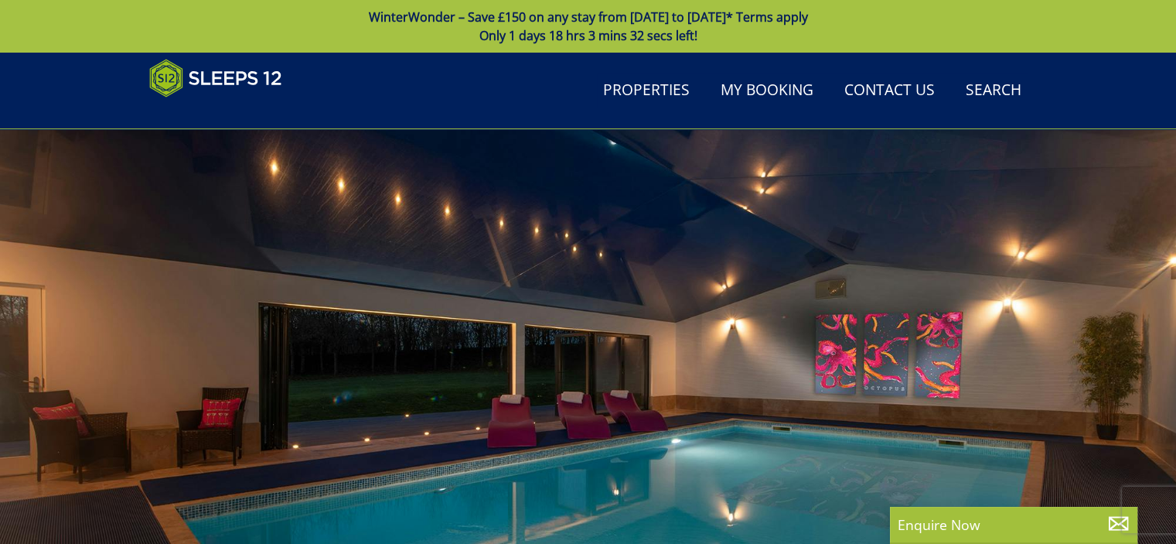
scroll to position [4550, 0]
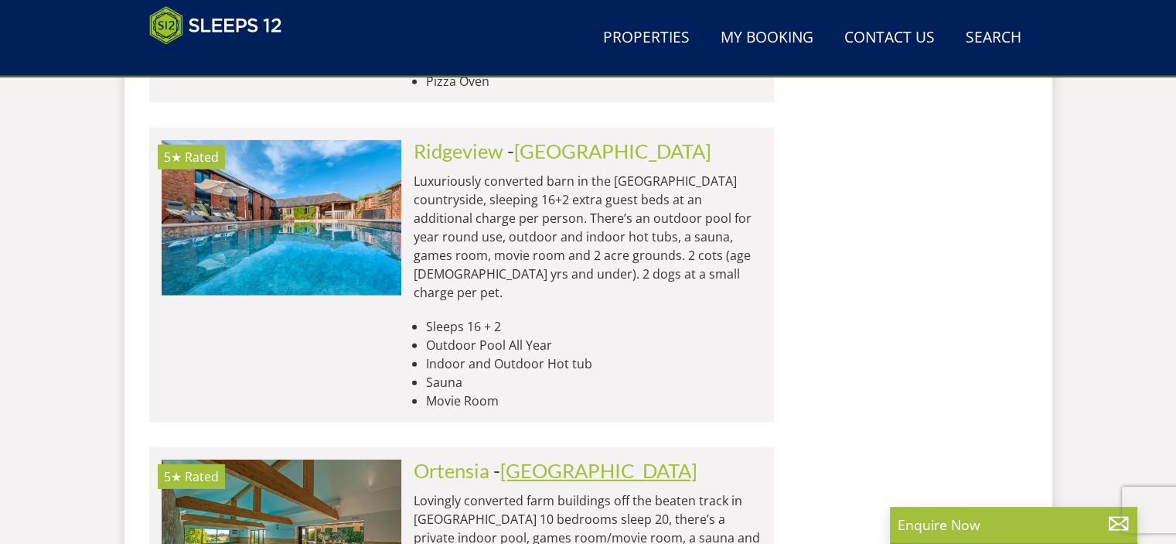
click at [538, 459] on link "[GEOGRAPHIC_DATA]" at bounding box center [598, 470] width 197 height 23
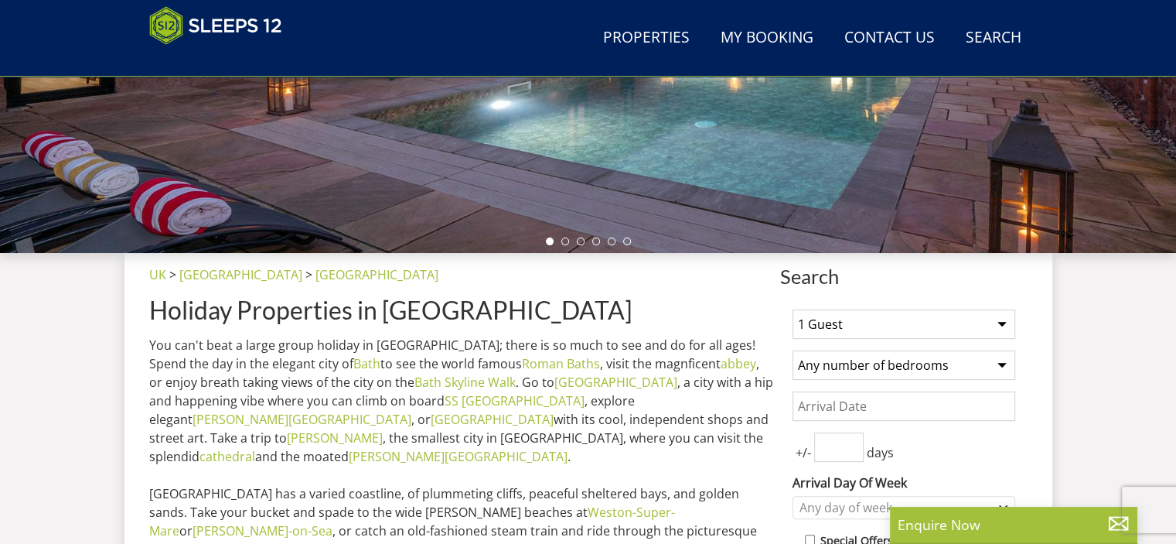
scroll to position [370, 0]
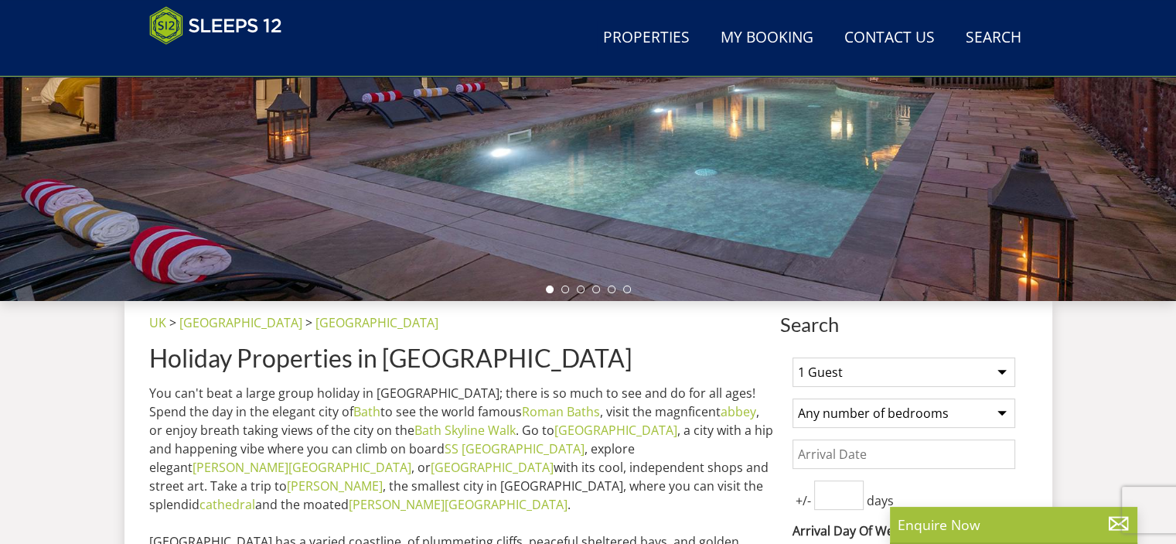
select select "8"
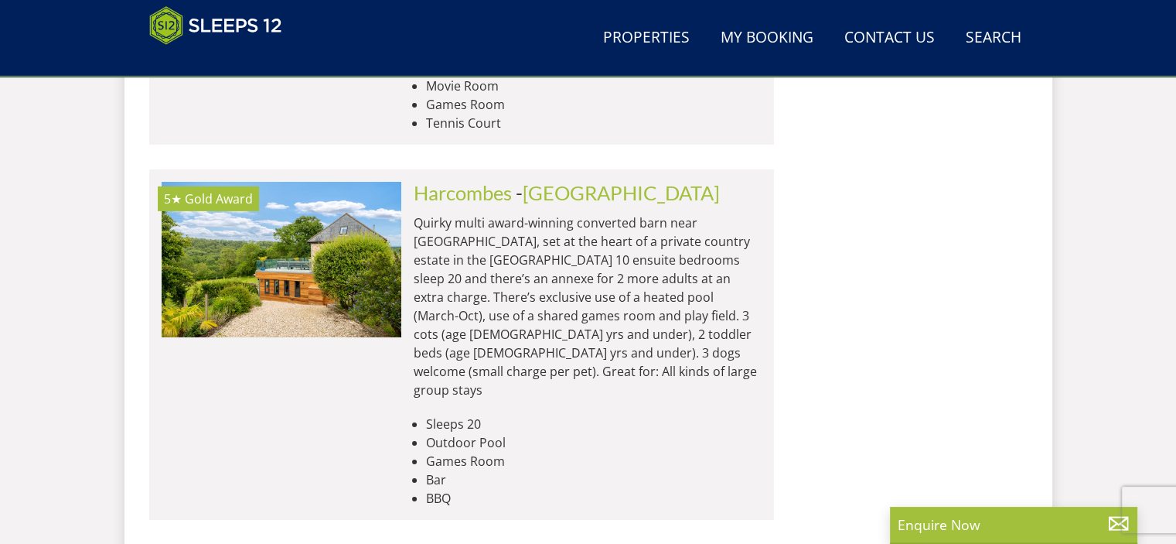
scroll to position [5166, 0]
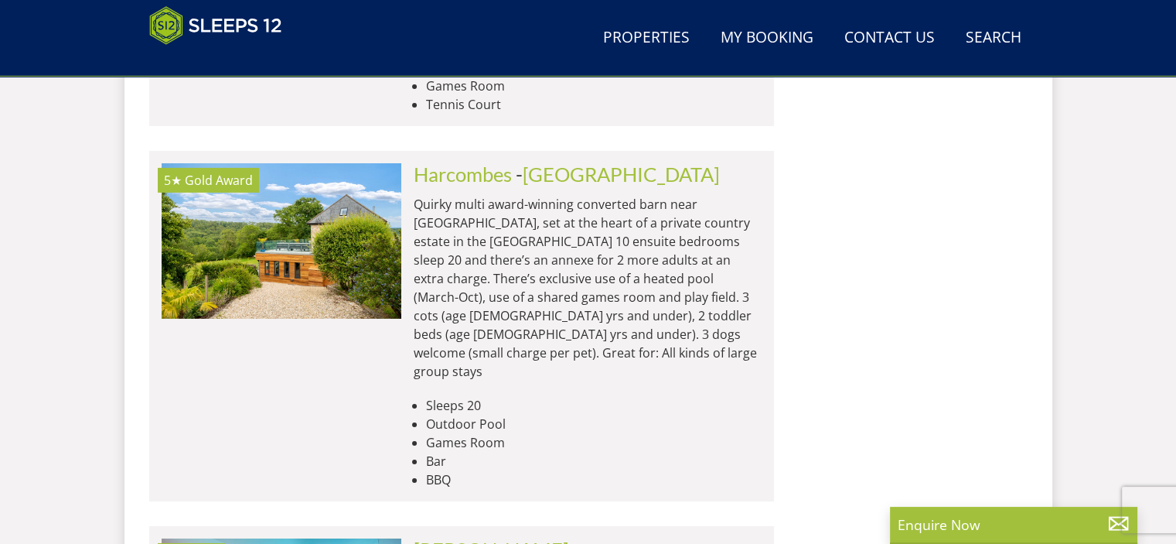
click at [465, 537] on link "[PERSON_NAME]" at bounding box center [491, 548] width 155 height 23
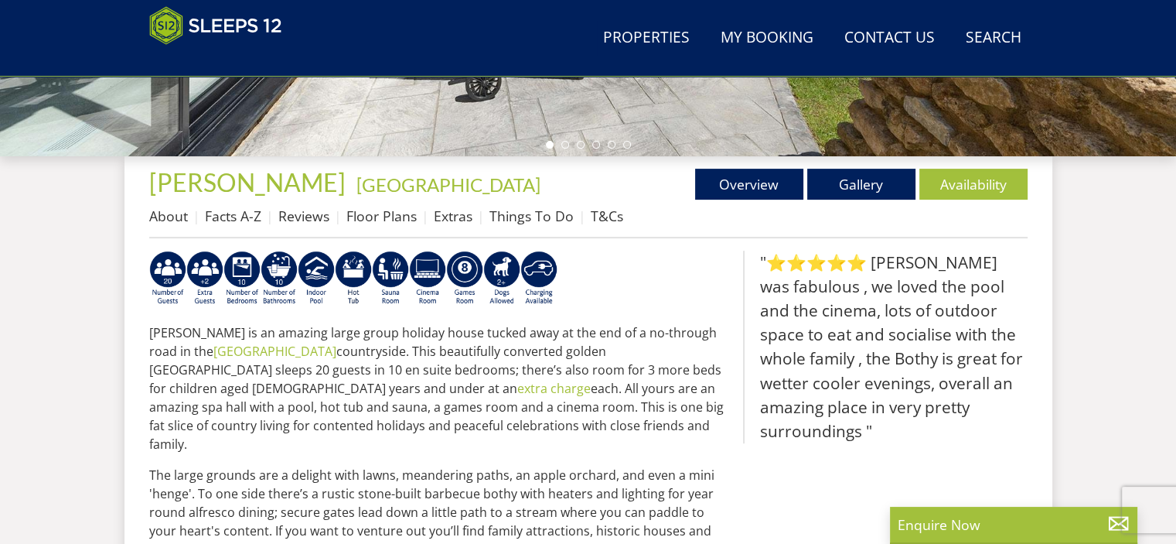
scroll to position [498, 0]
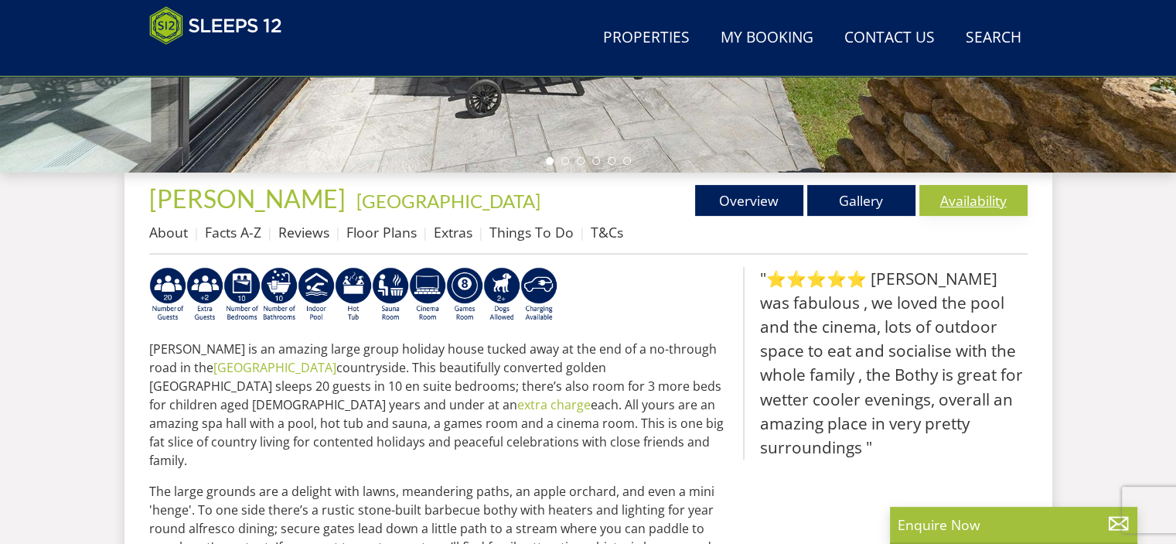
click at [955, 199] on link "Availability" at bounding box center [973, 200] width 108 height 31
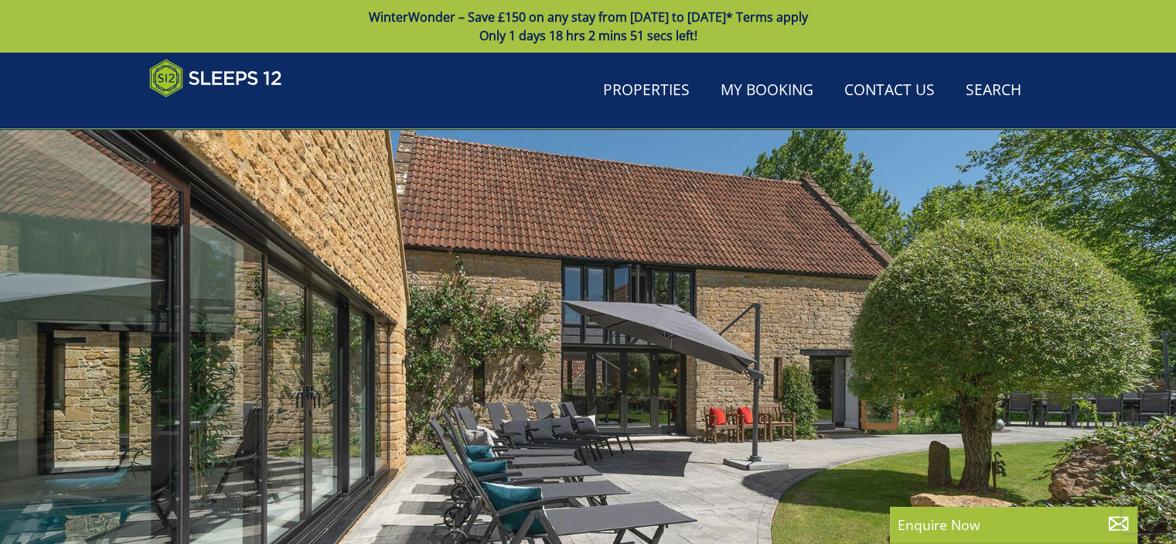
scroll to position [498, 0]
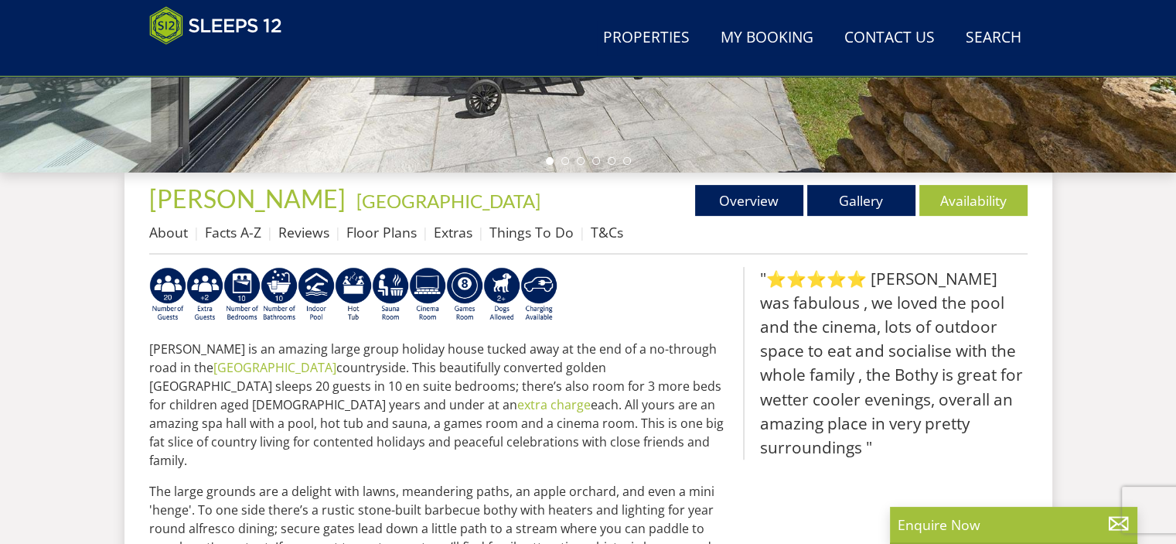
select select "8"
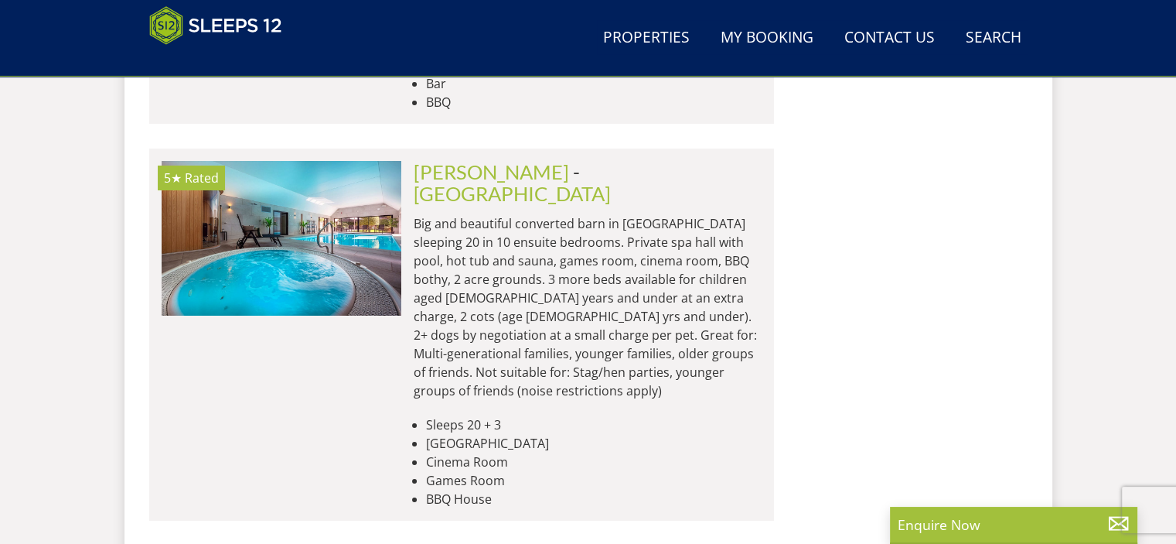
scroll to position [5588, 0]
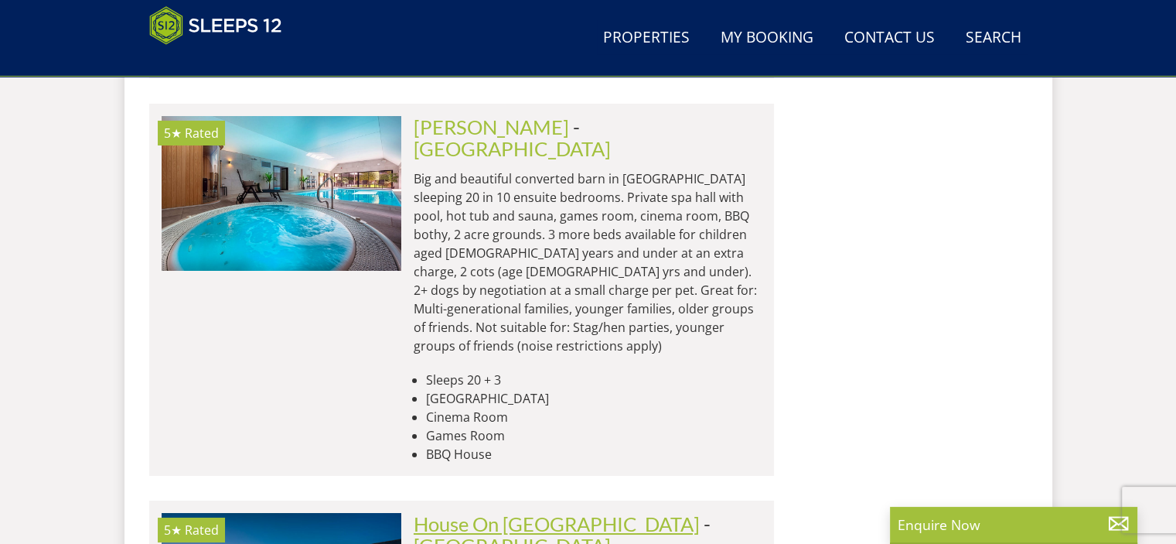
click at [494, 512] on link "House On [GEOGRAPHIC_DATA]" at bounding box center [557, 523] width 286 height 23
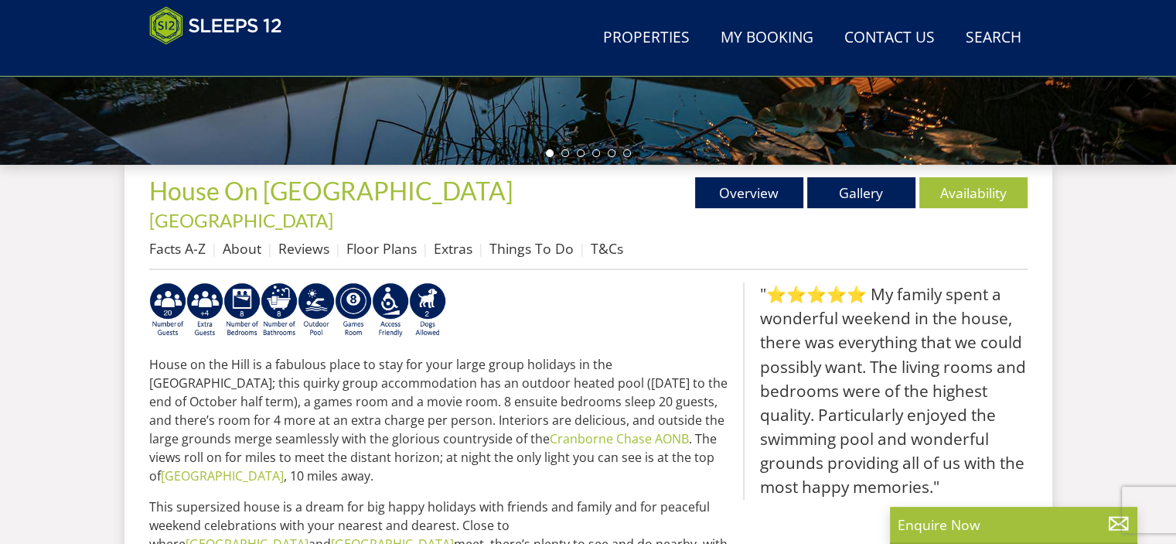
scroll to position [503, 0]
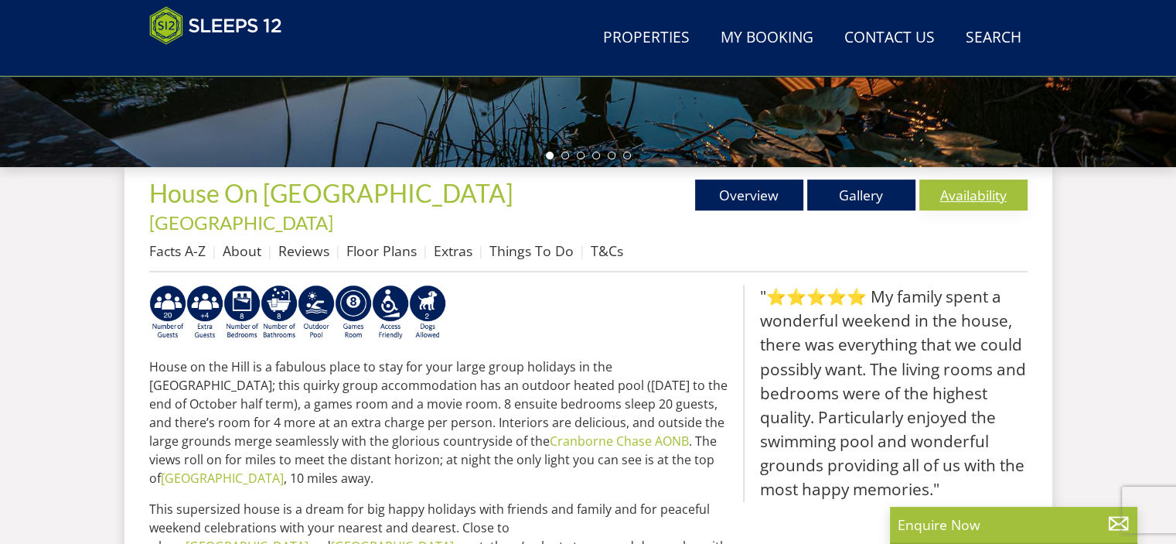
click at [987, 193] on link "Availability" at bounding box center [973, 194] width 108 height 31
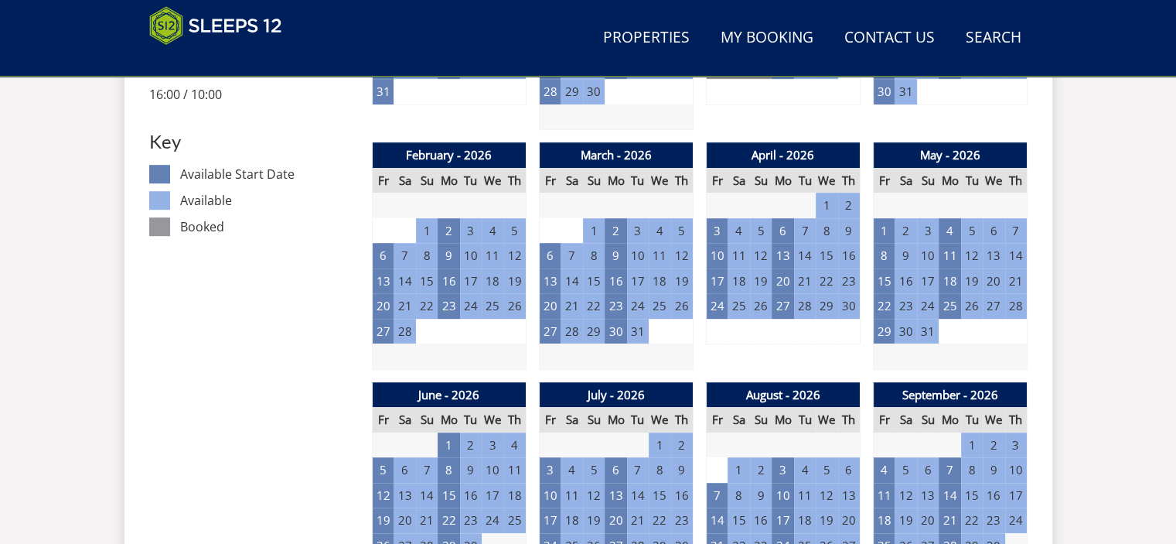
scroll to position [931, 0]
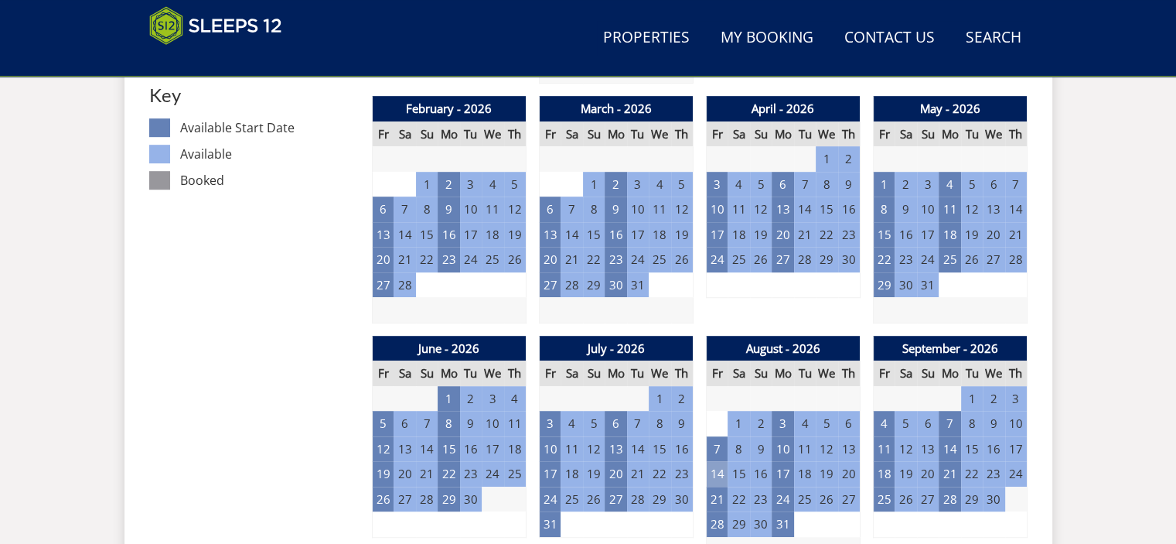
click at [718, 461] on td "14" at bounding box center [717, 474] width 22 height 26
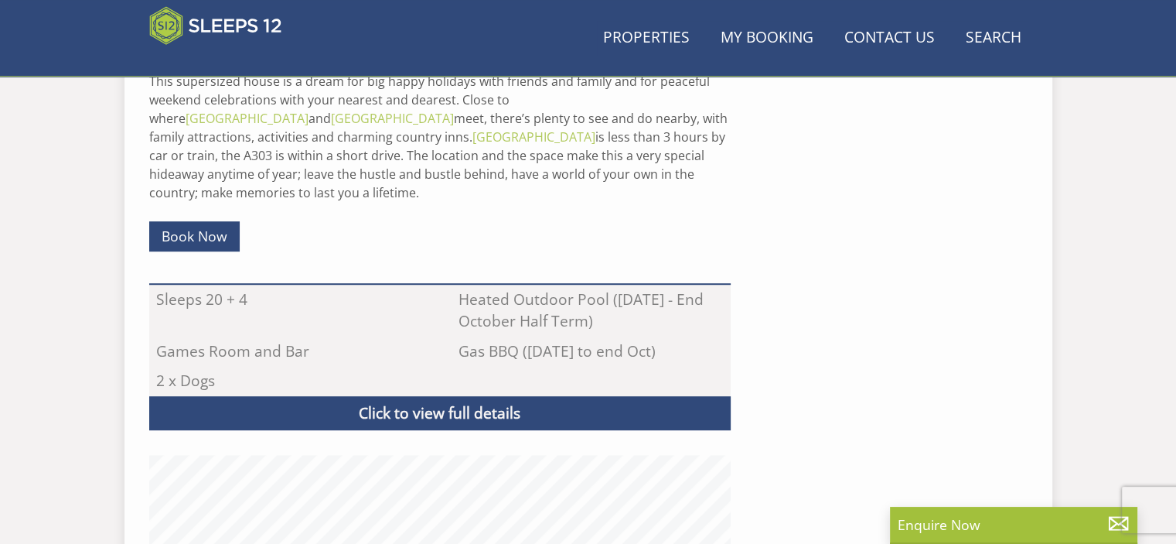
scroll to position [503, 0]
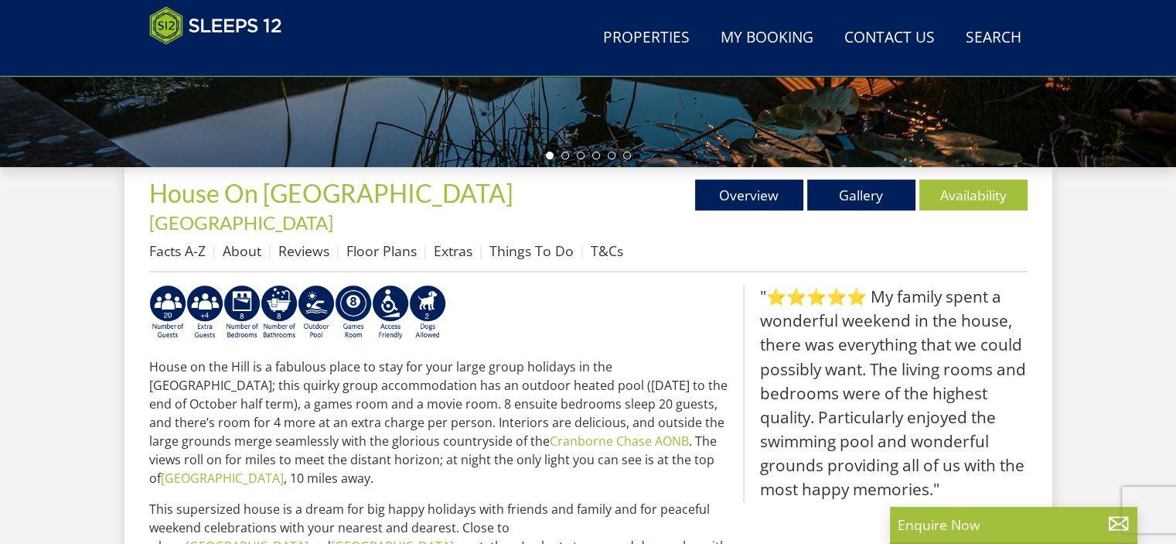
select select "8"
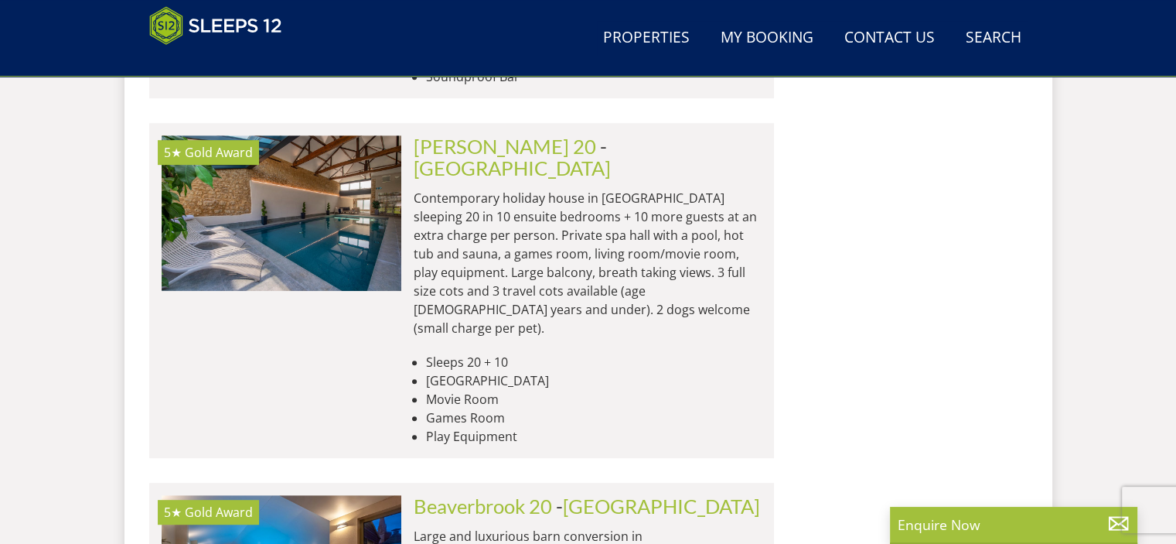
scroll to position [6848, 0]
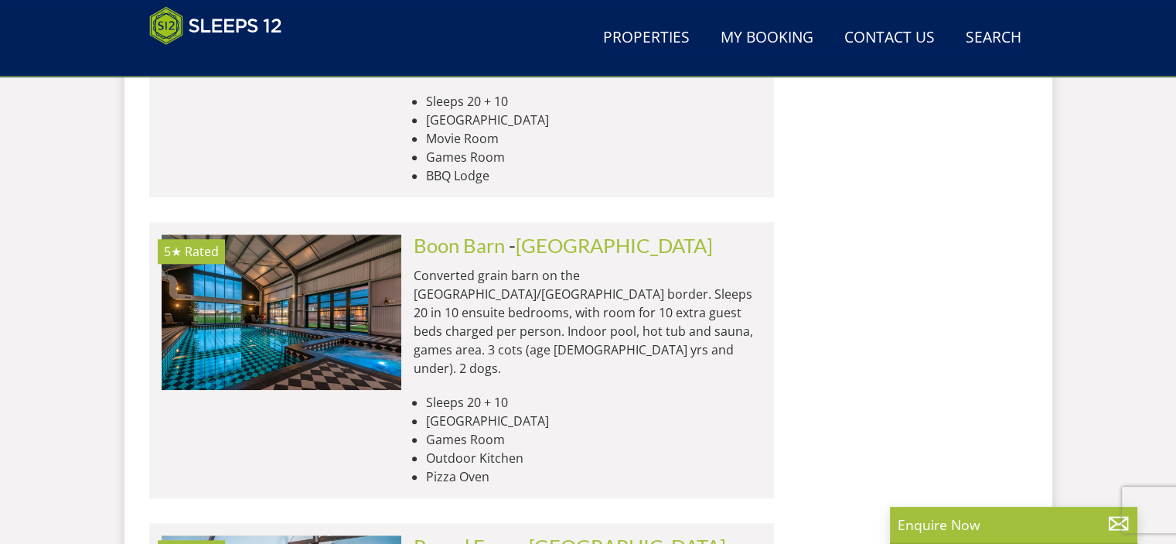
scroll to position [7042, 0]
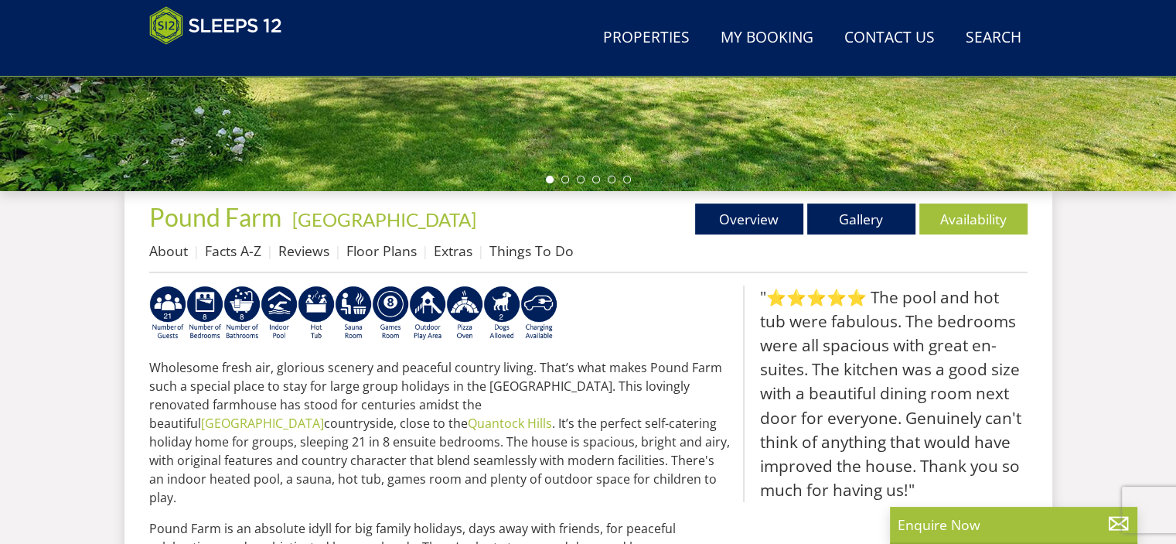
scroll to position [485, 0]
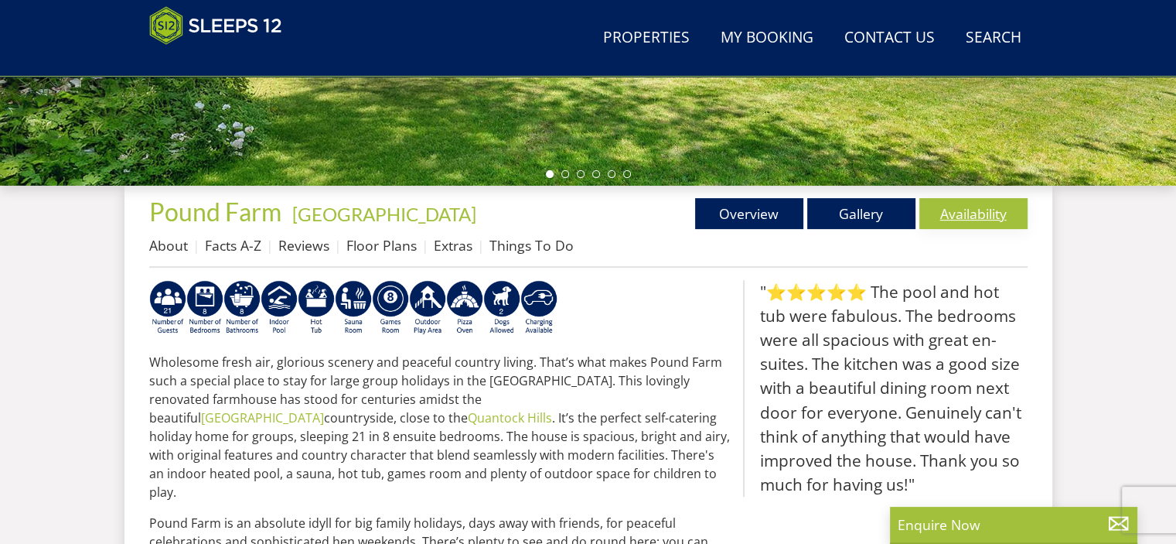
click at [976, 216] on link "Availability" at bounding box center [973, 213] width 108 height 31
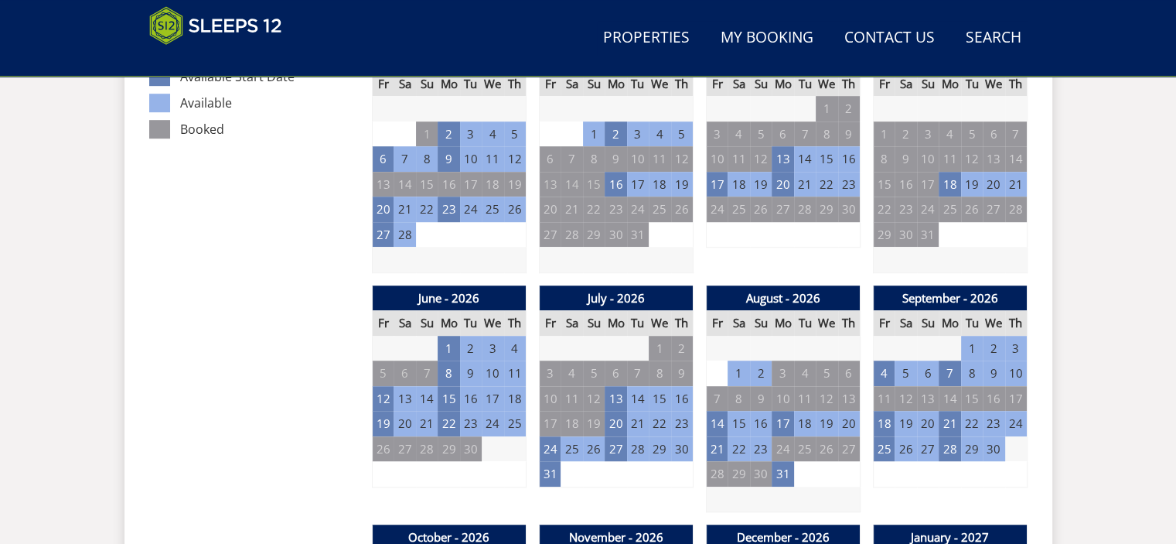
scroll to position [974, 0]
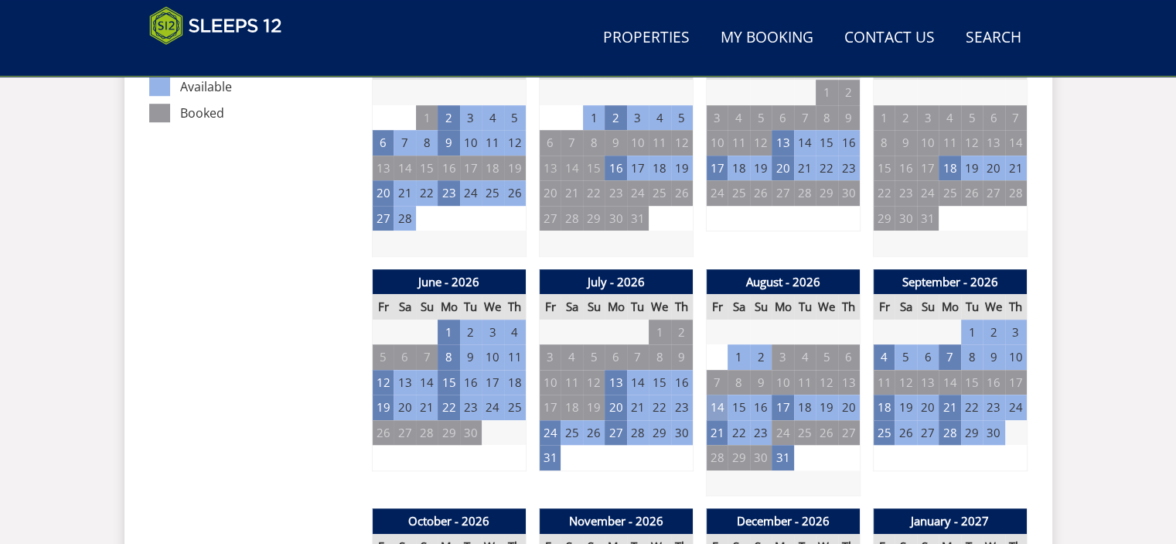
click at [717, 404] on td "14" at bounding box center [717, 407] width 22 height 26
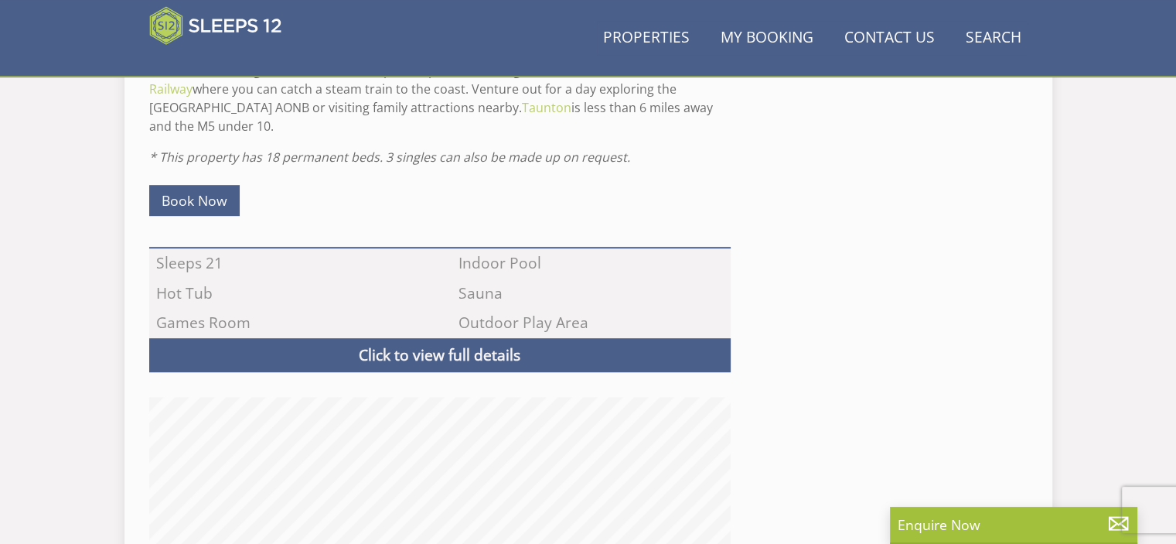
scroll to position [485, 0]
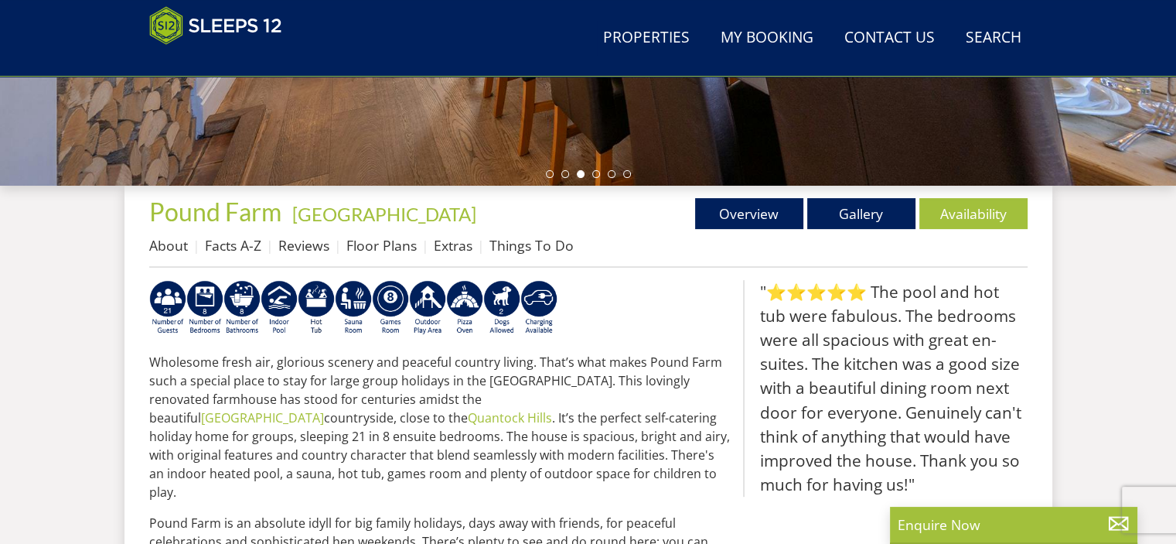
select select "8"
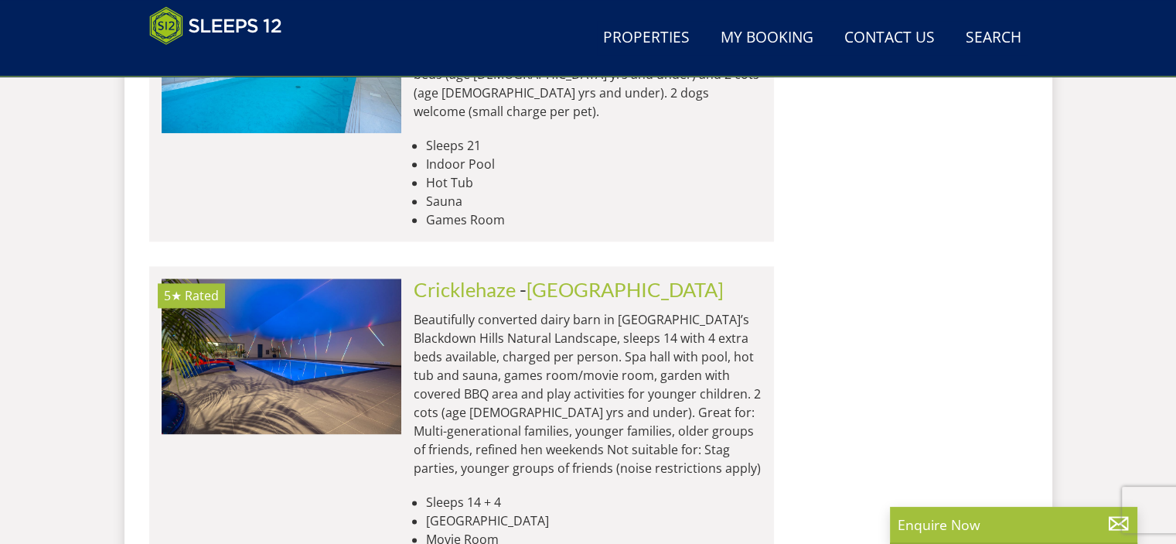
scroll to position [7629, 0]
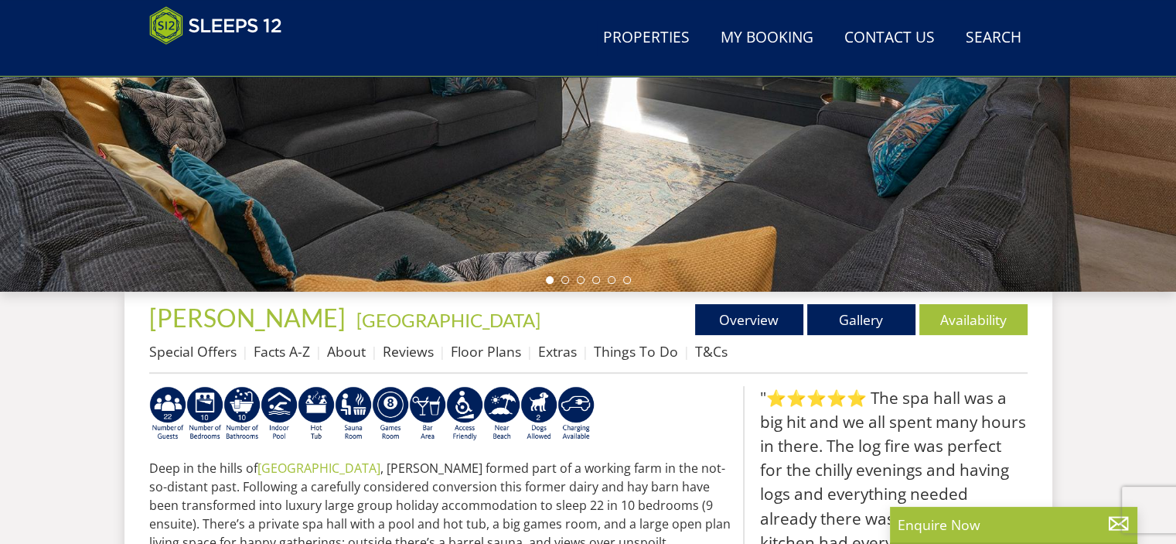
scroll to position [390, 0]
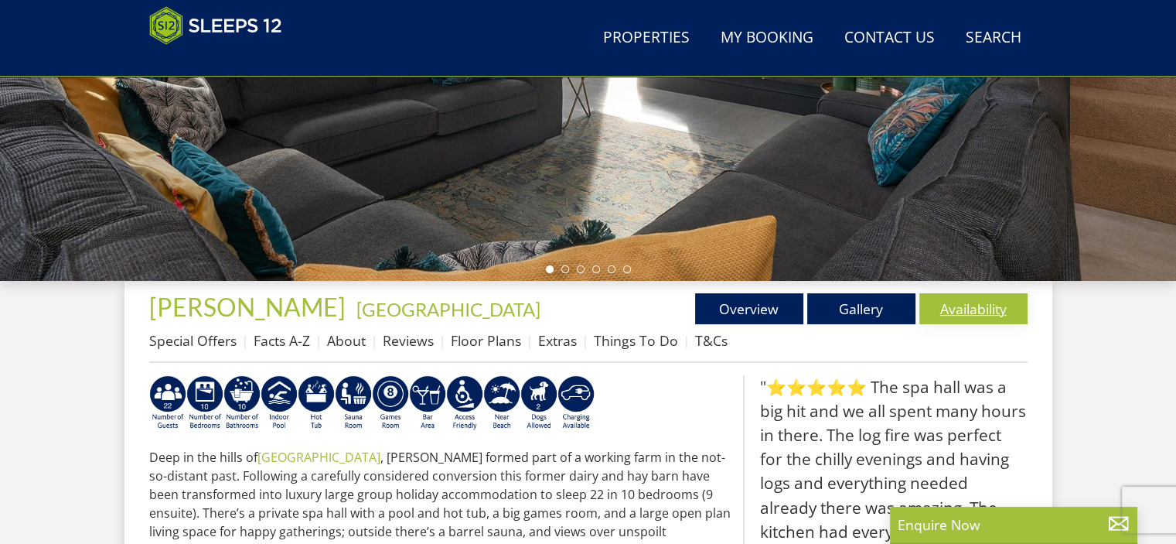
click at [981, 304] on link "Availability" at bounding box center [973, 308] width 108 height 31
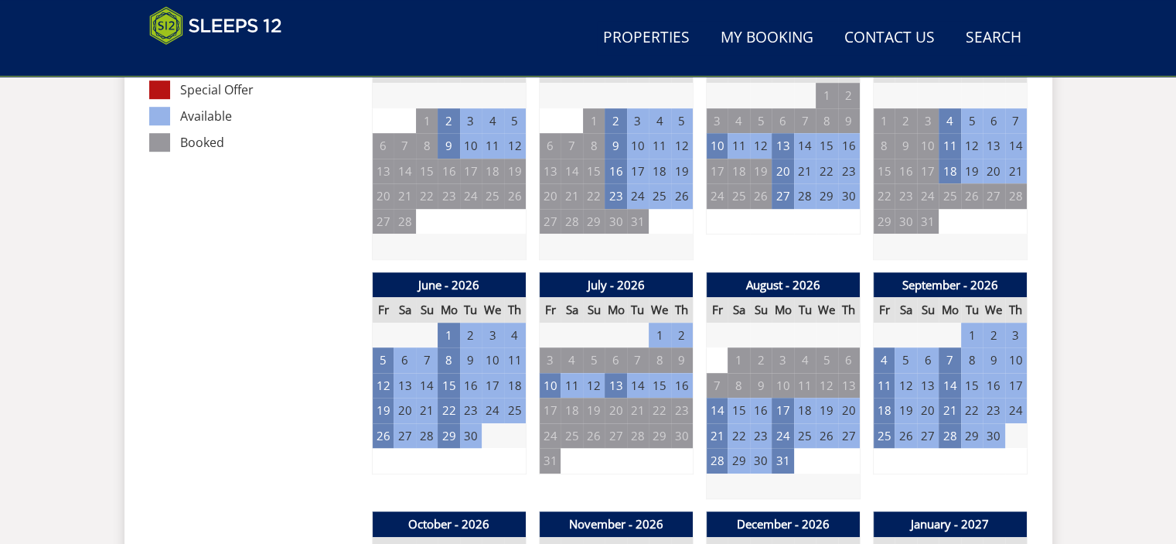
scroll to position [976, 0]
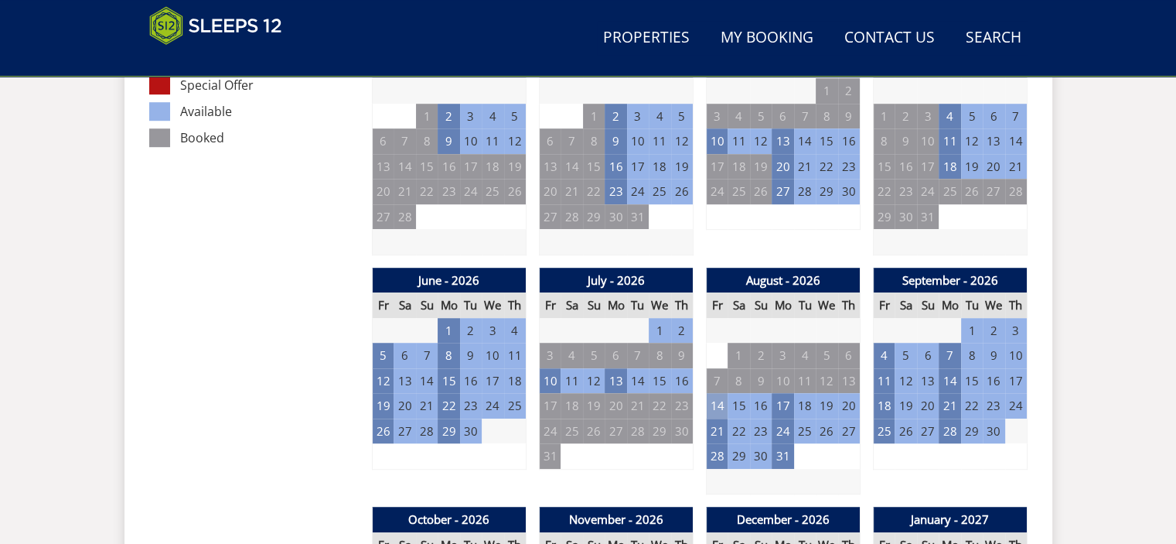
click at [721, 404] on td "14" at bounding box center [717, 406] width 22 height 26
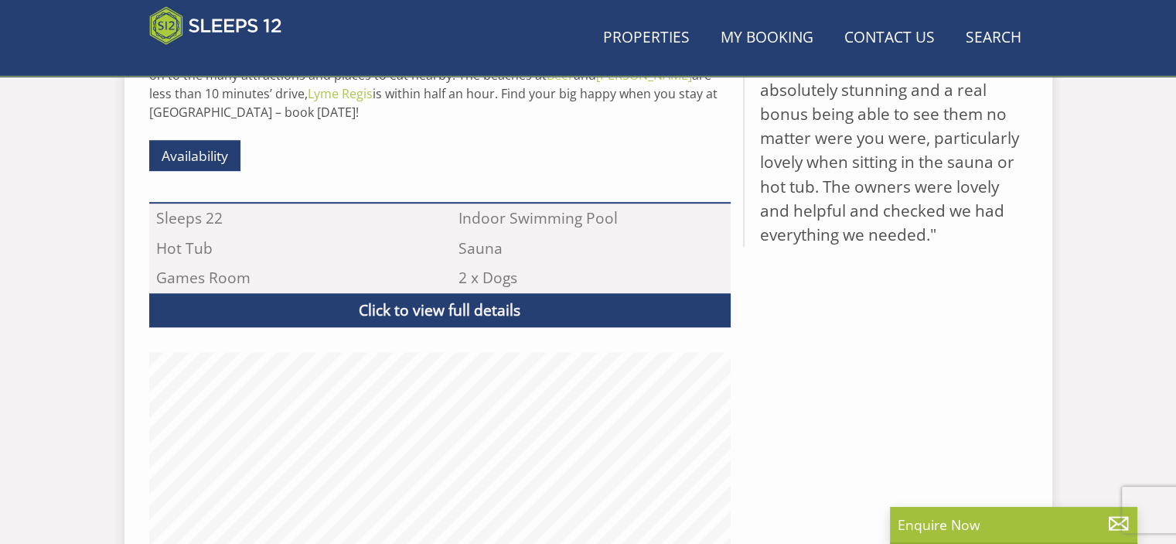
scroll to position [390, 0]
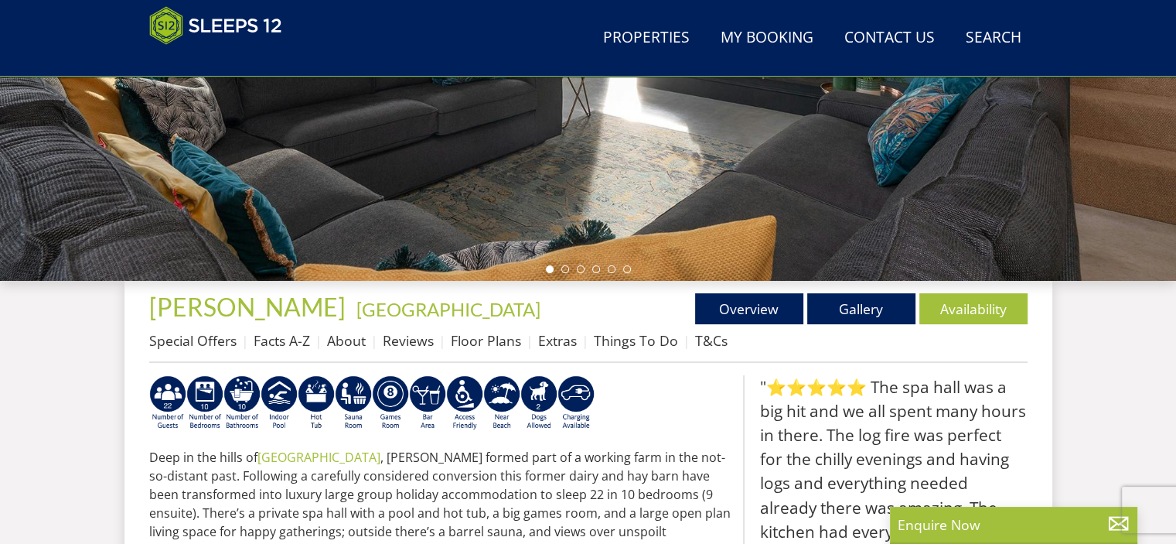
select select "8"
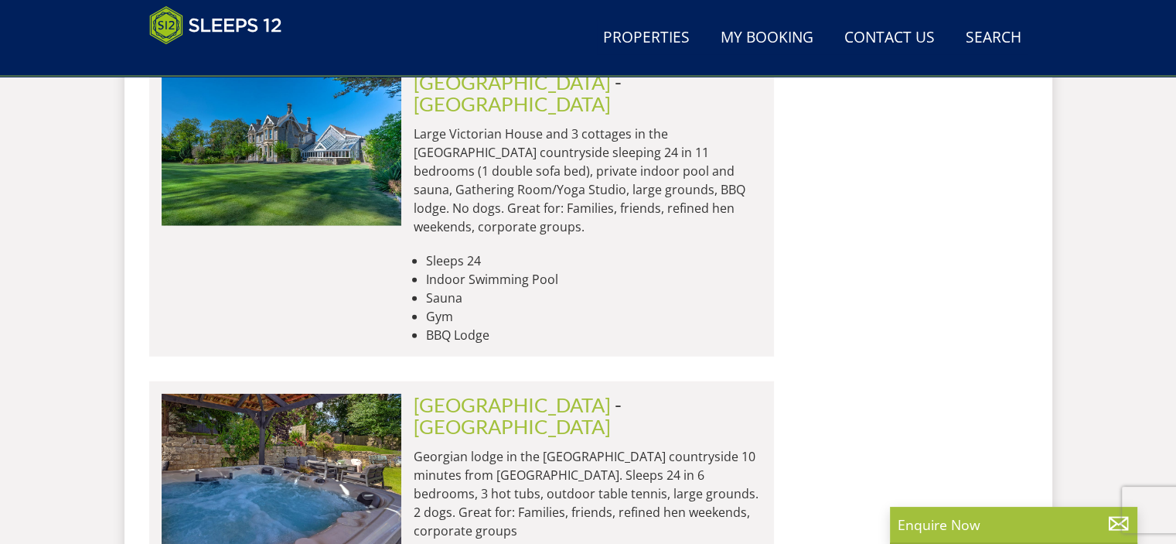
scroll to position [9731, 0]
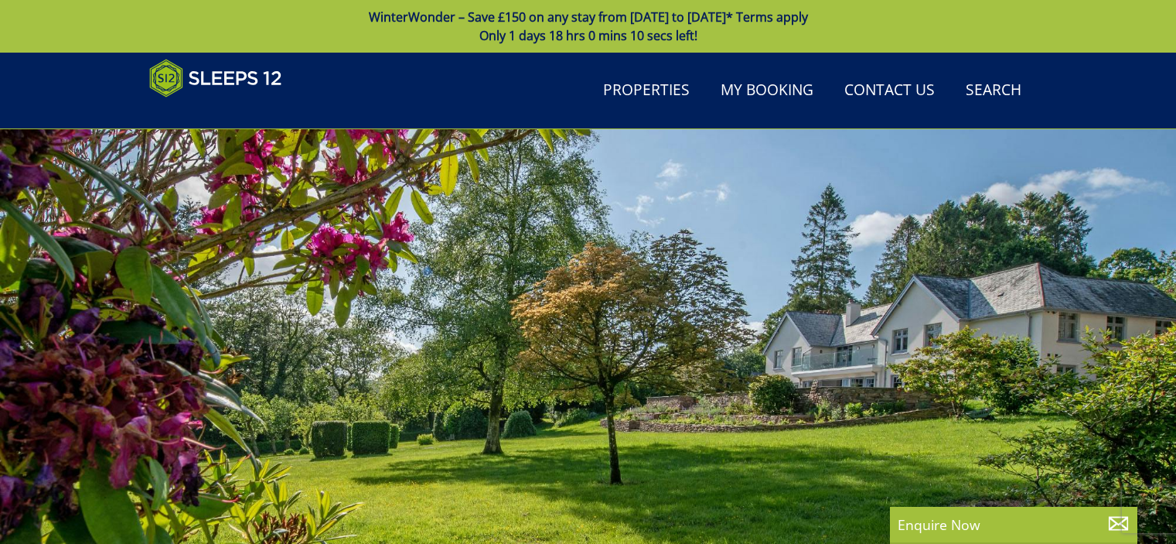
select select "8"
